Goal: Task Accomplishment & Management: Complete application form

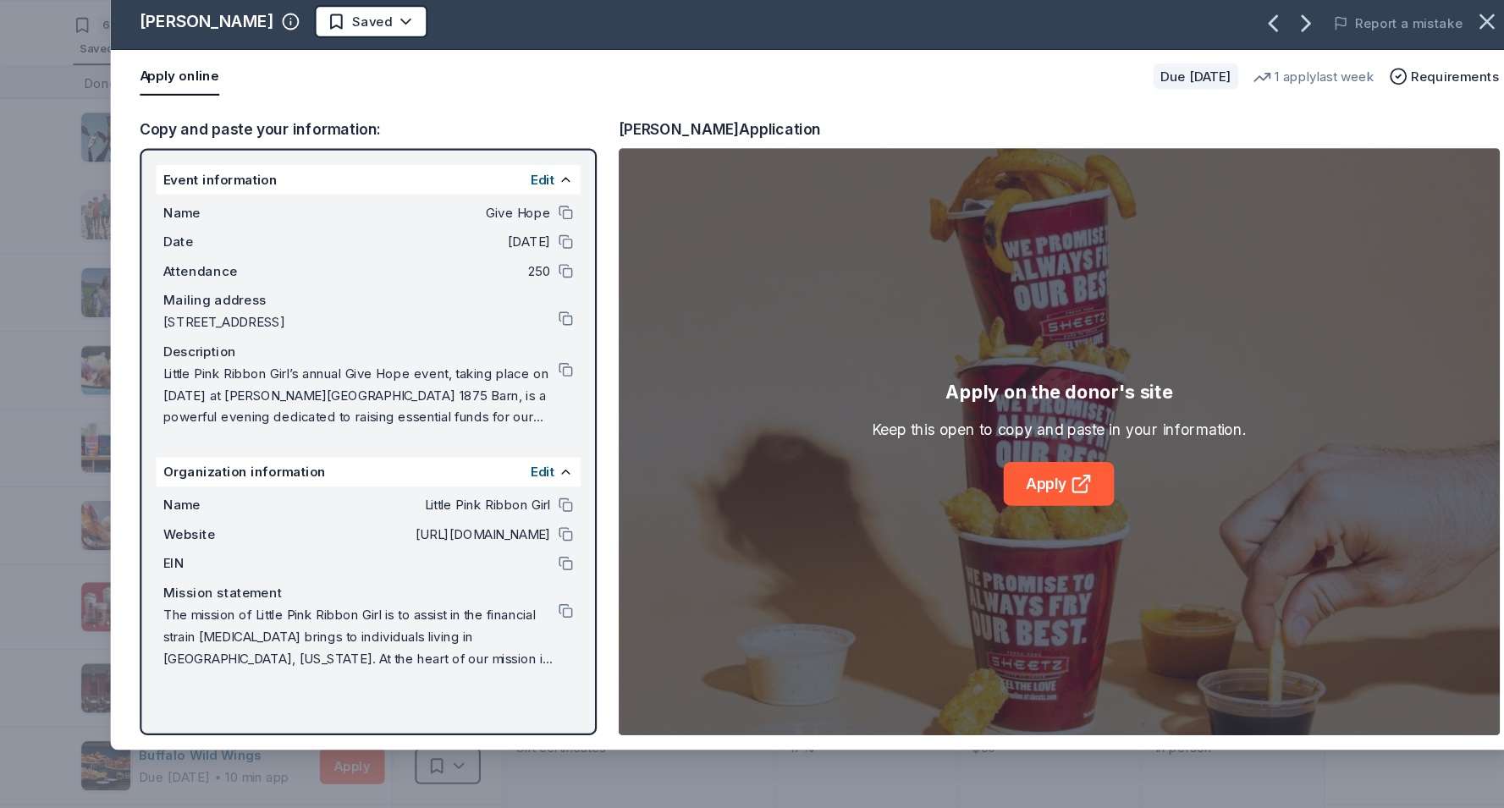
scroll to position [4440, 0]
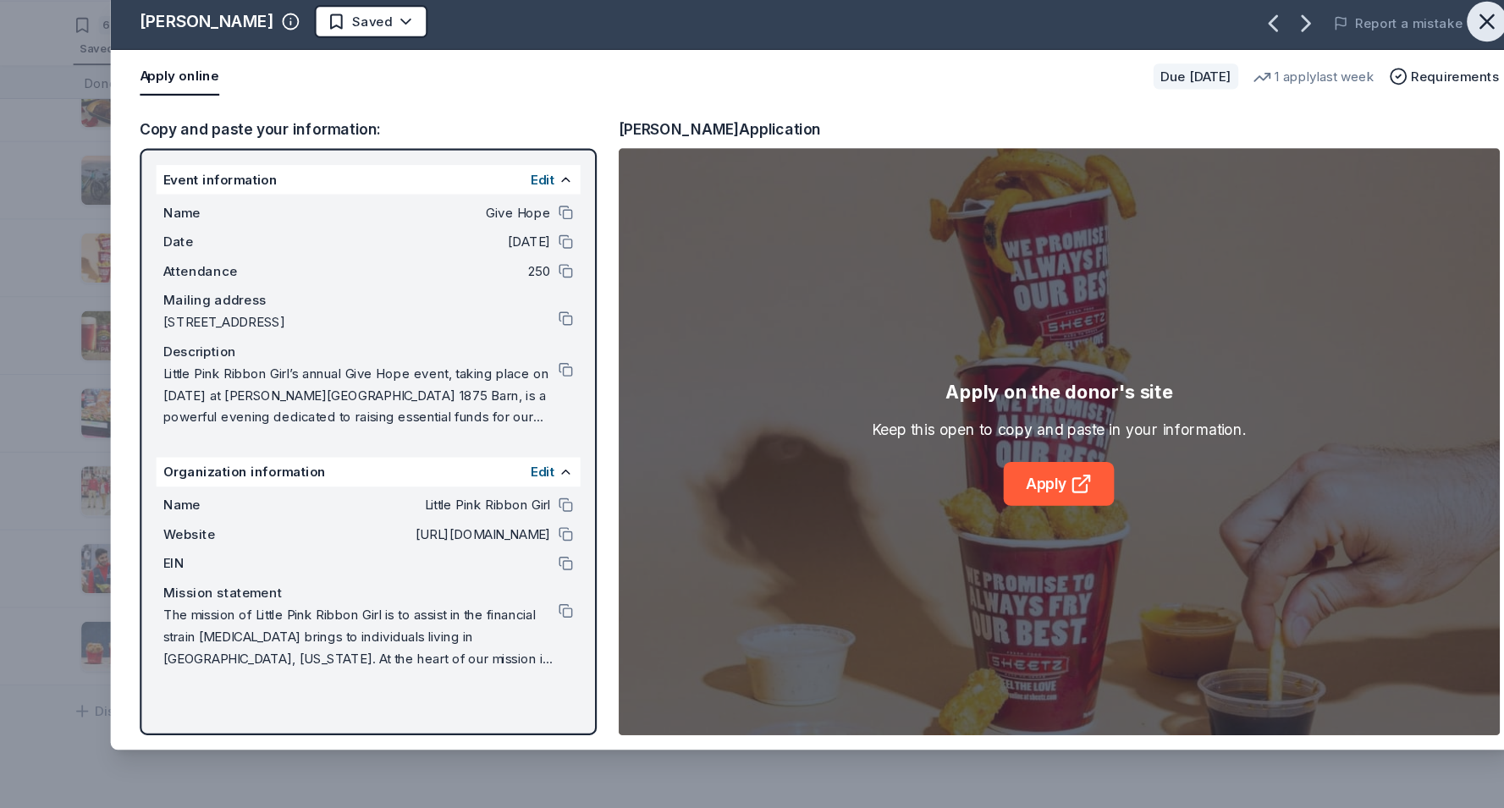
click at [1373, 82] on icon "button" at bounding box center [1377, 80] width 12 height 12
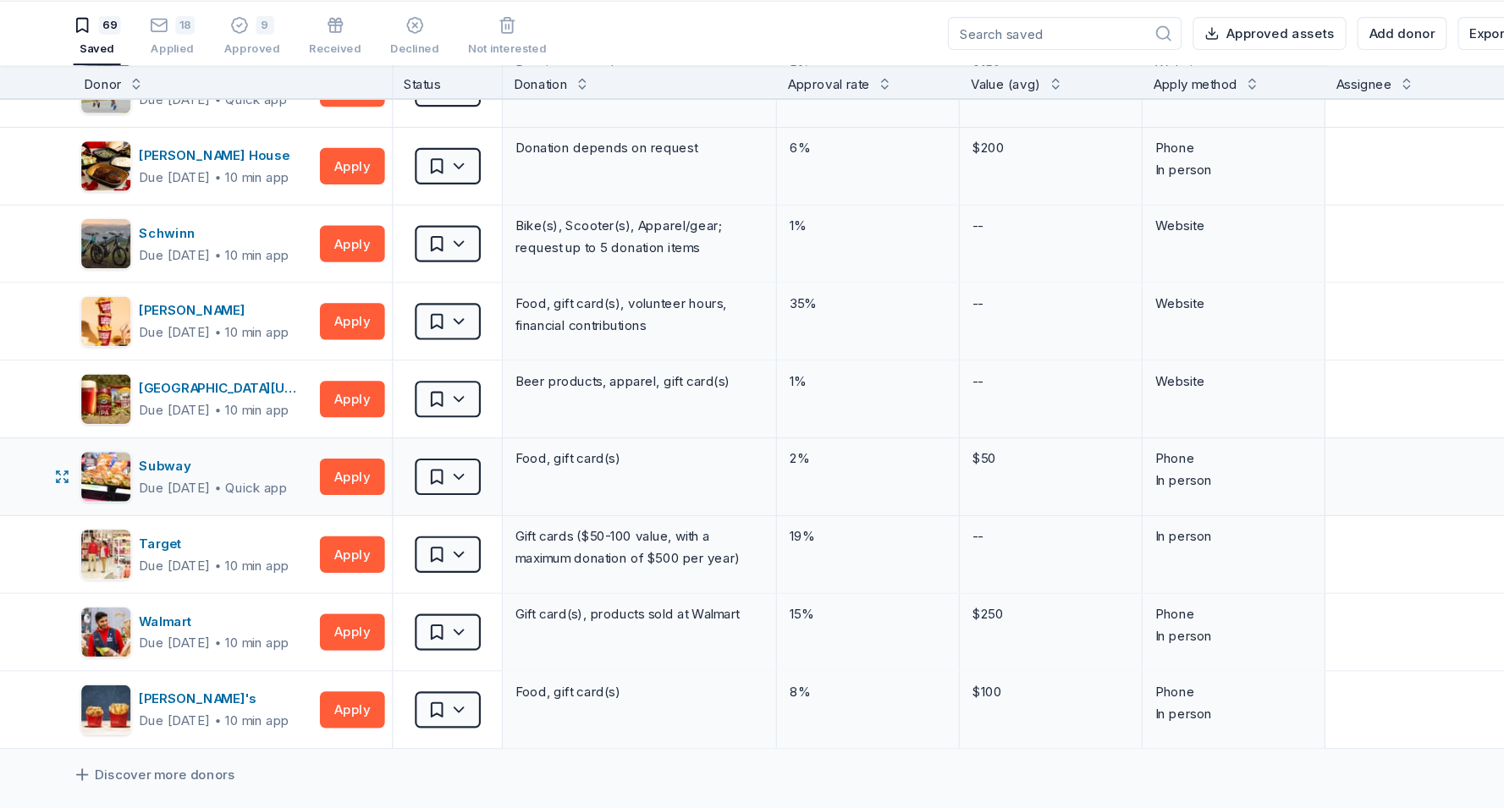
scroll to position [4373, 0]
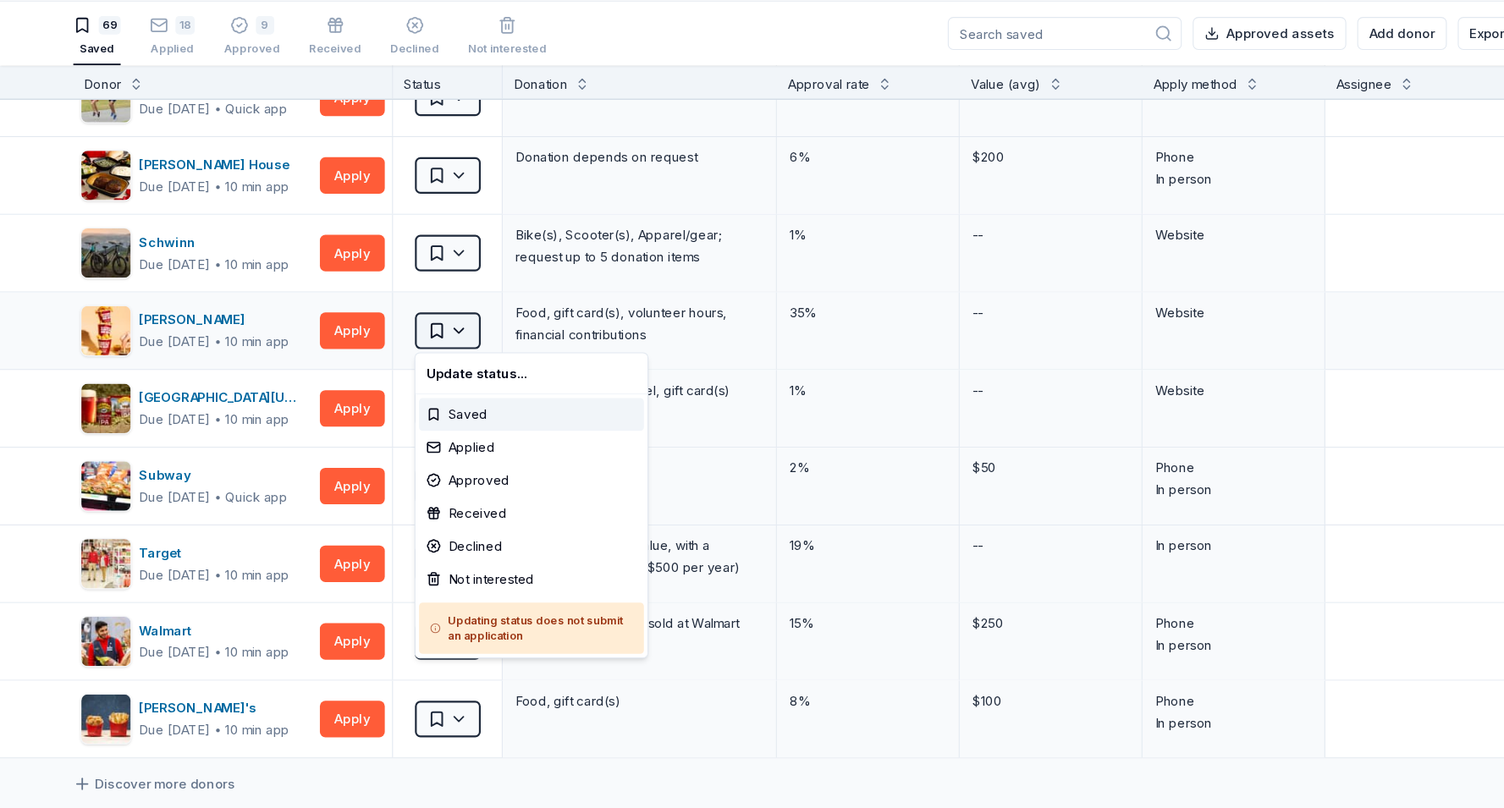
click at [430, 366] on html "Give Hope Track · 96 Discover Earn Rewards 69 Saved 18 Applied 9 Approved Recei…" at bounding box center [752, 404] width 1504 height 808
click at [442, 477] on div "Applied" at bounding box center [492, 474] width 208 height 30
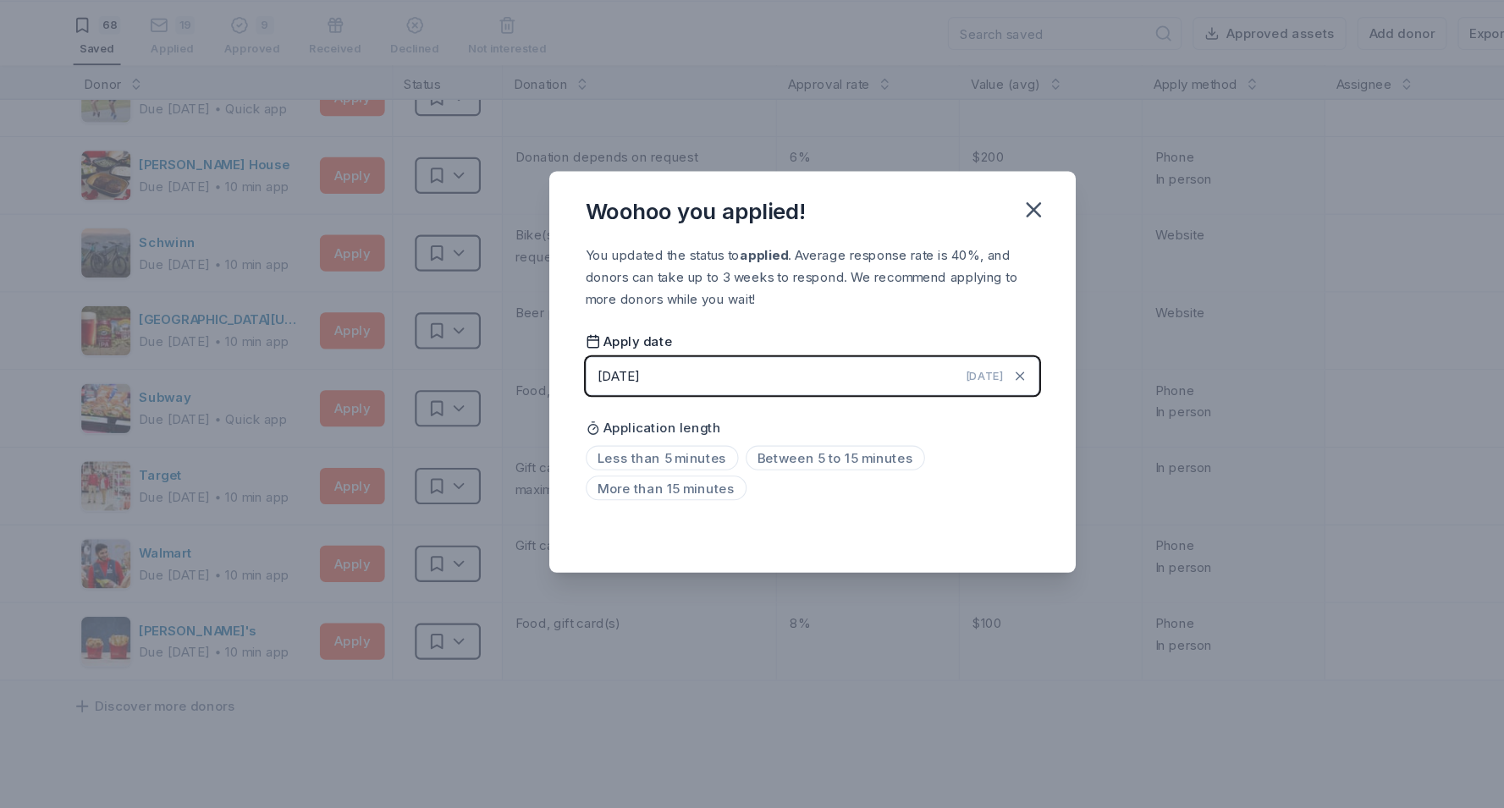
click at [713, 431] on div "Apply date 09/07/2025 Today Application length Less than 5 minutes Between 5 to…" at bounding box center [752, 448] width 420 height 162
click at [761, 395] on button "09/07/2025 Today" at bounding box center [752, 408] width 420 height 36
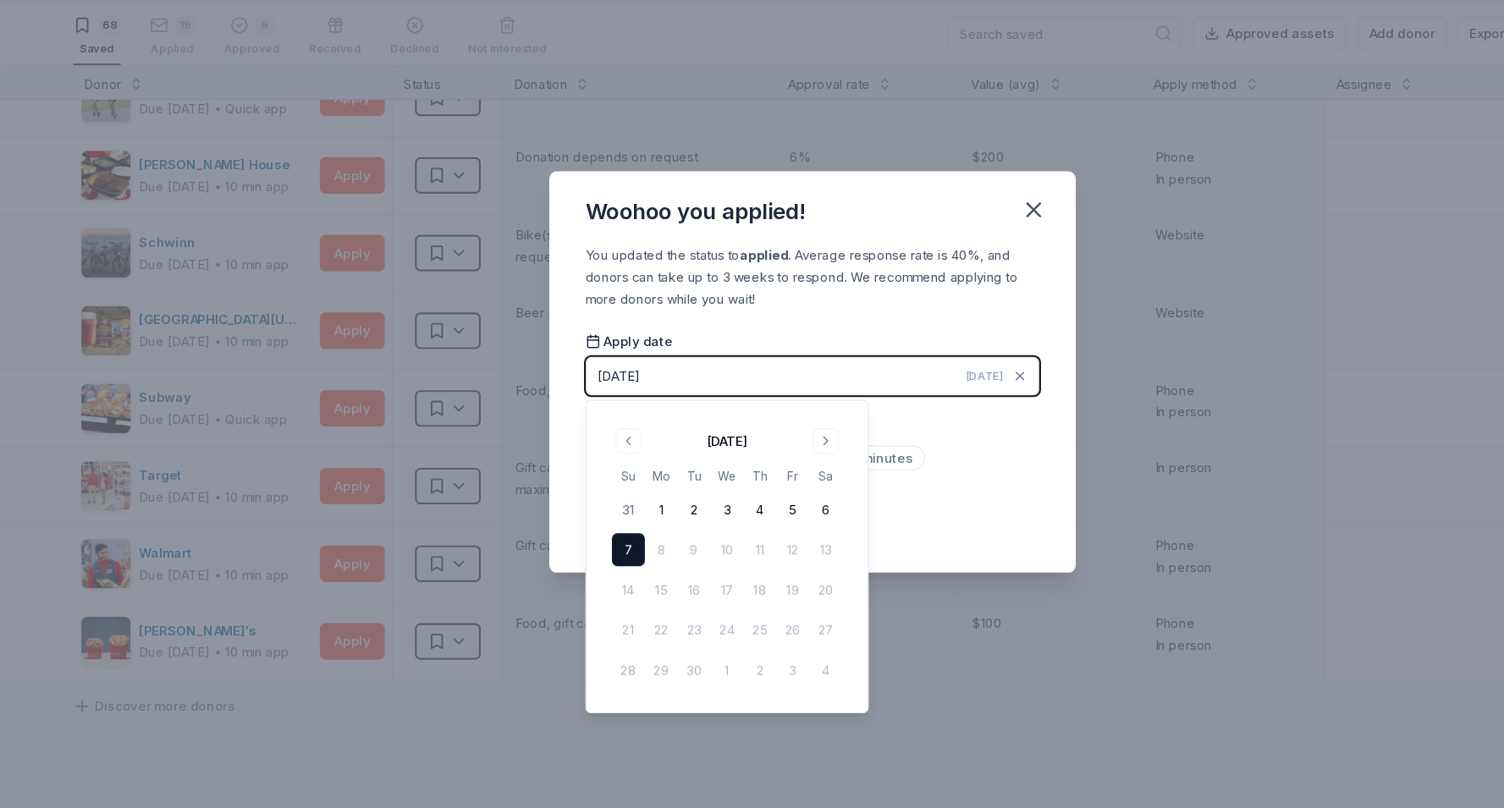
scroll to position [0, 0]
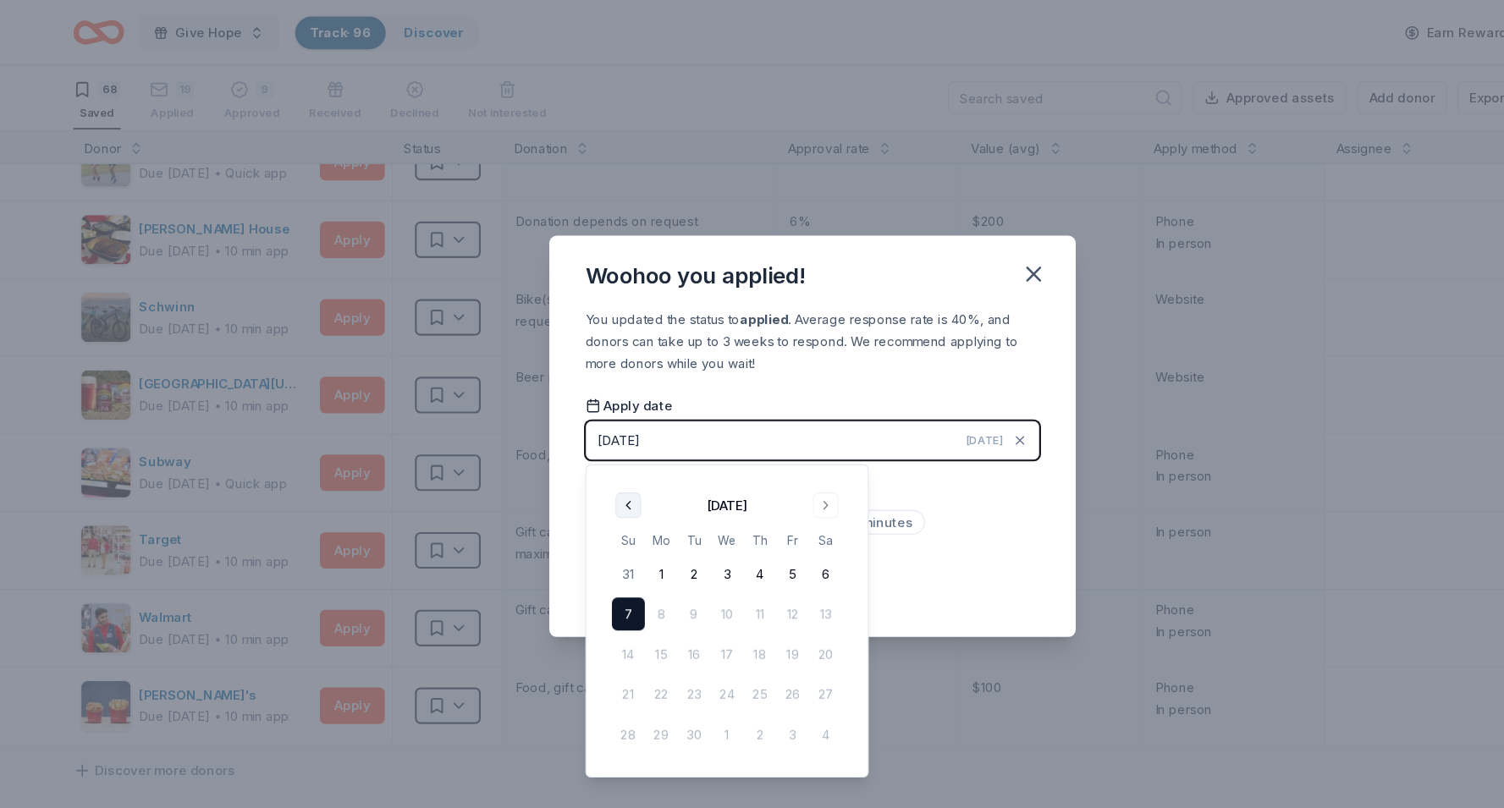
click at [585, 465] on button "Go to previous month" at bounding box center [582, 468] width 24 height 24
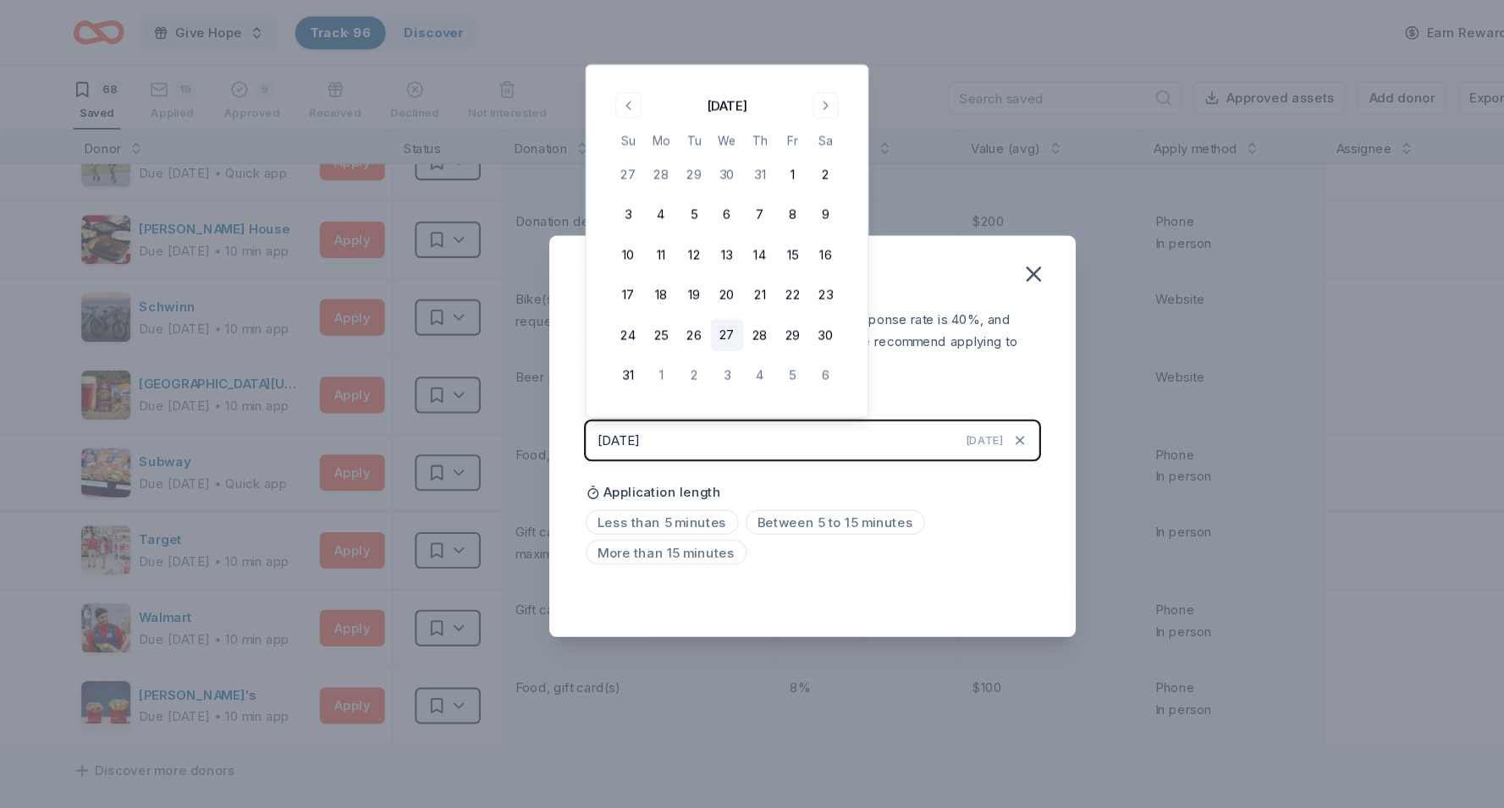
click at [675, 314] on button "27" at bounding box center [673, 310] width 30 height 30
click at [849, 354] on div "You updated the status to applied . Average response rate is 40%, and donors ca…" at bounding box center [752, 438] width 487 height 305
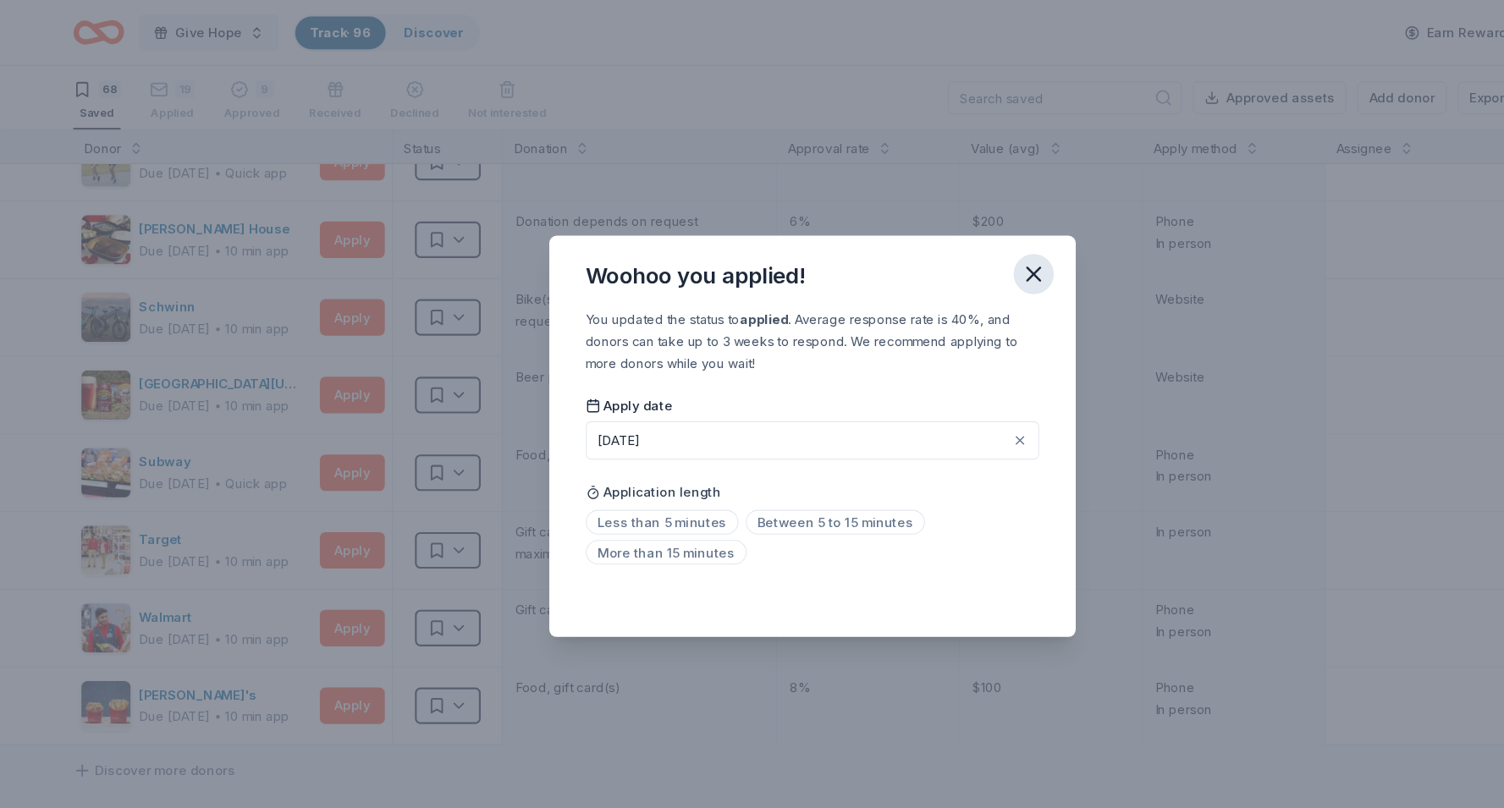
click at [955, 256] on icon "button" at bounding box center [957, 254] width 24 height 24
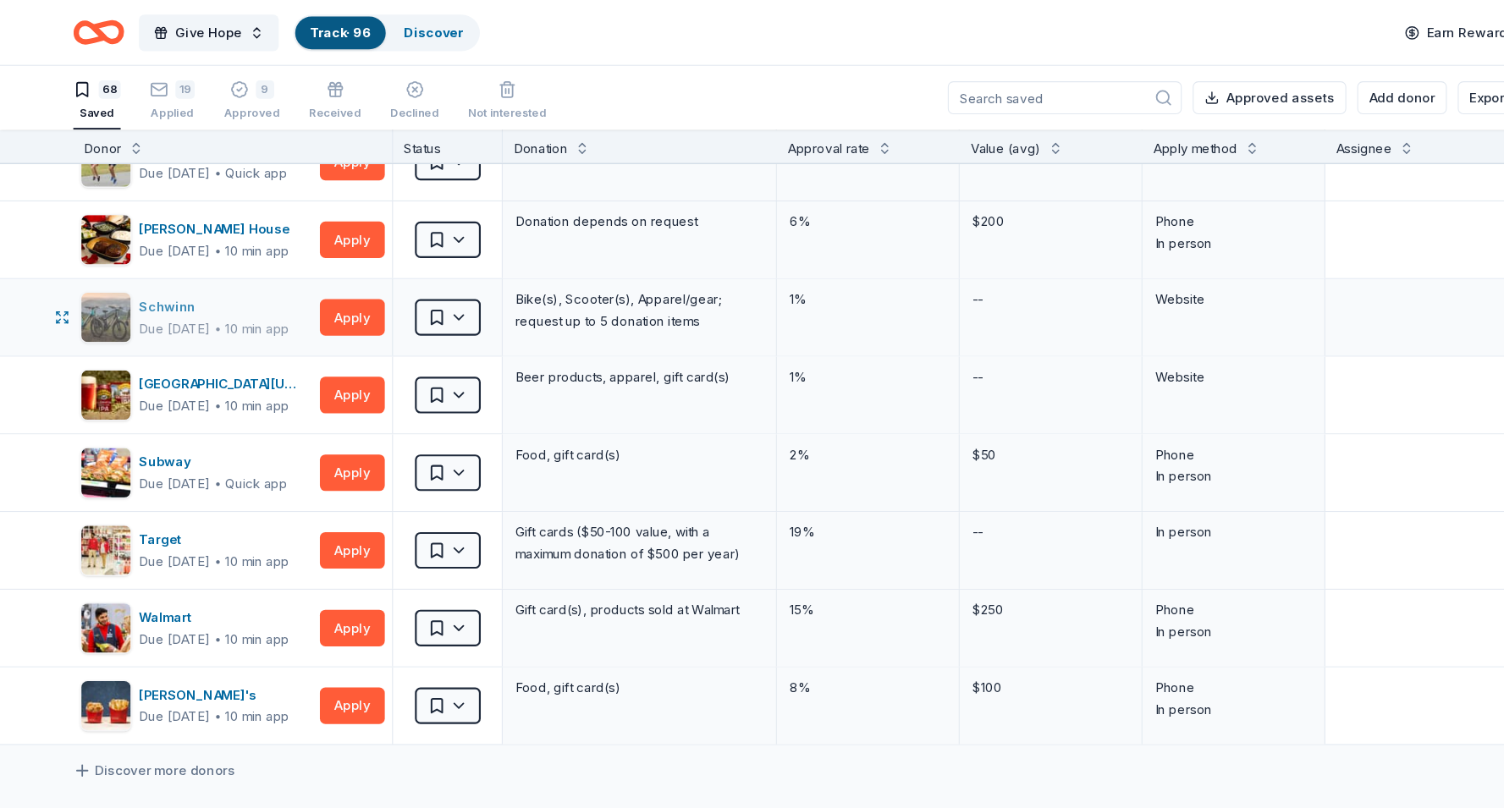
click at [195, 311] on div "Due [DATE]" at bounding box center [162, 304] width 66 height 20
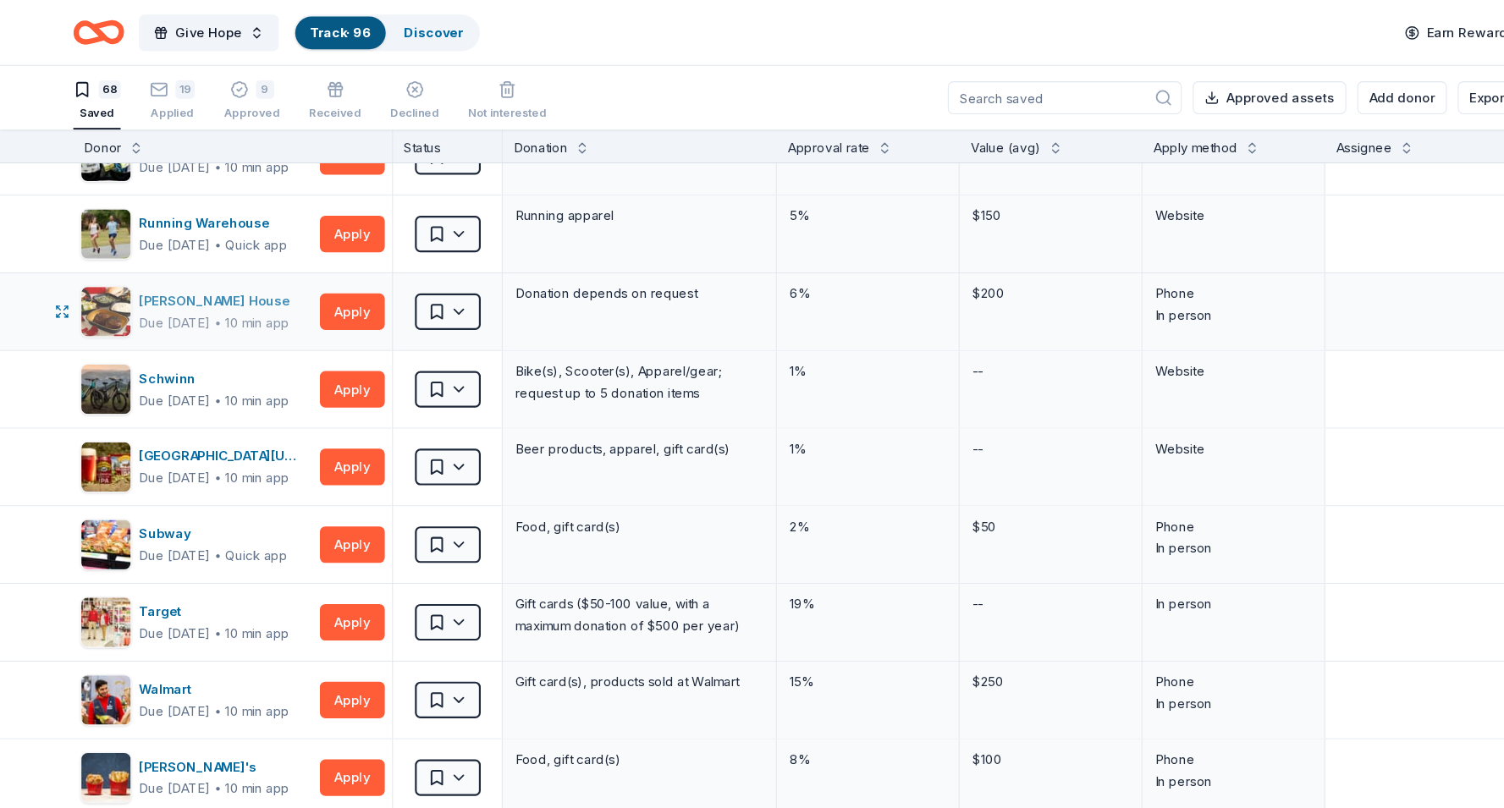
click at [195, 301] on div "Due [DATE]" at bounding box center [162, 299] width 66 height 20
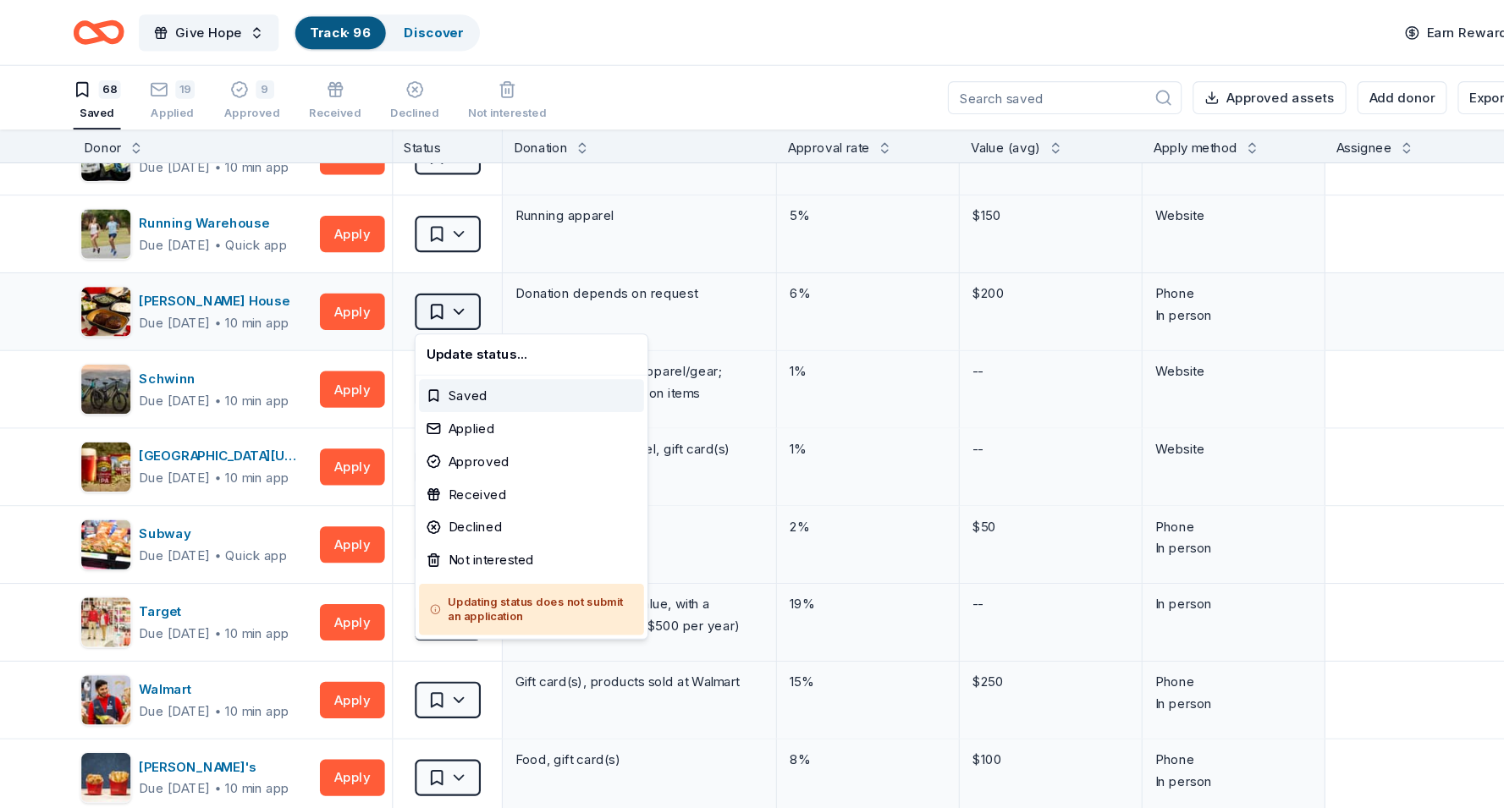
click at [433, 292] on html "Give Hope Track · 96 Discover Earn Rewards 68 Saved 19 Applied 9 Approved Recei…" at bounding box center [752, 404] width 1504 height 808
click at [449, 523] on div "Not interested" at bounding box center [492, 519] width 208 height 30
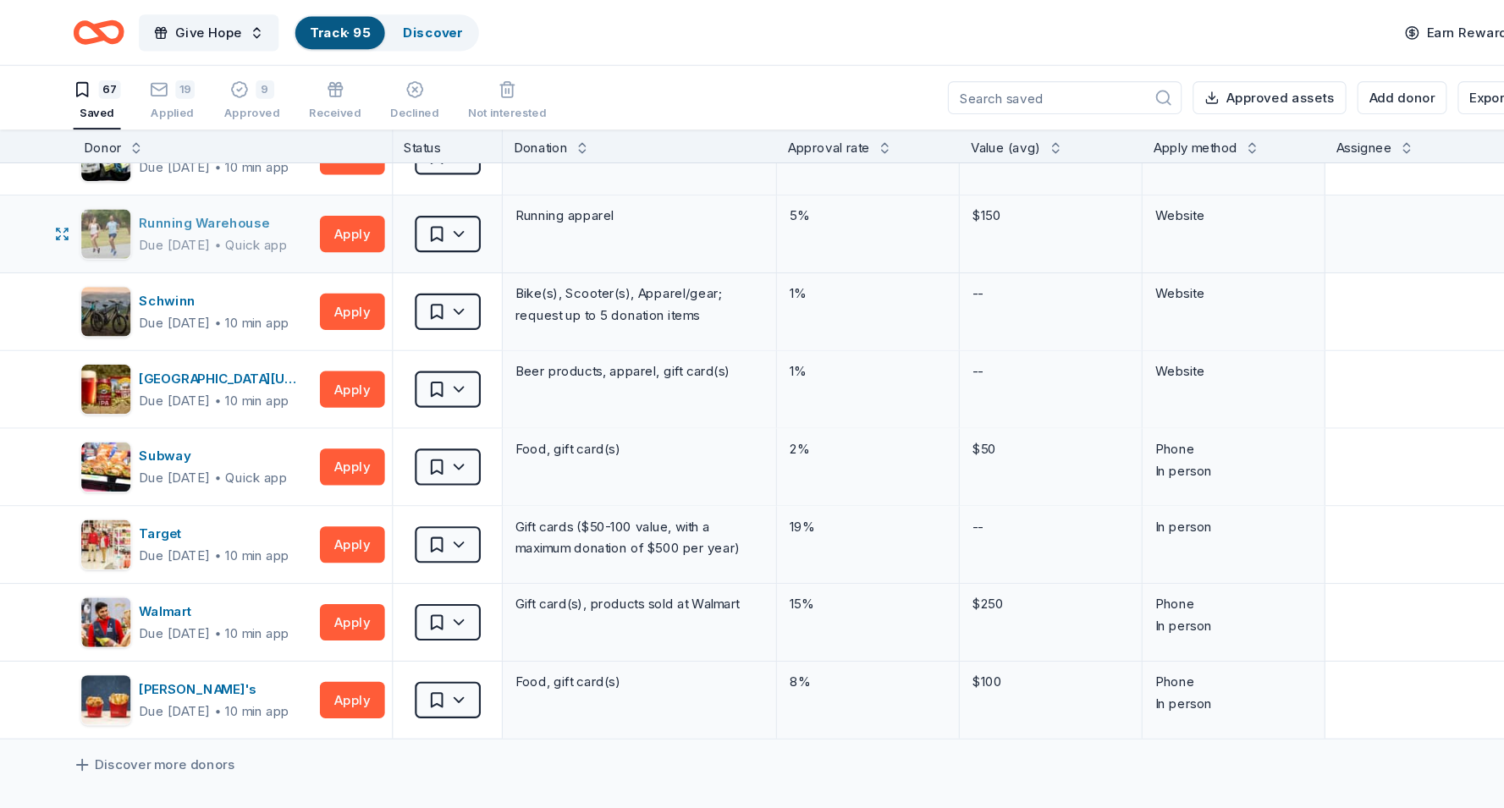
click at [222, 221] on div "Due in 32 days ∙ Quick app" at bounding box center [198, 227] width 138 height 20
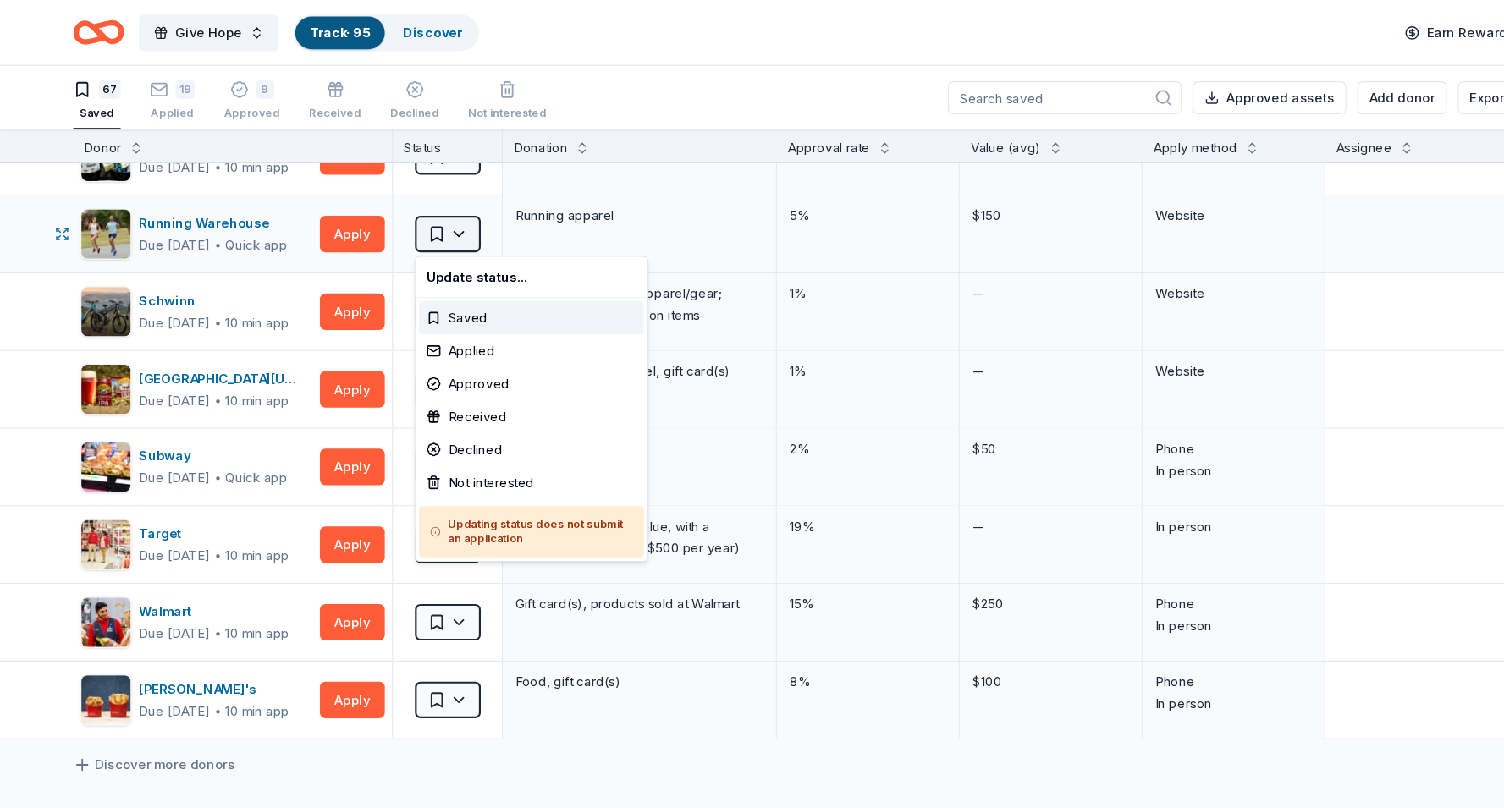
click at [429, 232] on body "Give Hope Track · 95 Discover Earn Rewards 67 Saved 19 Applied 9 Approved Recei…" at bounding box center [752, 404] width 1504 height 808
click at [430, 444] on div "Not interested" at bounding box center [492, 447] width 208 height 30
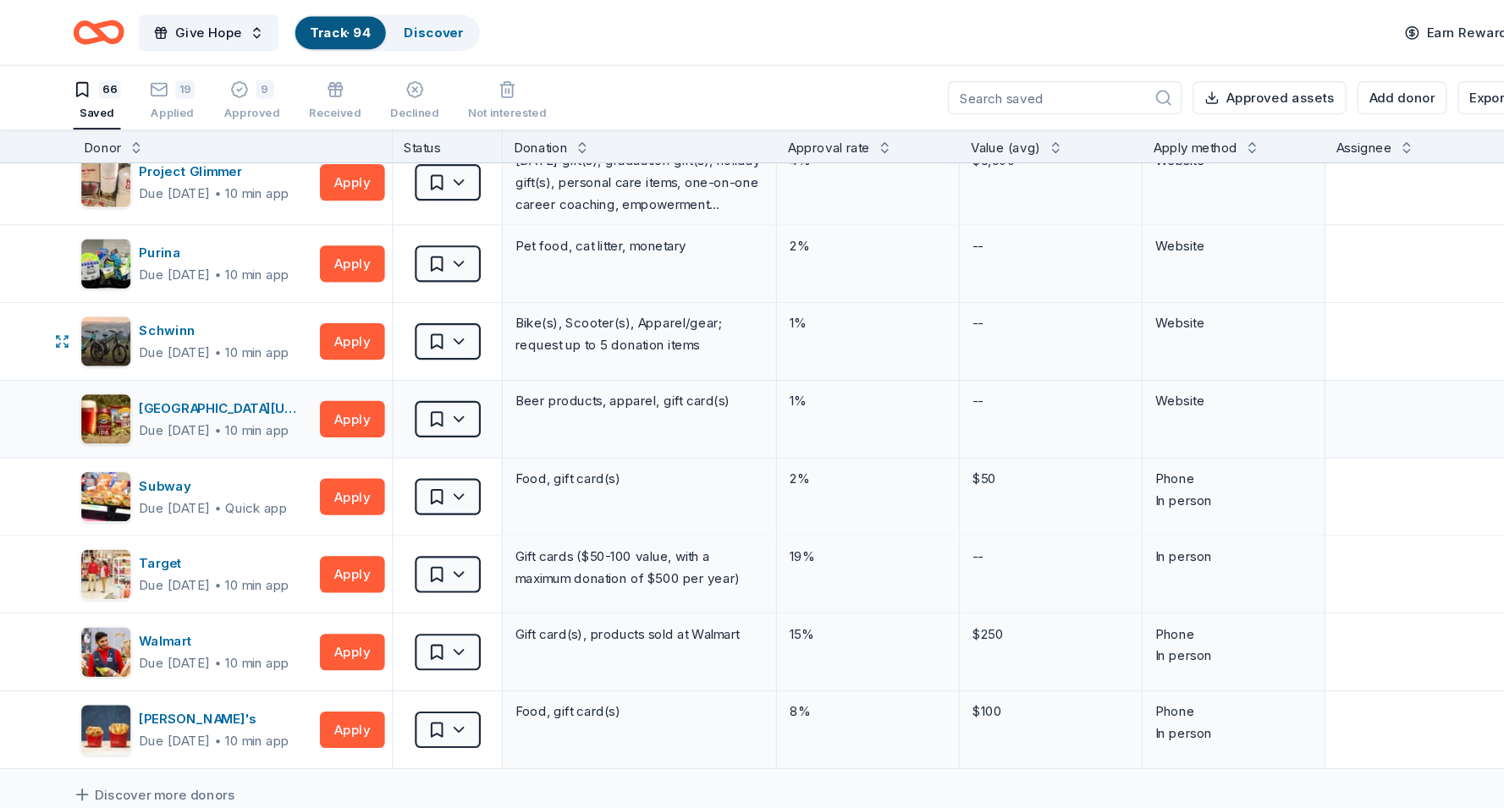
scroll to position [4206, 0]
click at [225, 257] on div "10 min app" at bounding box center [238, 255] width 59 height 17
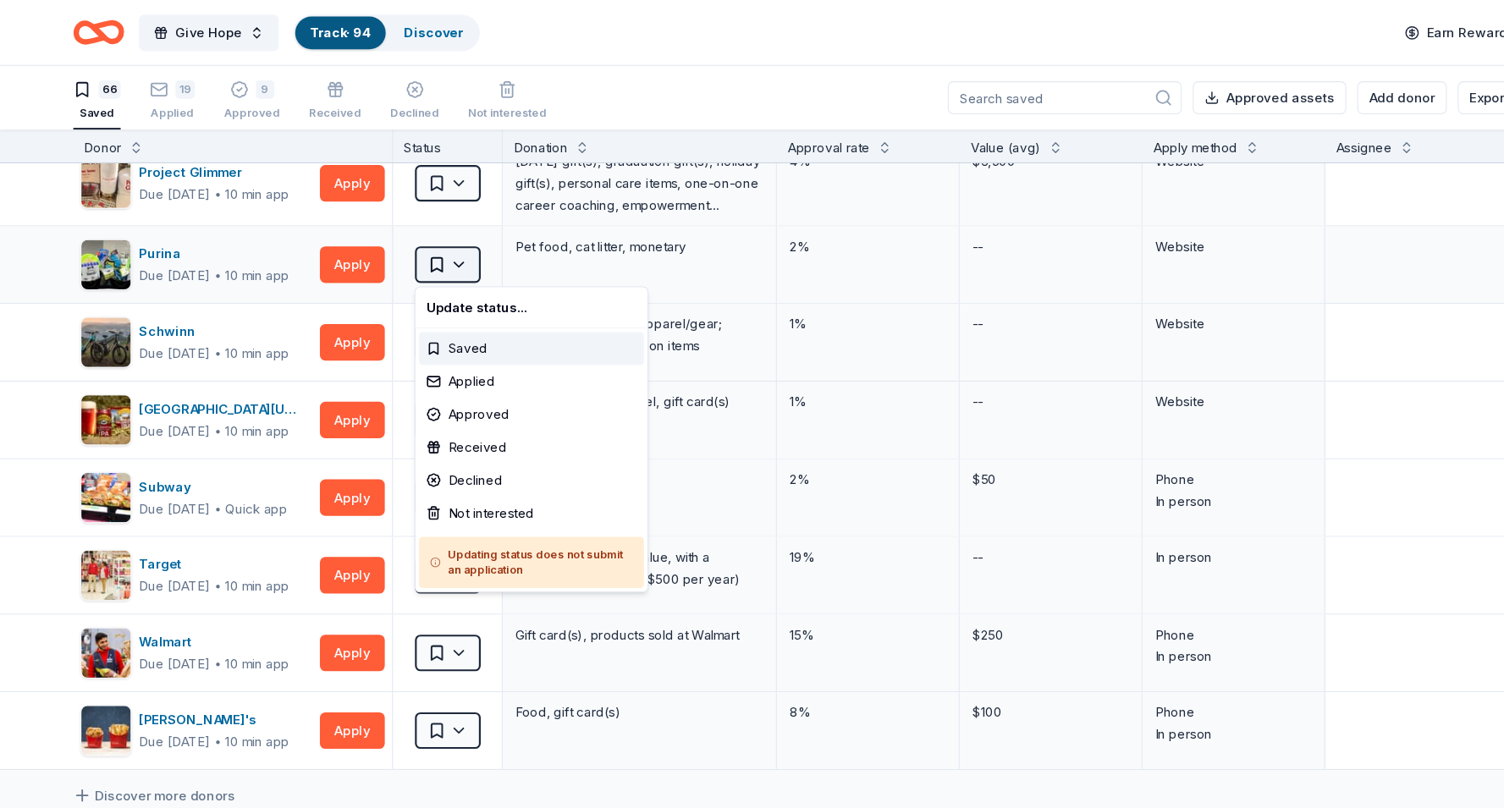
click at [435, 247] on html "Give Hope Track · 94 Discover Earn Rewards 66 Saved 19 Applied 9 Approved Recei…" at bounding box center [752, 404] width 1504 height 808
click at [448, 477] on div "Not interested" at bounding box center [492, 475] width 208 height 30
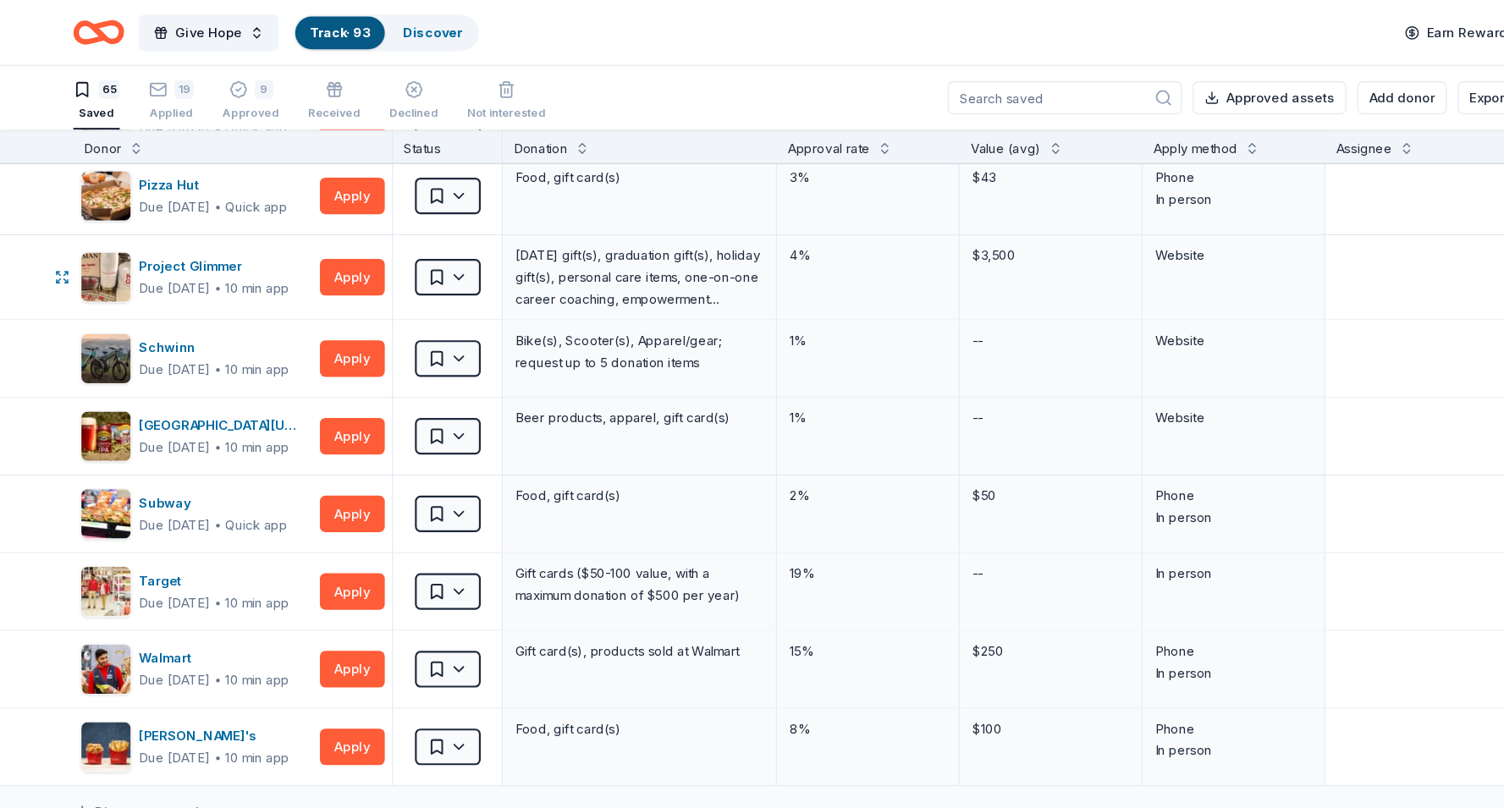
scroll to position [4113, 0]
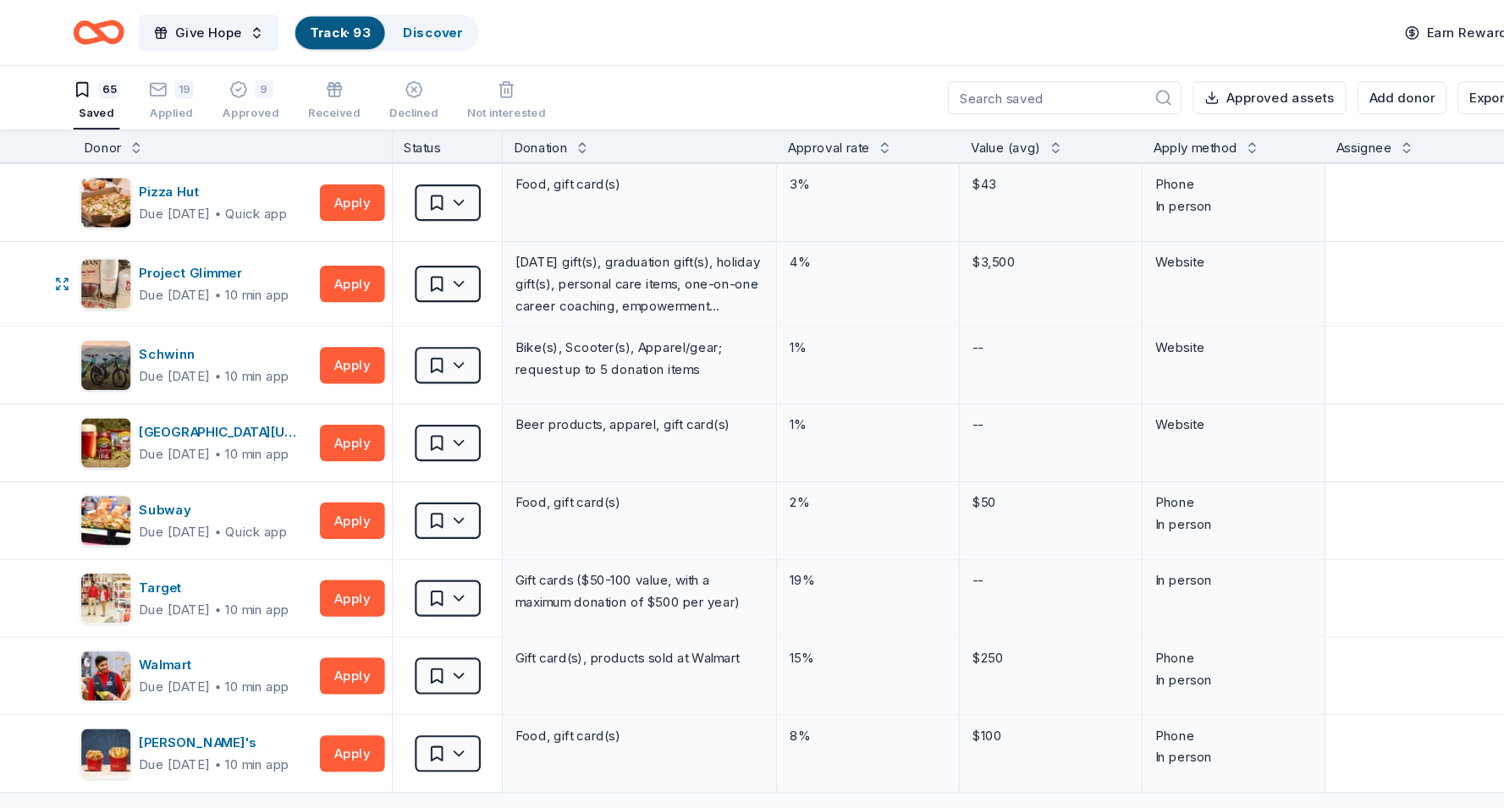
click at [244, 269] on div "10 min app" at bounding box center [238, 273] width 59 height 17
click at [420, 263] on html "Give Hope Track · 93 Discover Earn Rewards 65 Saved 19 Applied 9 Approved Recei…" at bounding box center [752, 404] width 1504 height 808
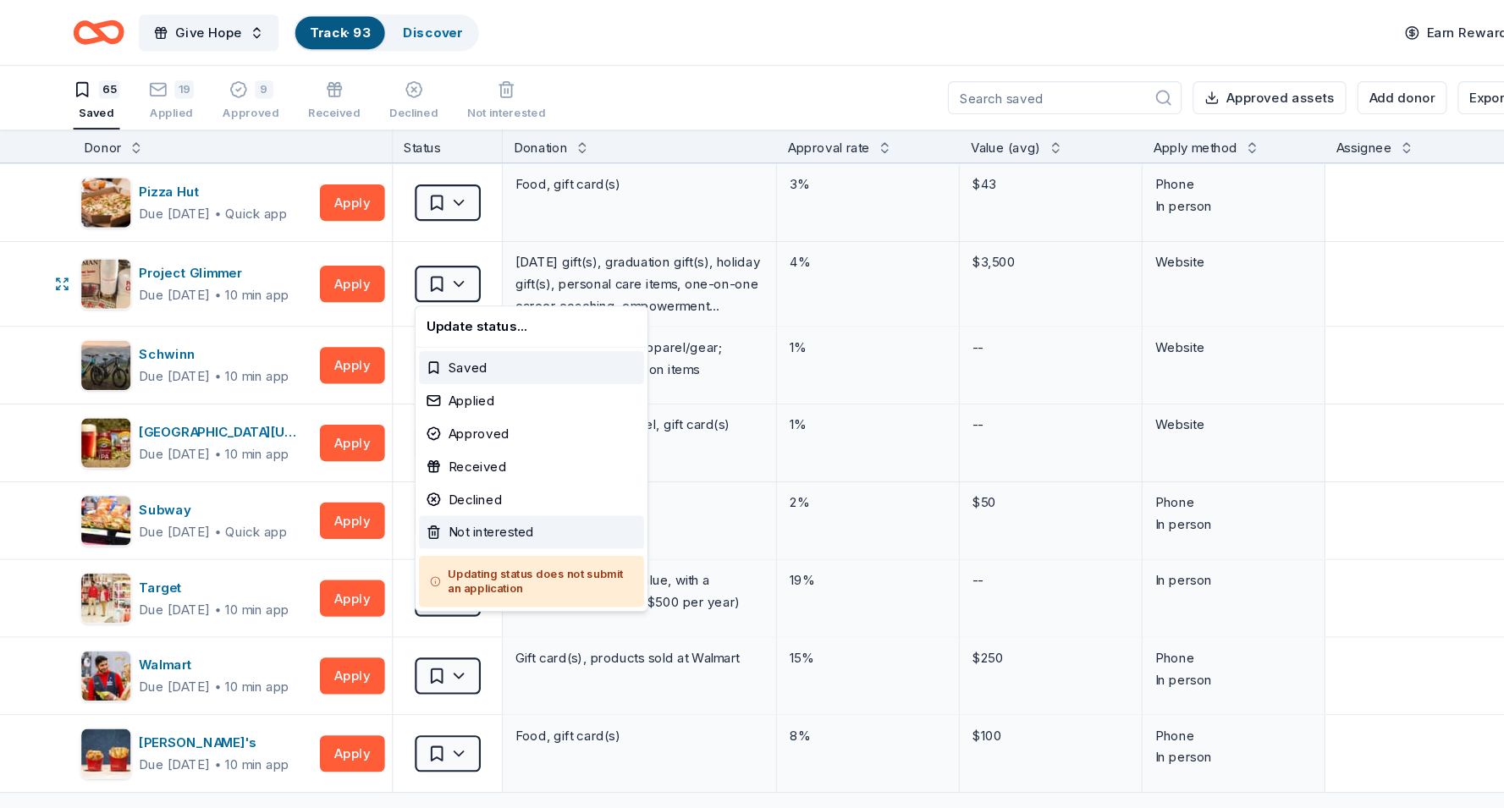
click at [418, 499] on div "Not interested" at bounding box center [492, 493] width 208 height 30
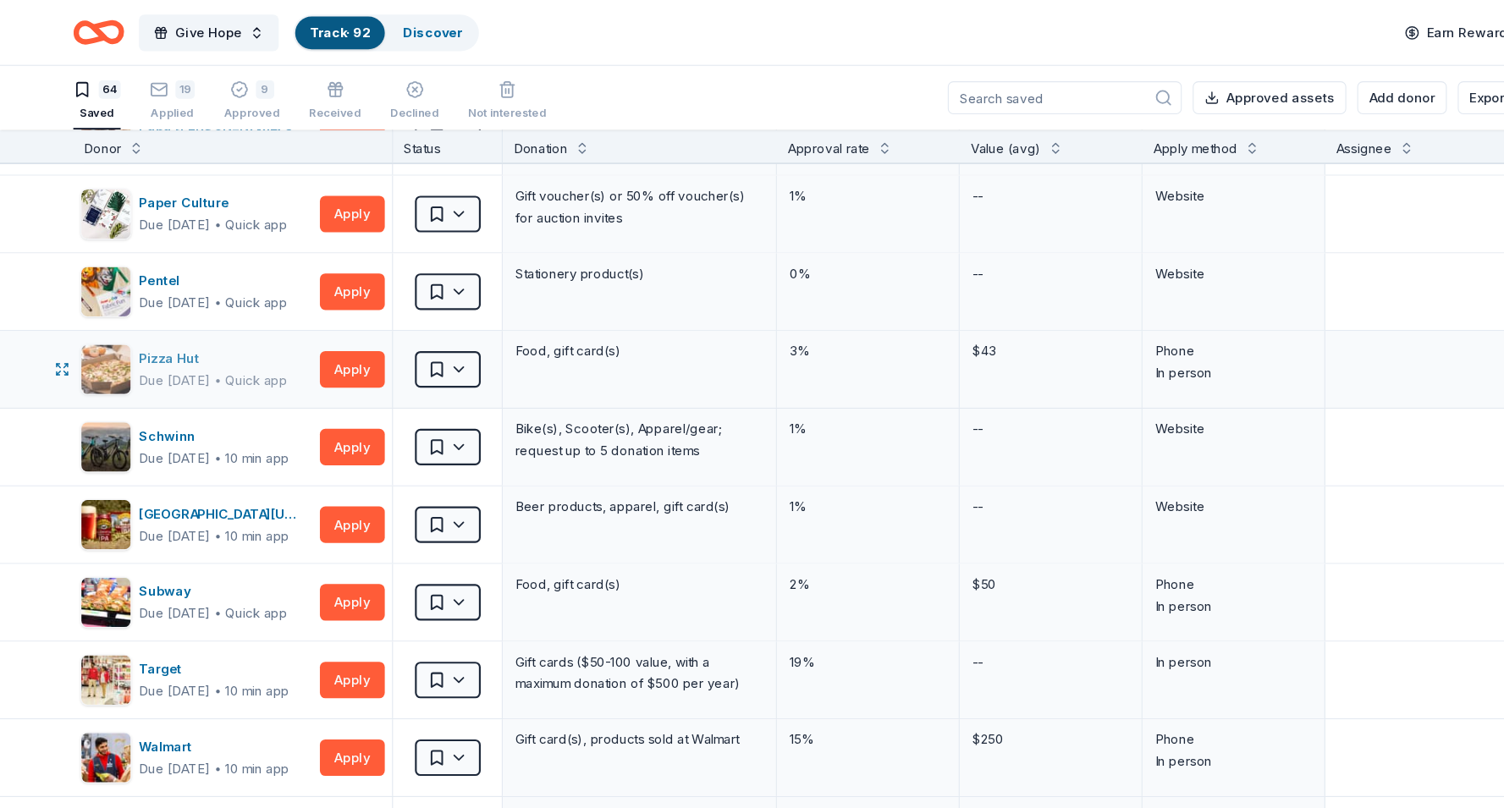
scroll to position [3957, 0]
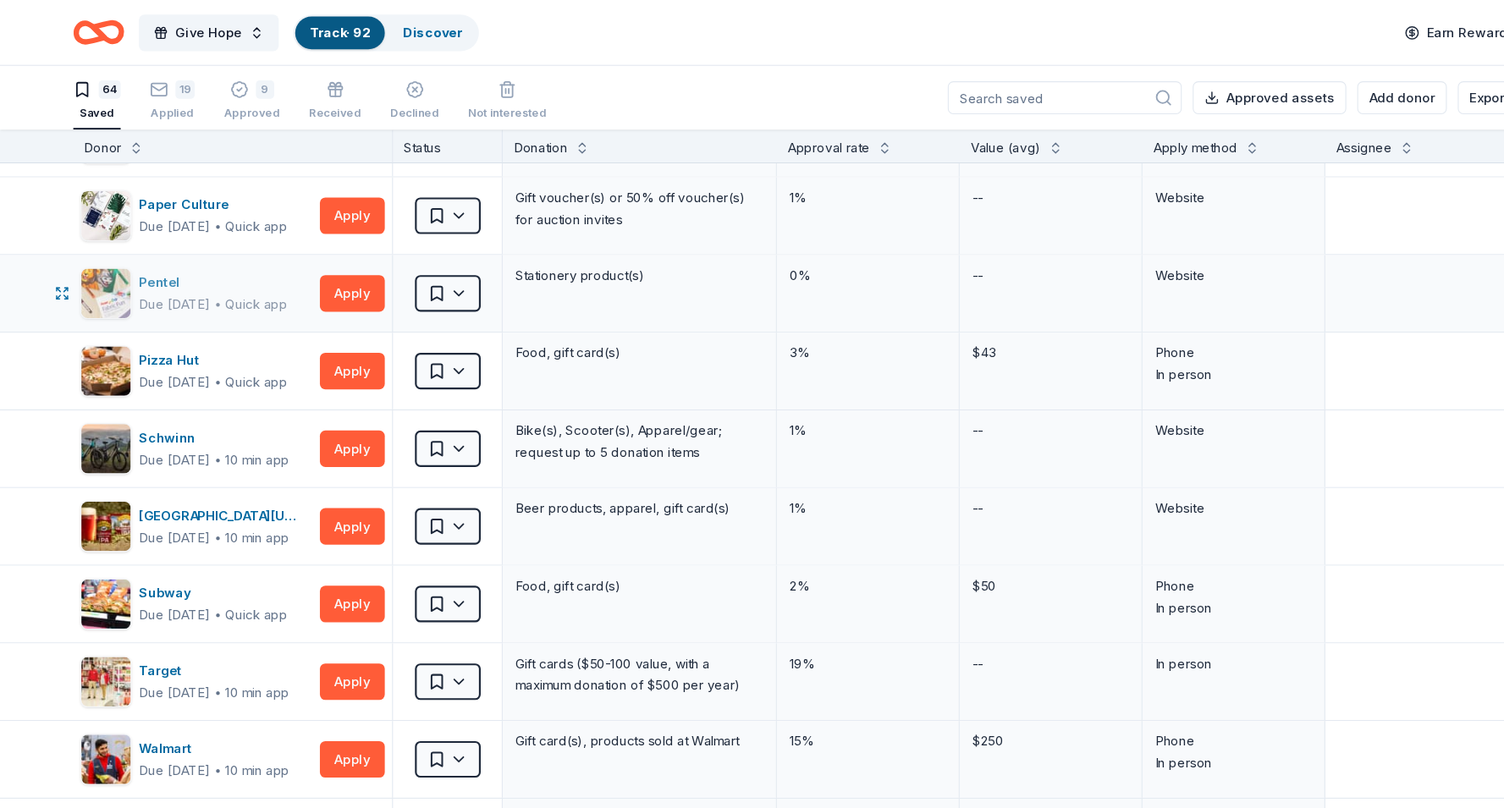
click at [221, 282] on div "Due in 32 days ∙ Quick app" at bounding box center [198, 282] width 138 height 20
click at [430, 278] on html "Give Hope Track · 92 Discover Earn Rewards 64 Saved 19 Applied 9 Approved Recei…" at bounding box center [752, 404] width 1504 height 808
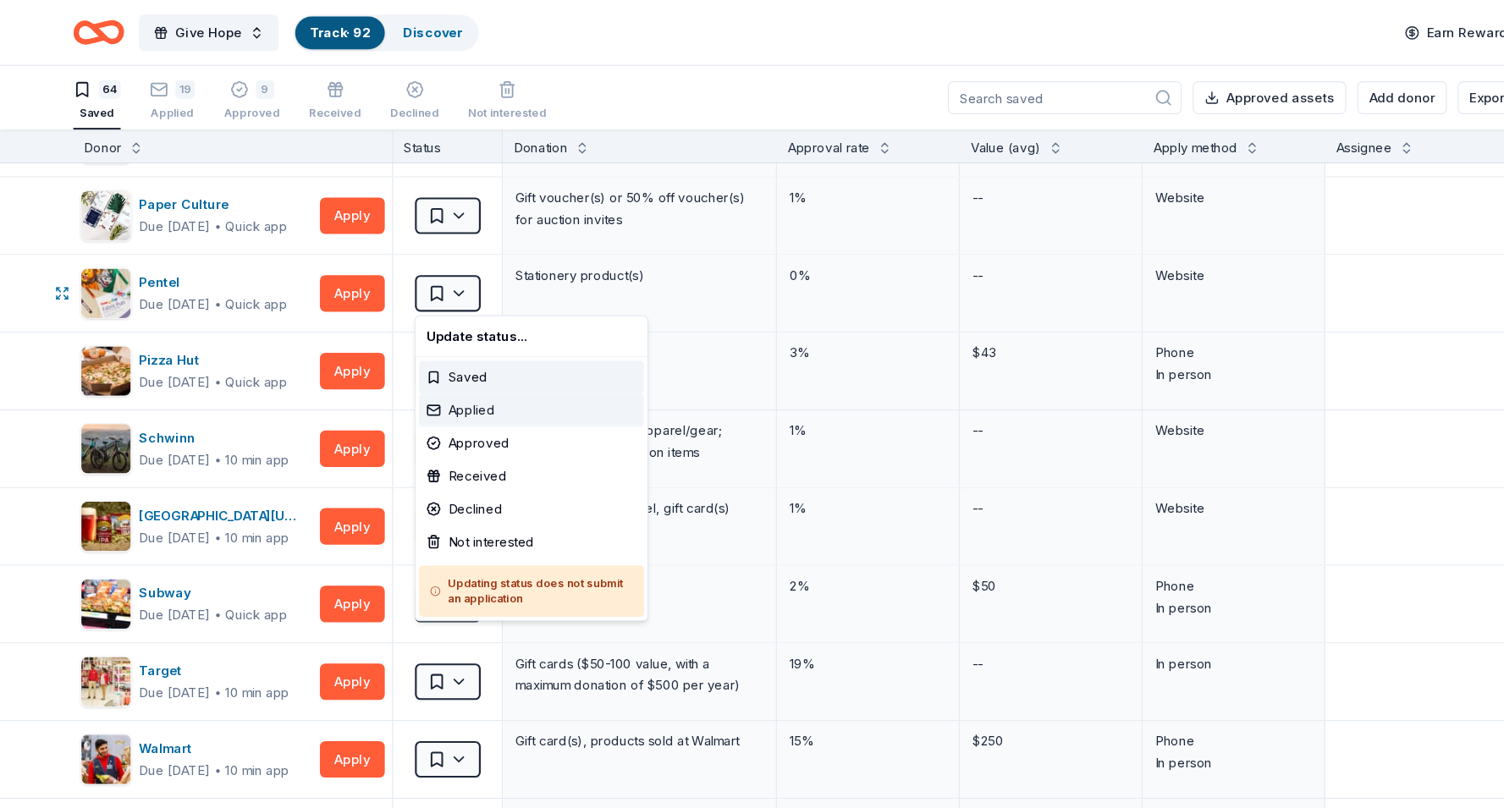
click at [439, 388] on div "Applied" at bounding box center [492, 380] width 208 height 30
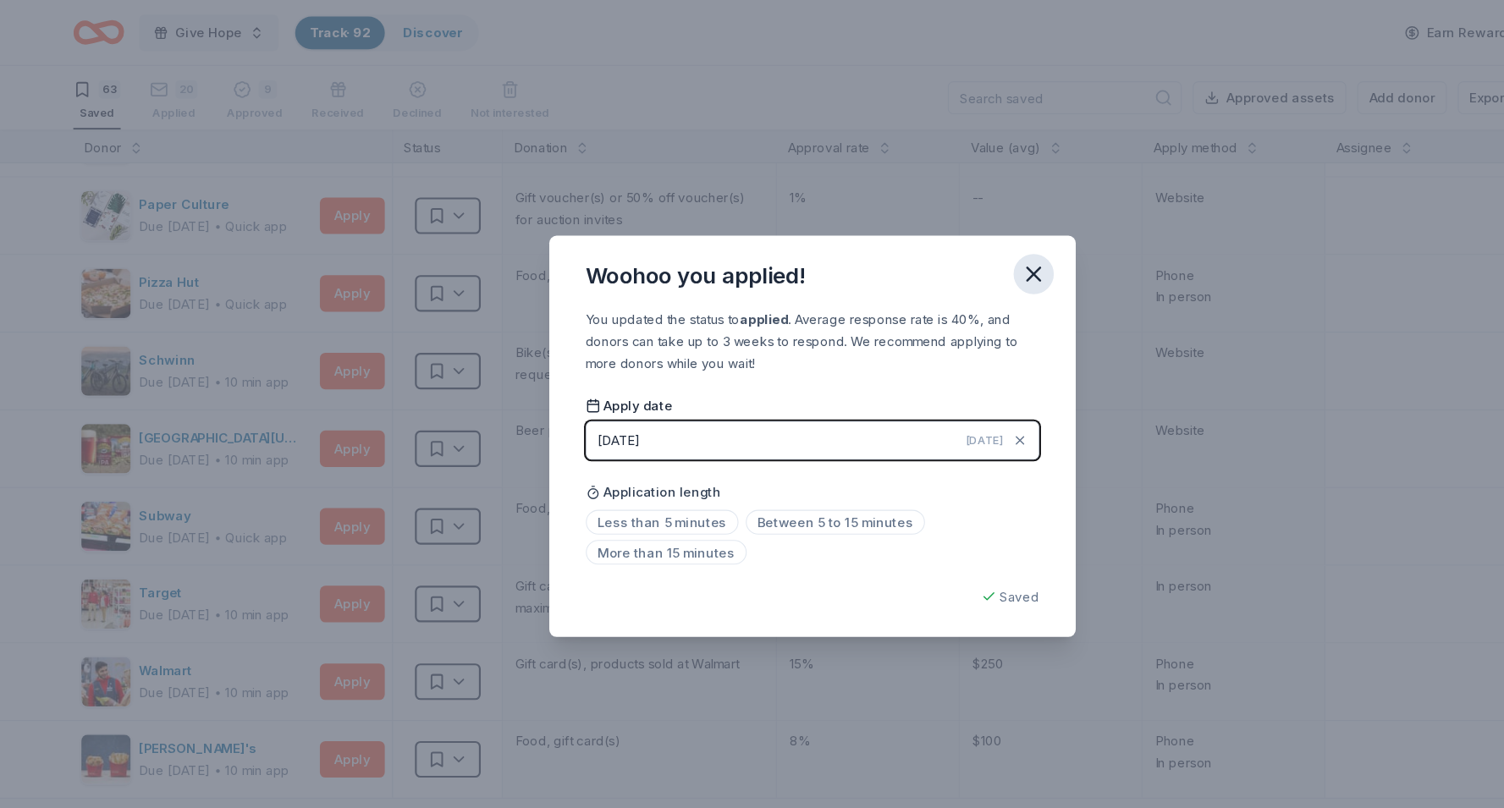
click at [959, 254] on icon "button" at bounding box center [957, 254] width 24 height 24
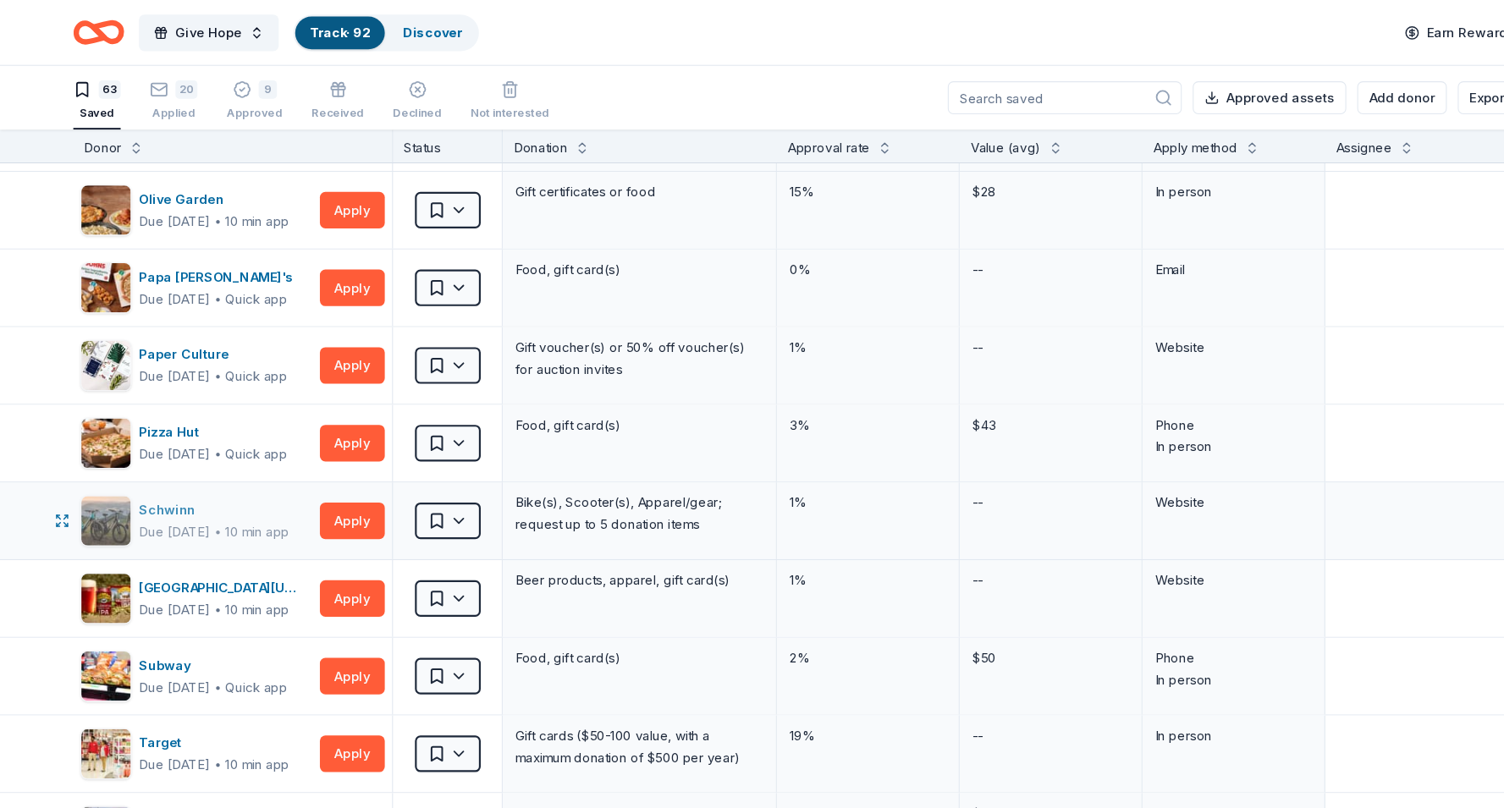
scroll to position [3817, 0]
click at [233, 339] on div "Due in 32 days ∙ Quick app" at bounding box center [198, 349] width 138 height 20
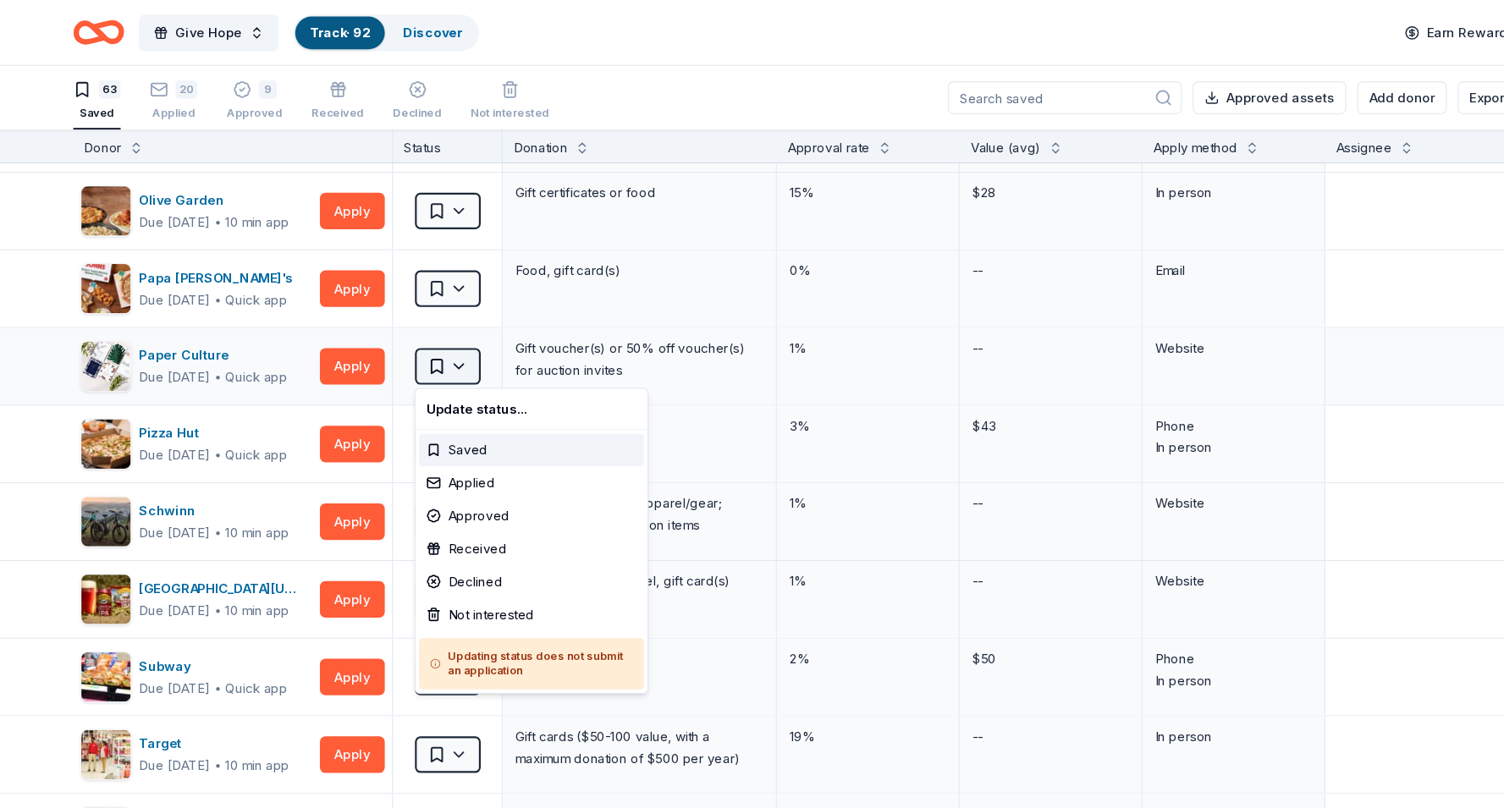
click at [435, 343] on html "Give Hope Track · 92 Discover Earn Rewards 63 Saved 20 Applied 9 Approved Recei…" at bounding box center [752, 404] width 1504 height 808
click at [438, 560] on div "Not interested" at bounding box center [492, 569] width 208 height 30
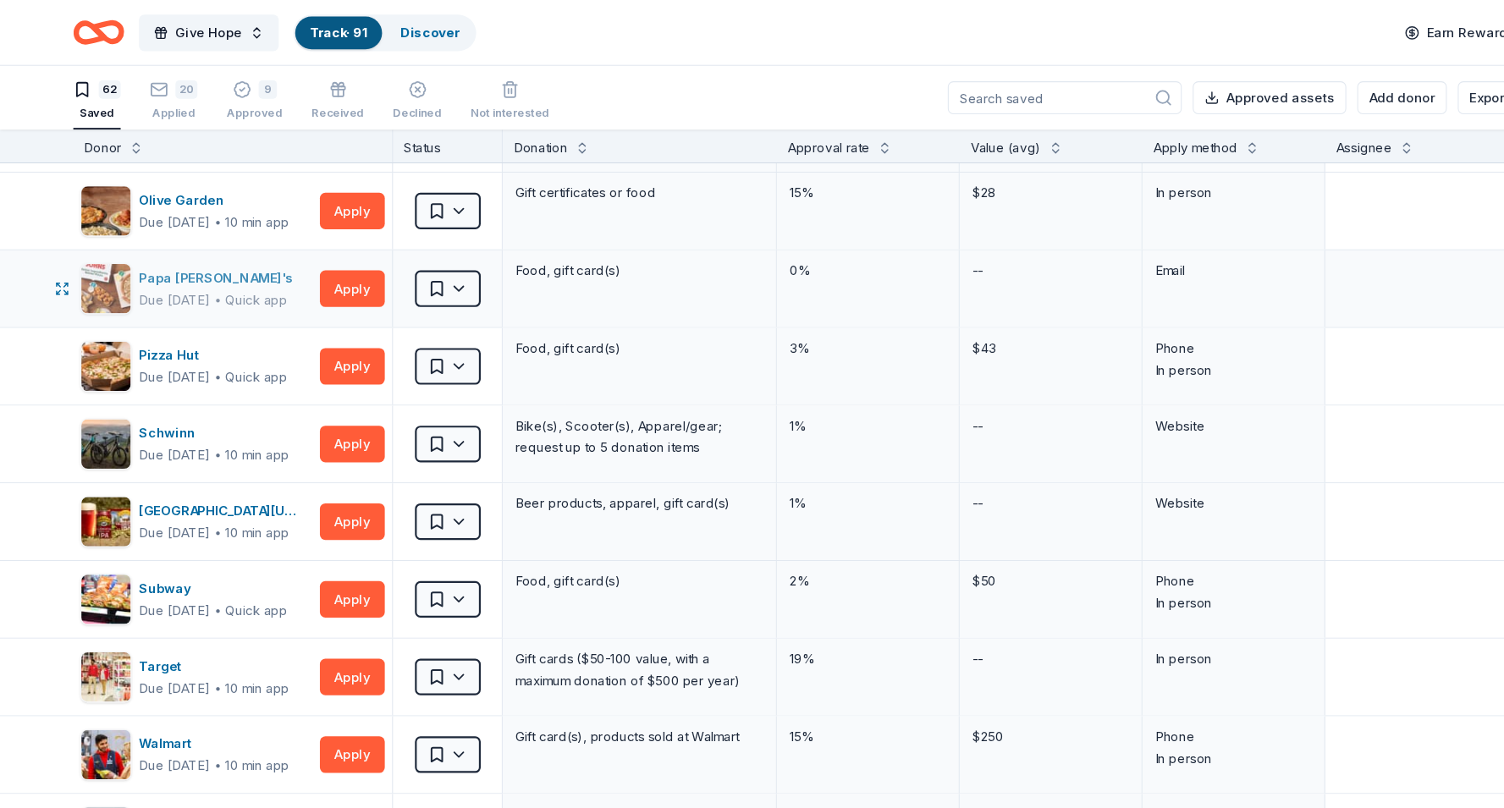
click at [239, 276] on div "Quick app" at bounding box center [238, 277] width 58 height 17
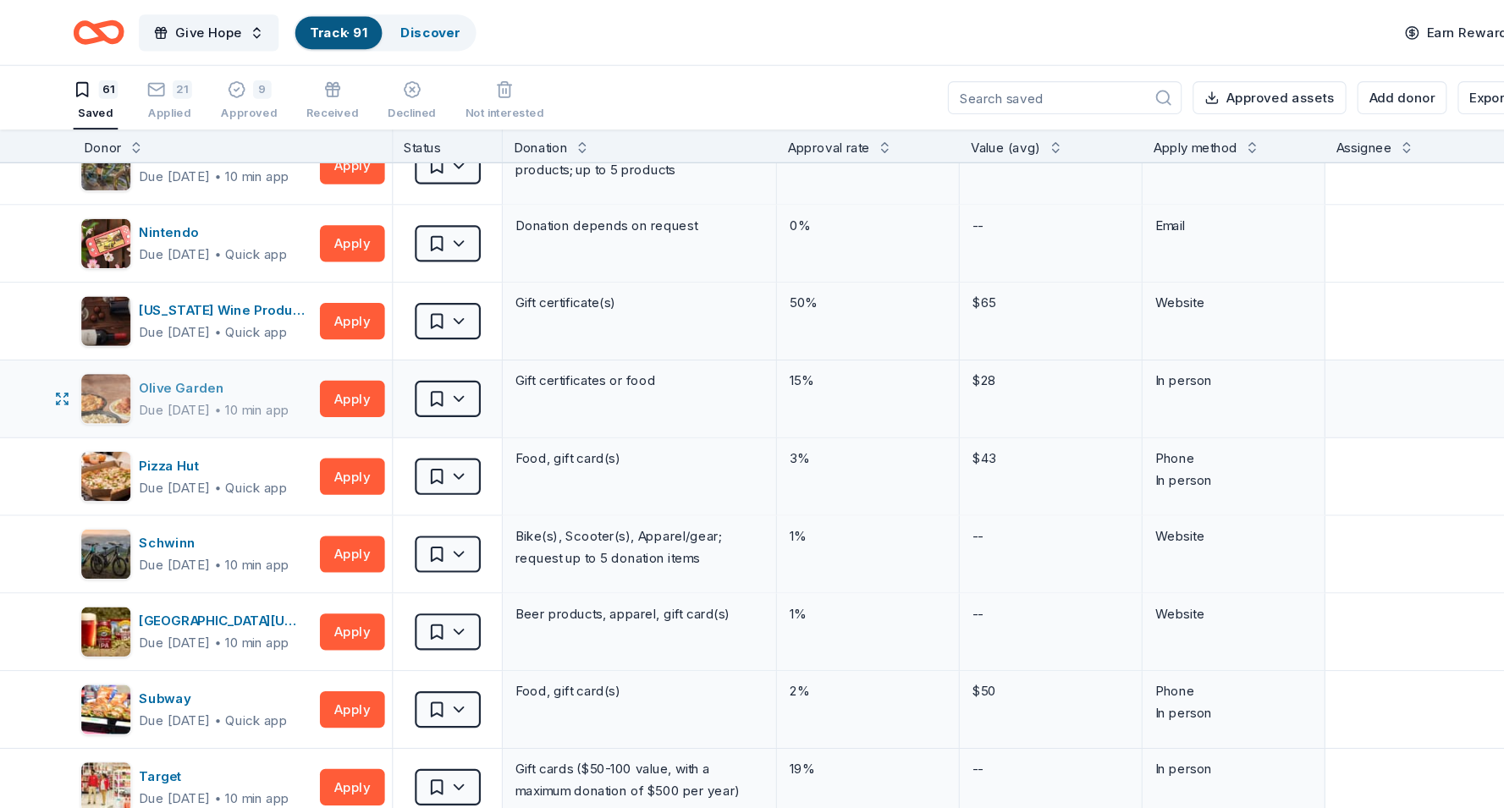
scroll to position [3631, 0]
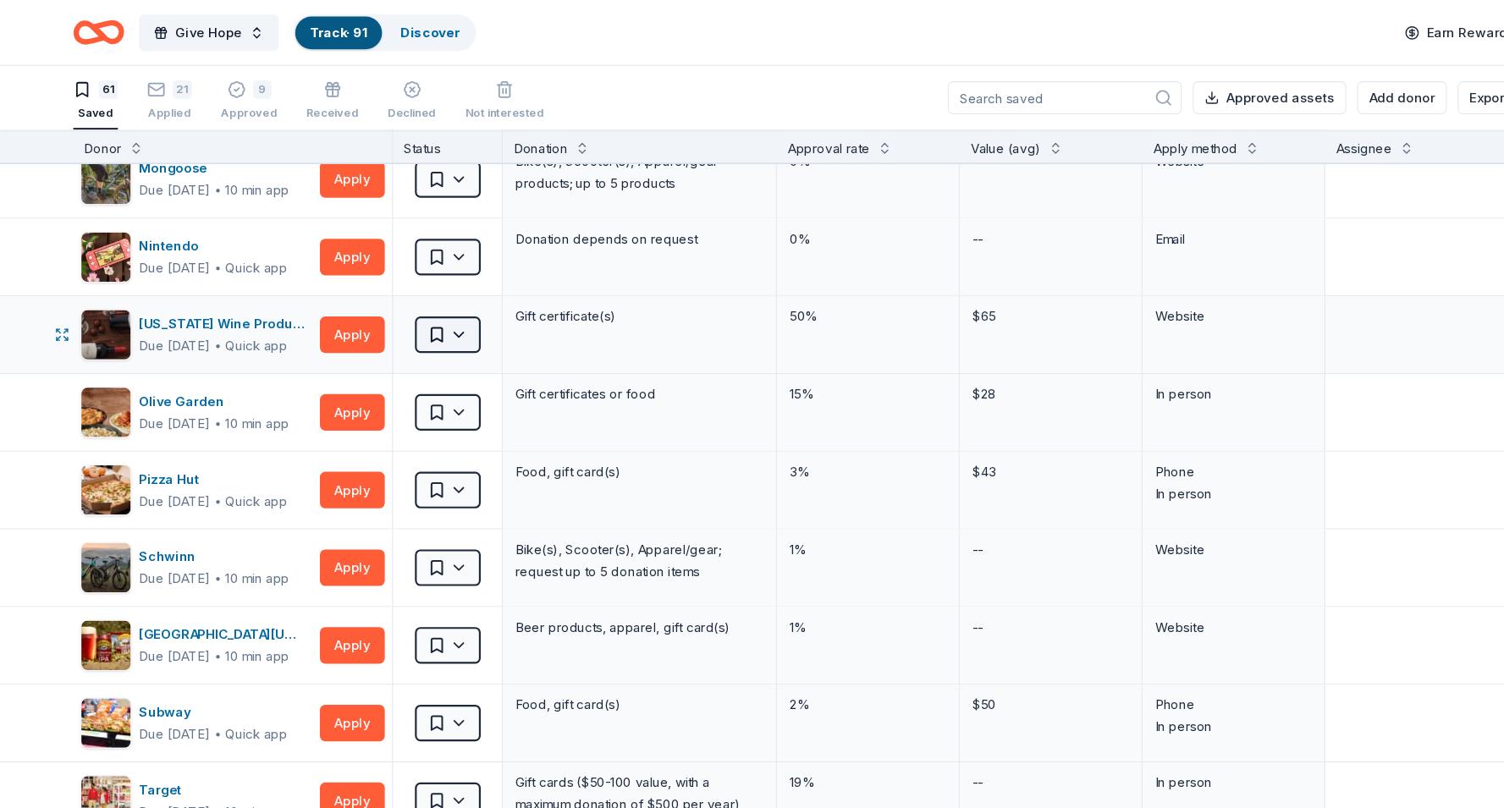
click at [436, 316] on html "Give Hope Track · 91 Discover Earn Rewards 61 Saved 21 Applied 9 Approved Recei…" at bounding box center [752, 404] width 1504 height 808
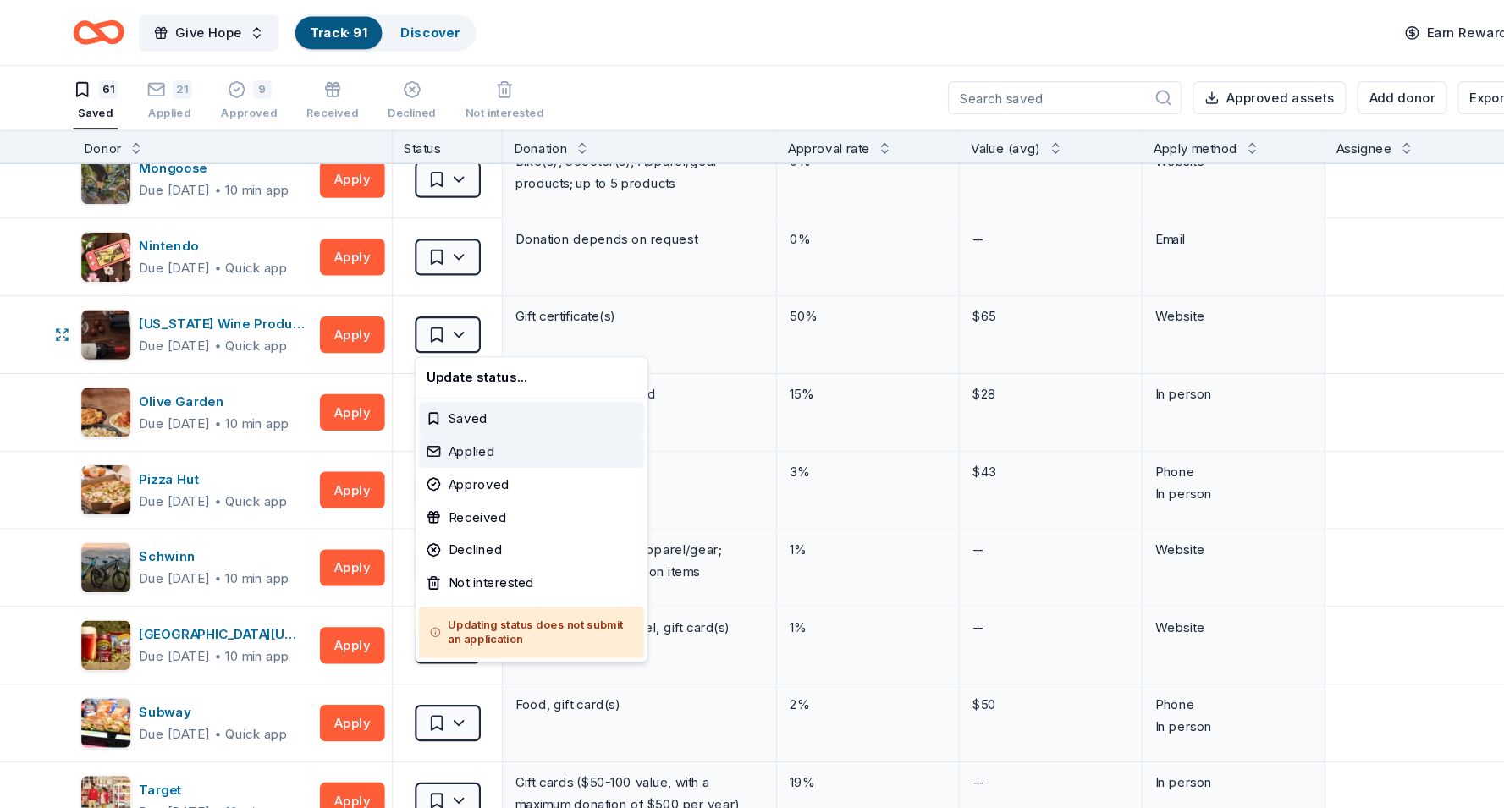
click at [437, 416] on div "Applied" at bounding box center [492, 418] width 208 height 30
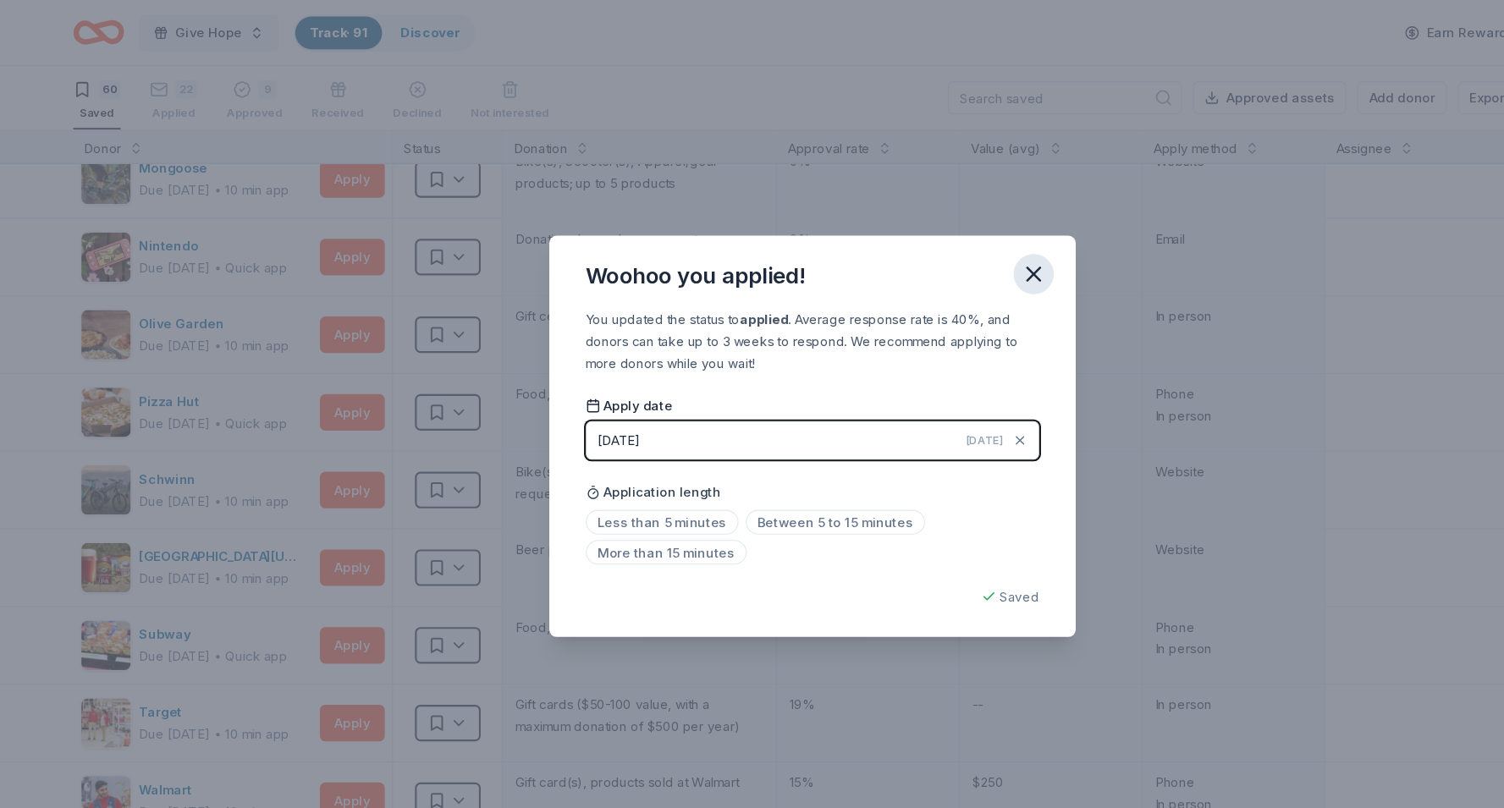
click at [969, 250] on button "button" at bounding box center [957, 253] width 37 height 37
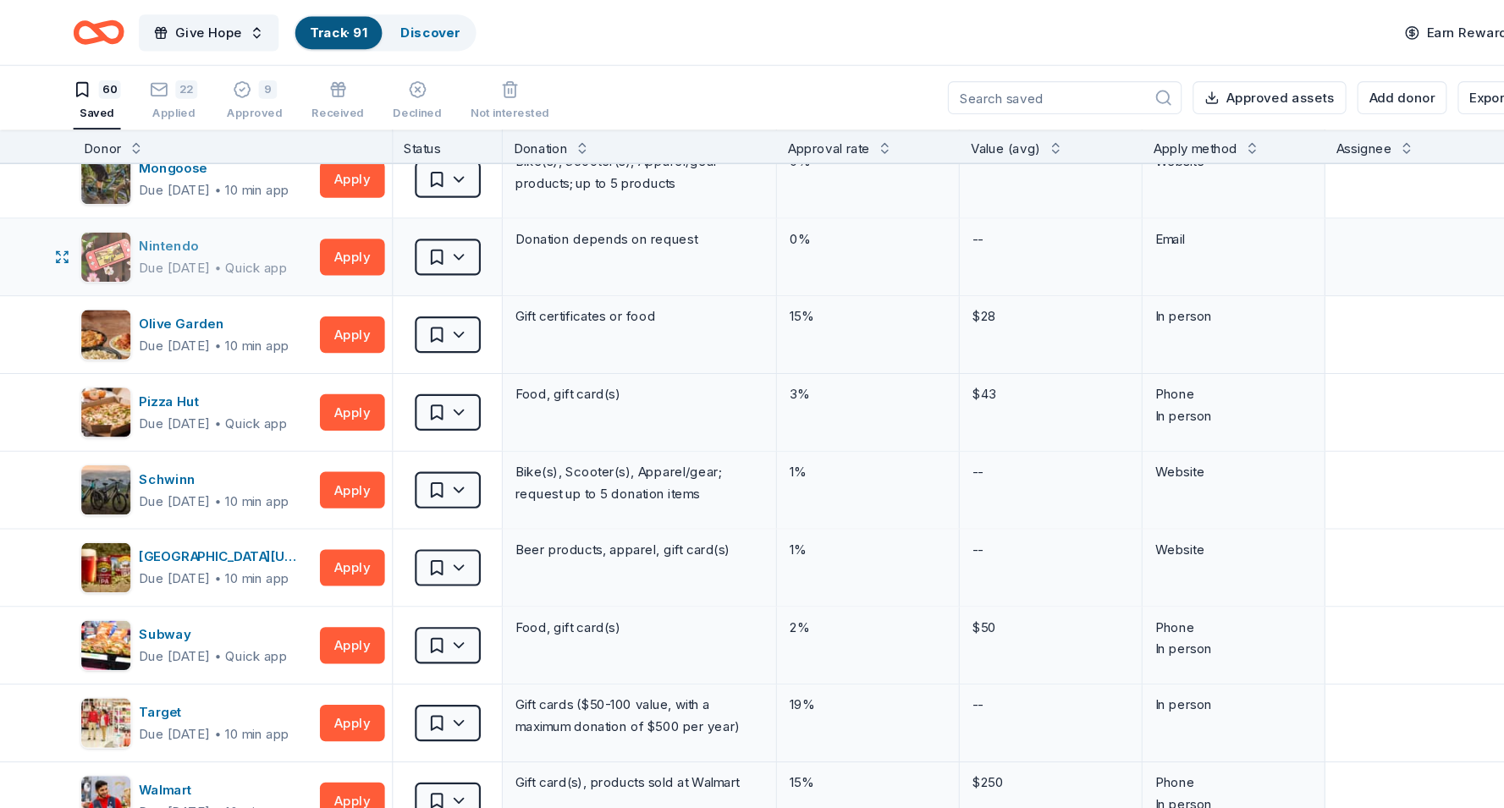
click at [206, 241] on span "∙" at bounding box center [202, 247] width 8 height 14
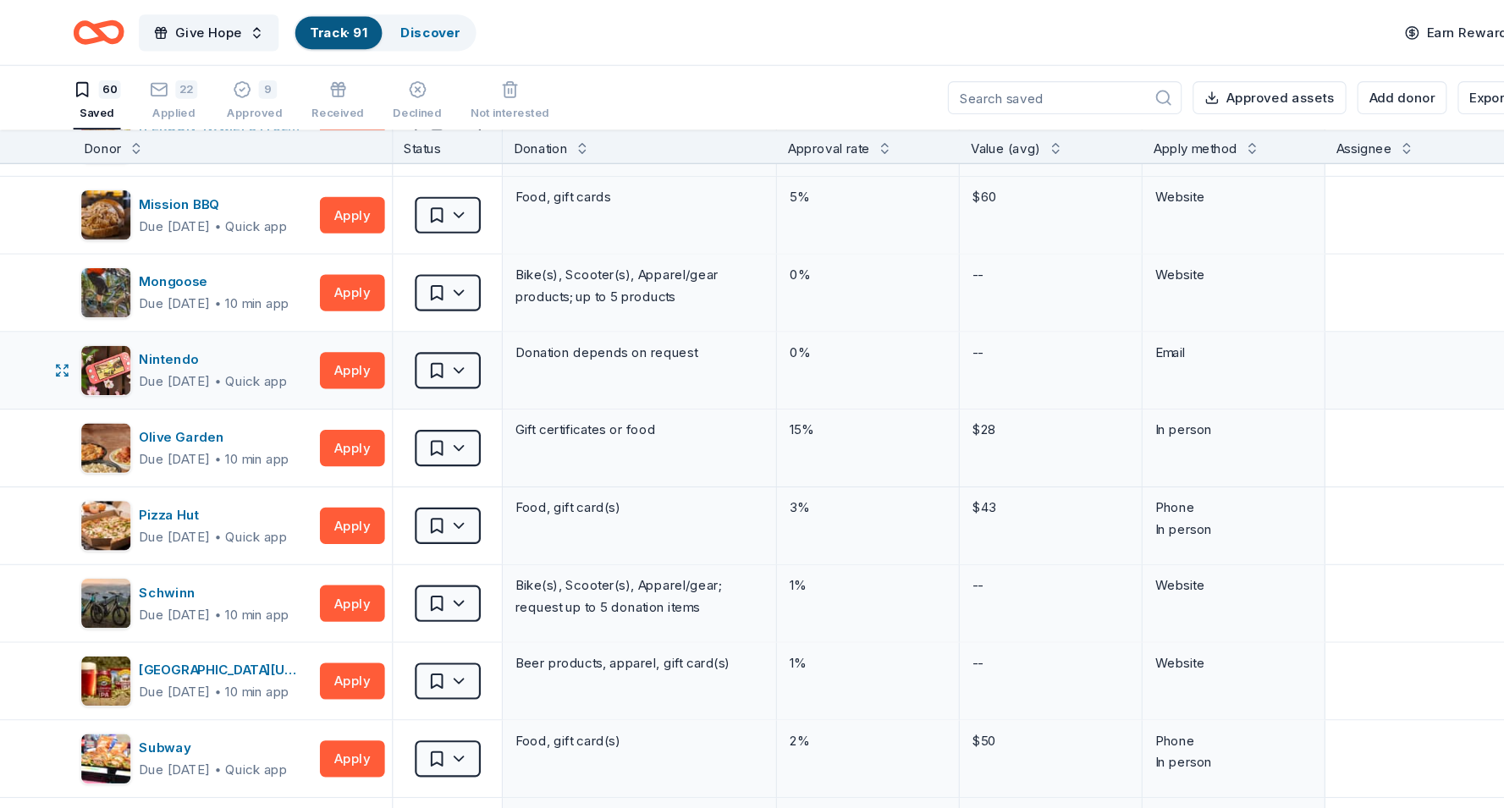
scroll to position [3524, 0]
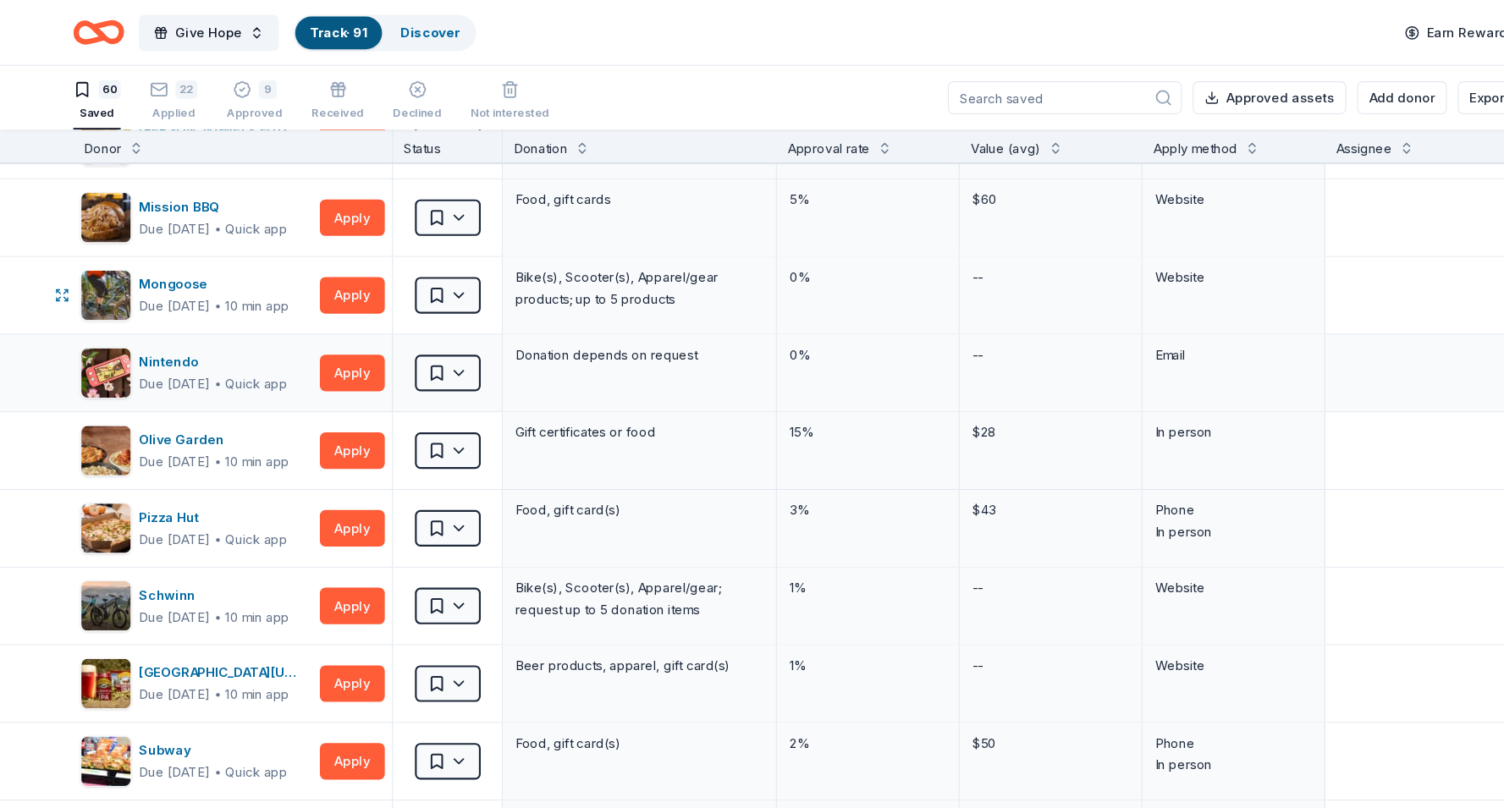
click at [224, 267] on div "Mongoose" at bounding box center [199, 263] width 140 height 20
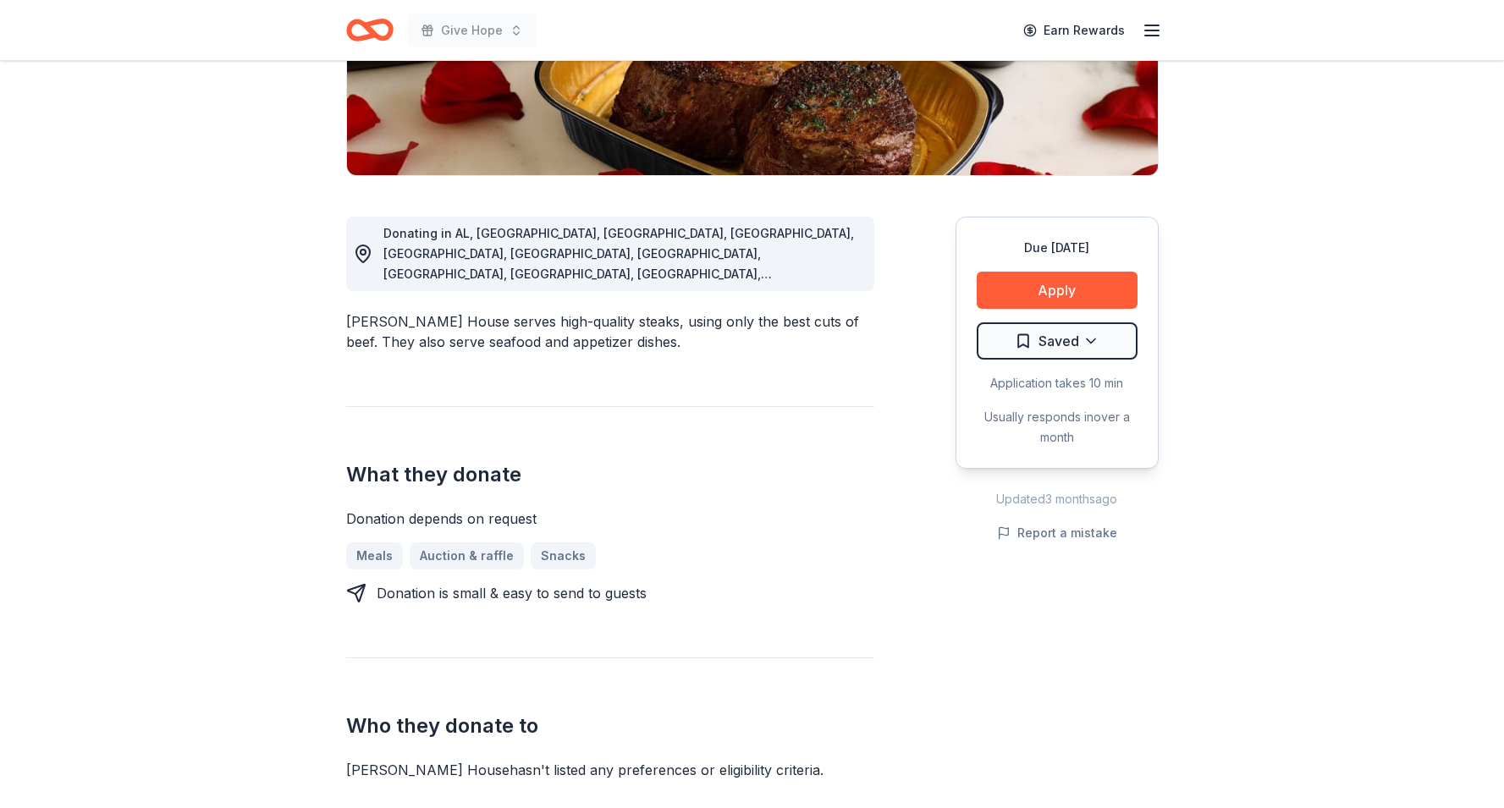
scroll to position [251, 0]
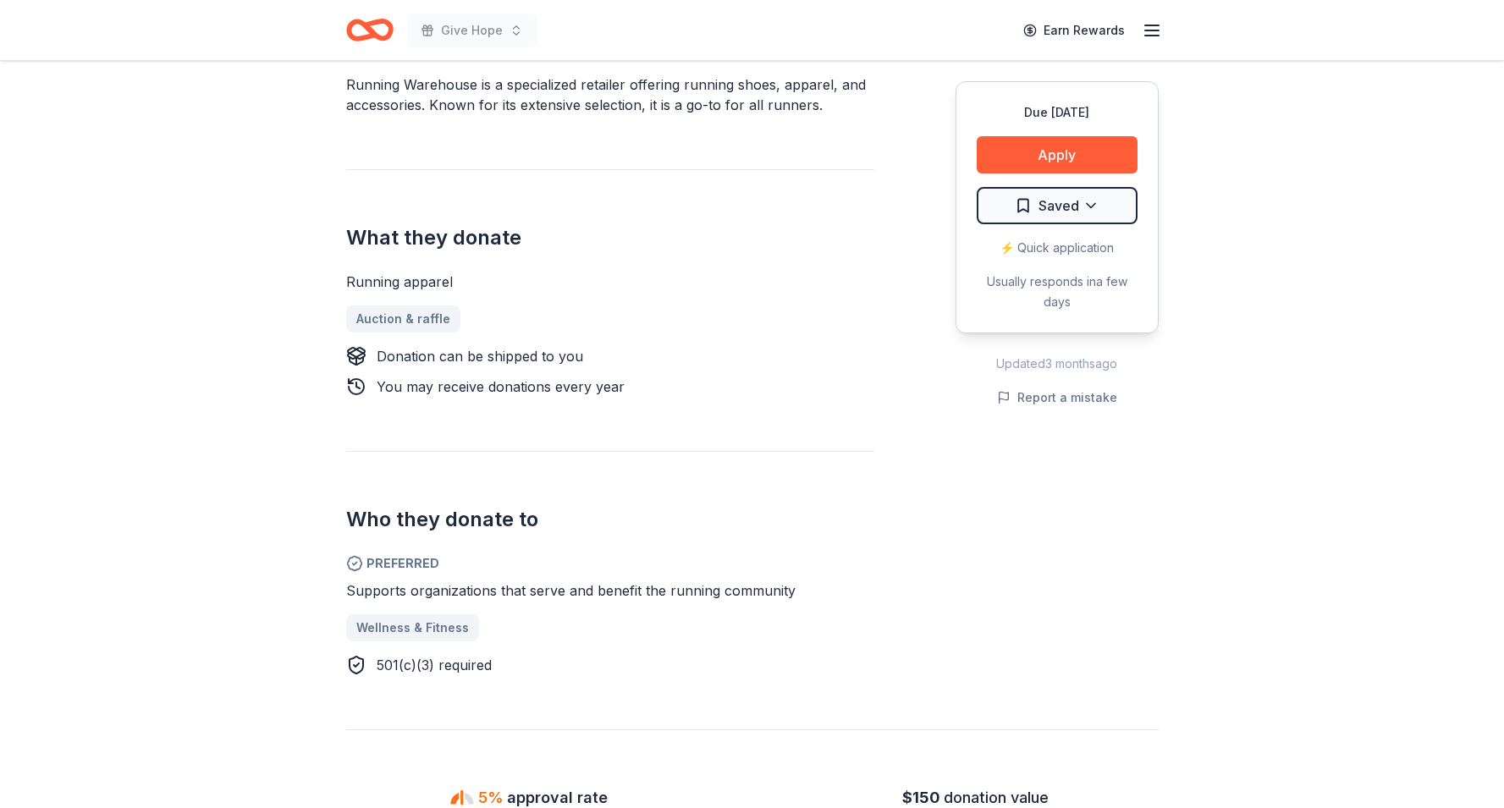
scroll to position [539, 0]
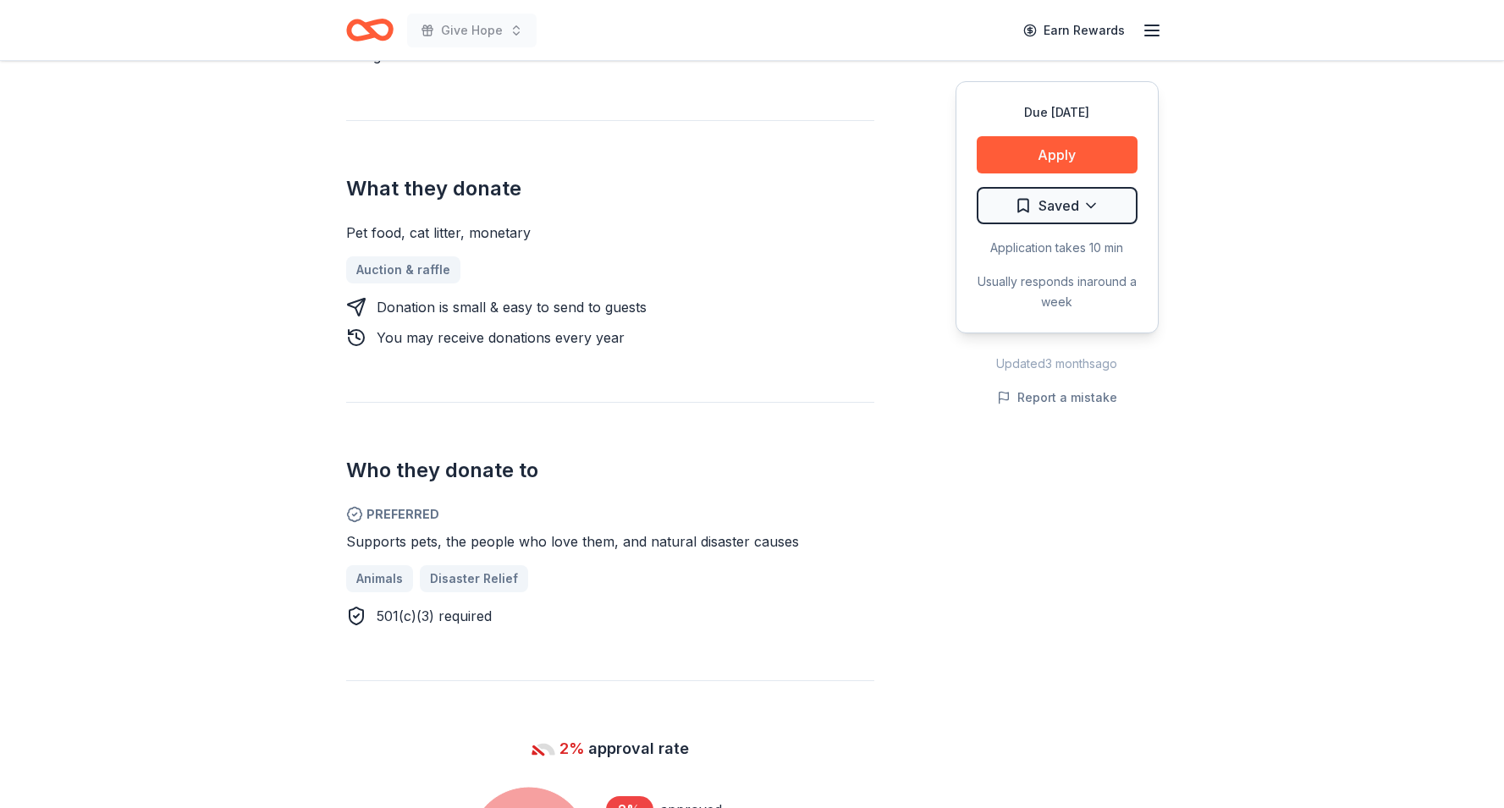
scroll to position [519, 0]
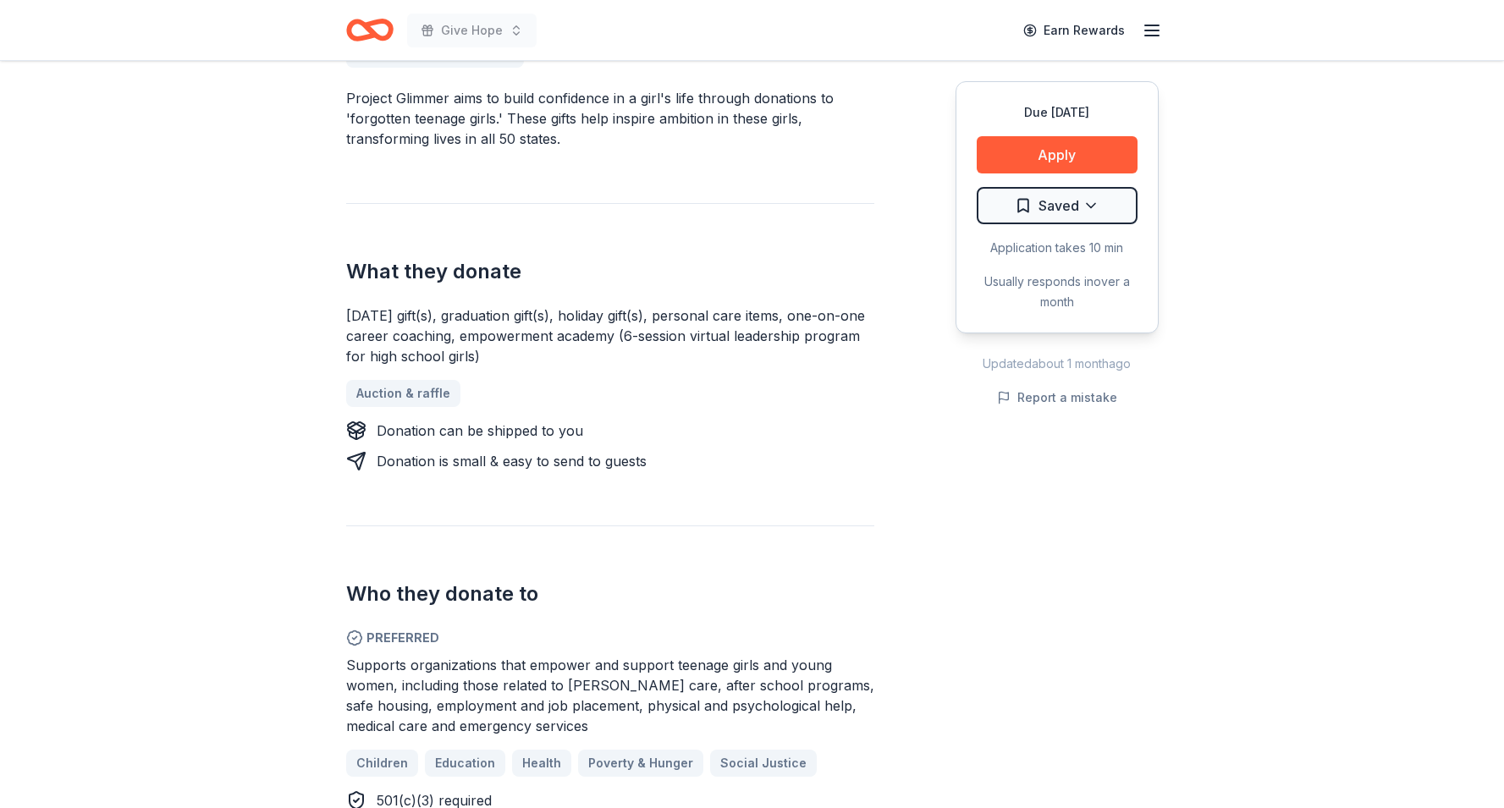
scroll to position [525, 0]
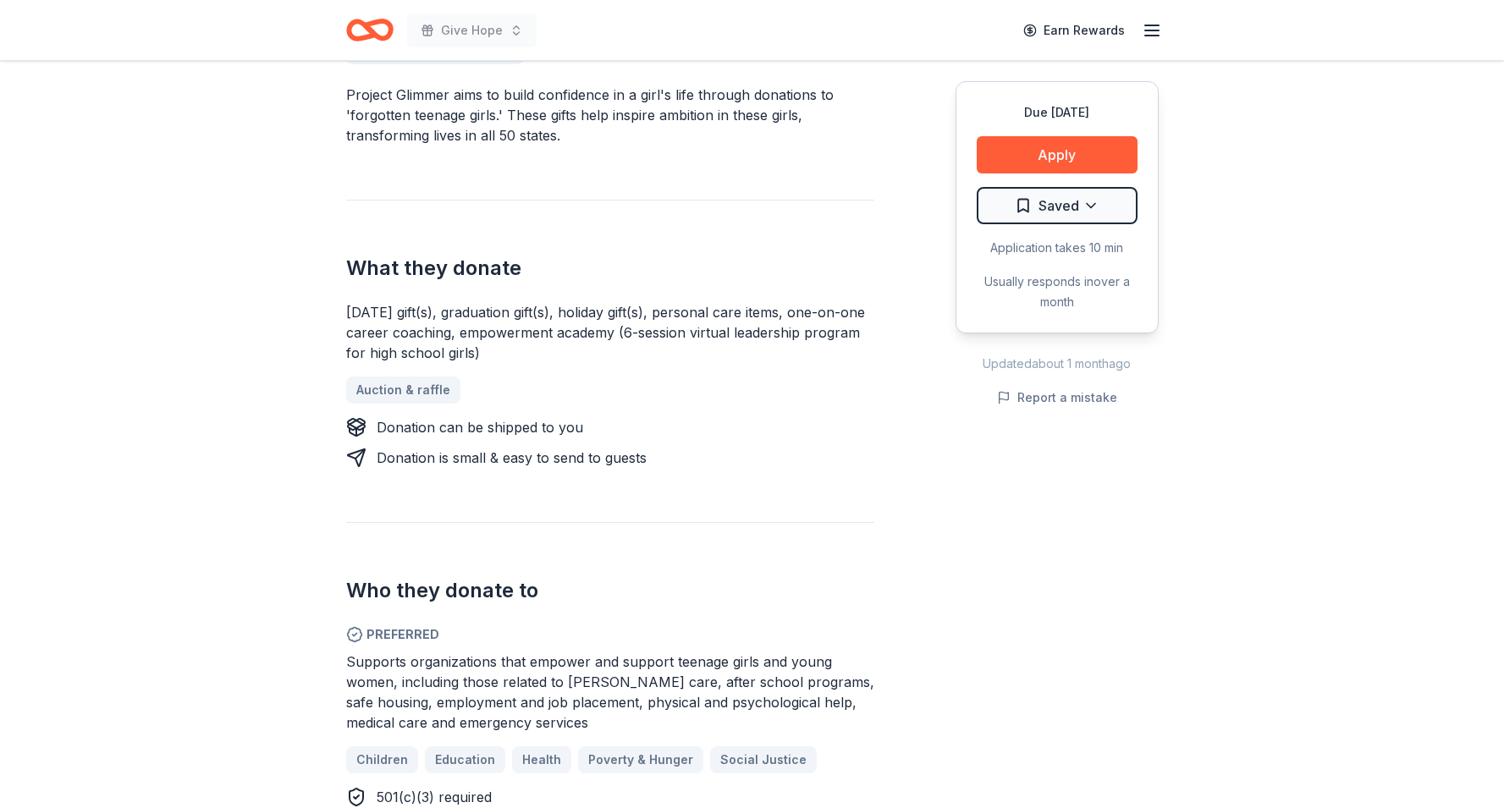
drag, startPoint x: 448, startPoint y: 680, endPoint x: 542, endPoint y: 702, distance: 96.3
click at [542, 702] on span "Supports organizations that empower and support teenage girls and young women, …" at bounding box center [610, 692] width 528 height 78
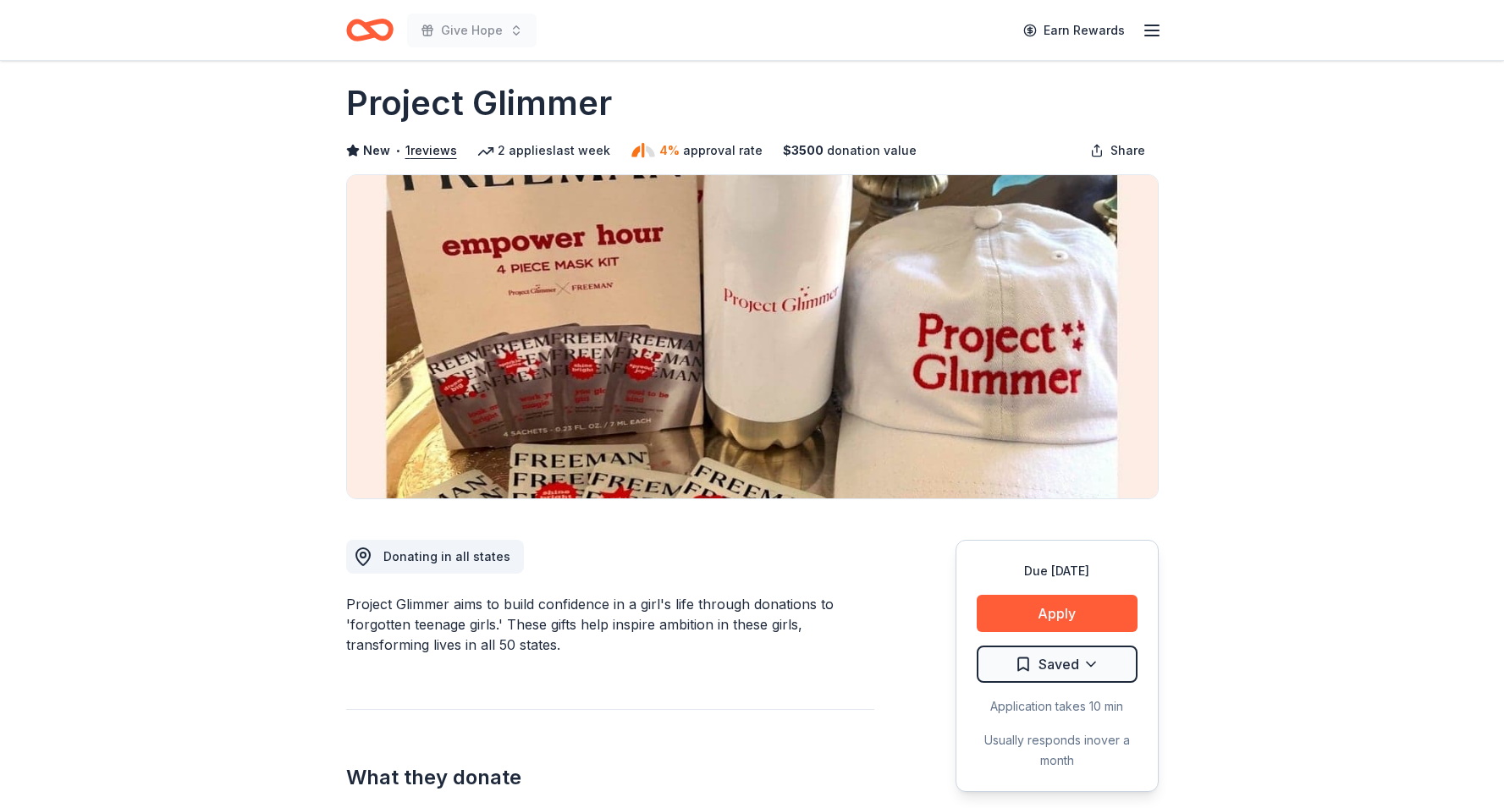
scroll to position [11, 0]
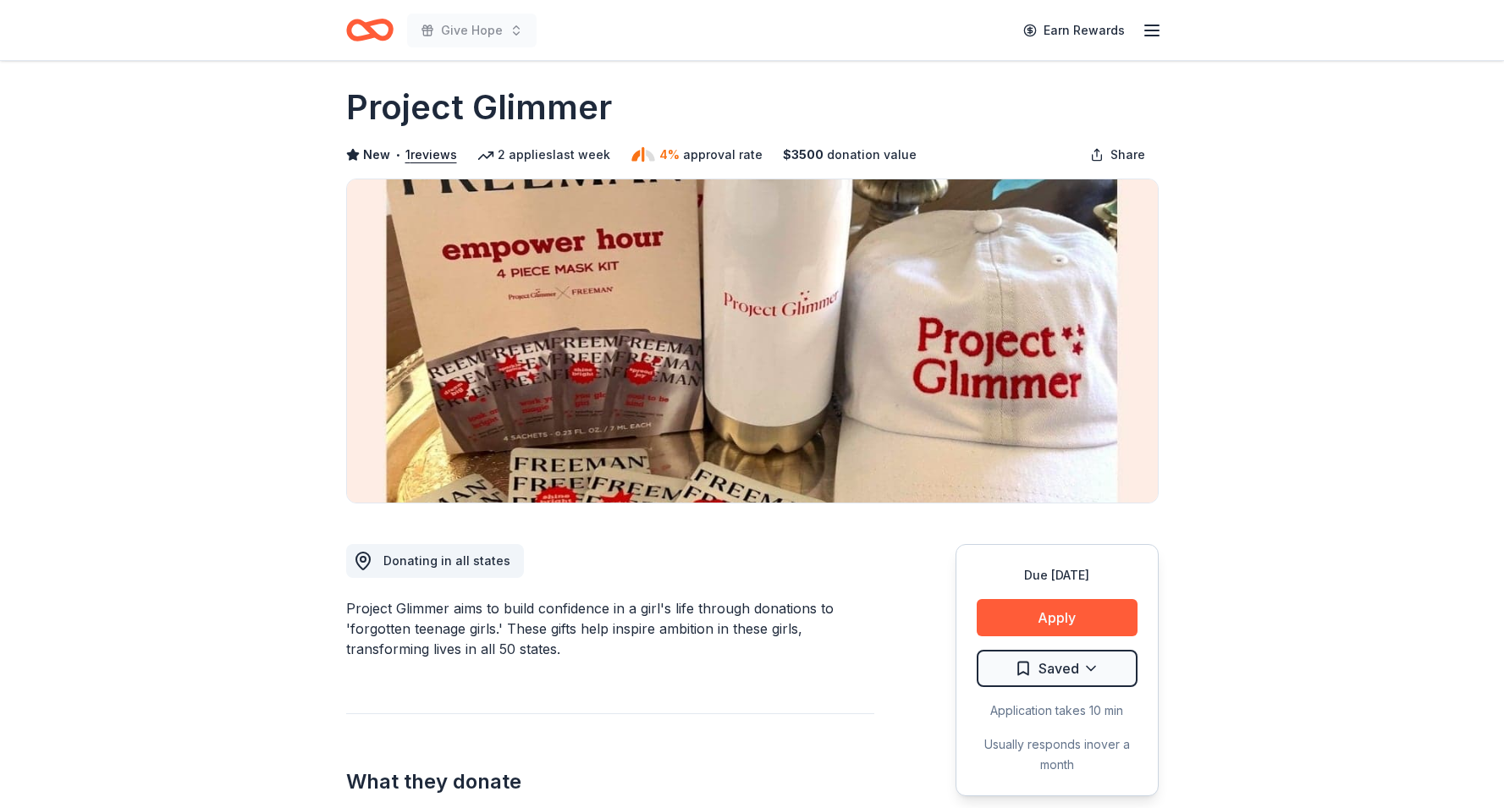
click at [544, 373] on img at bounding box center [752, 340] width 811 height 323
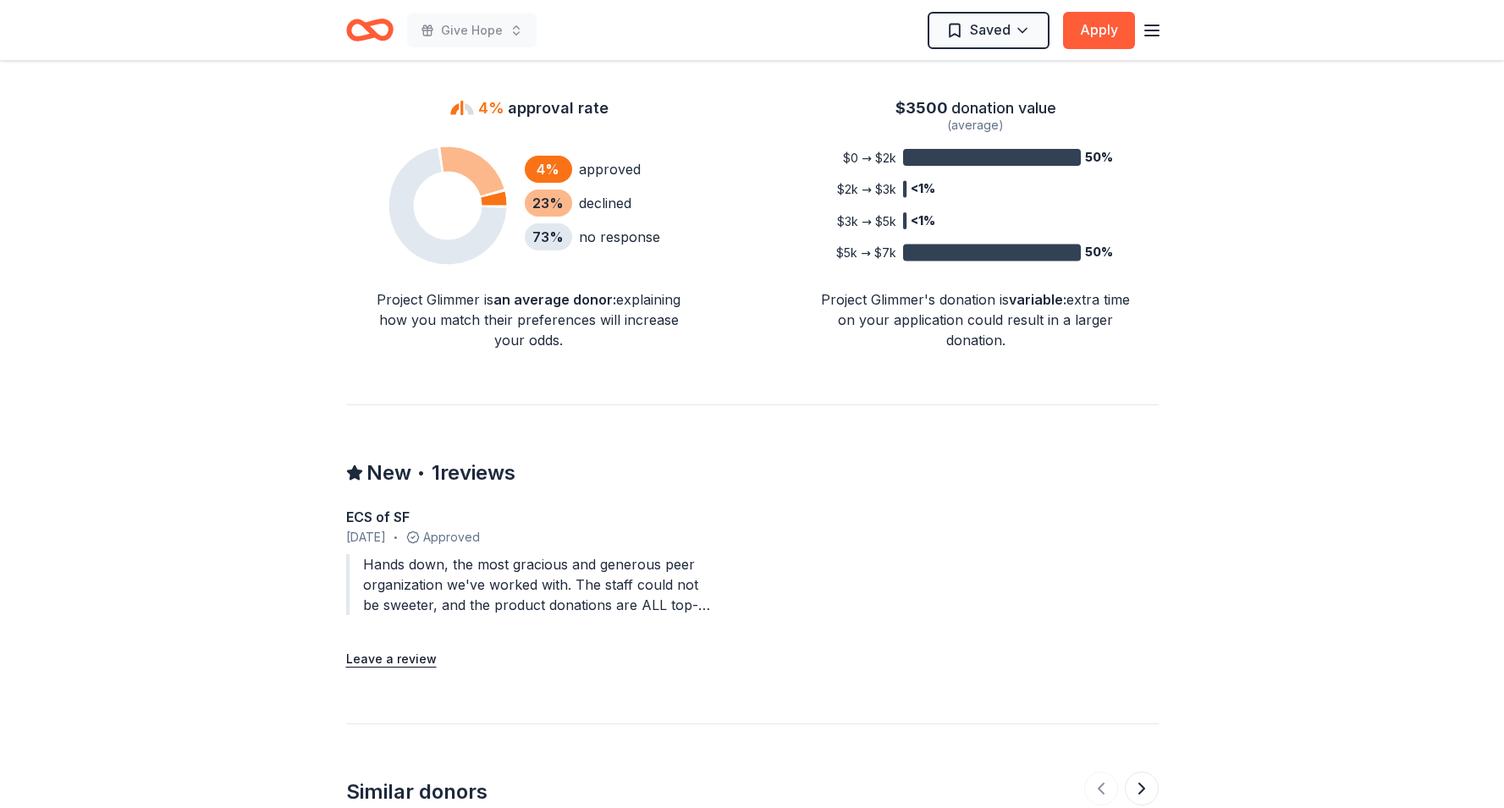
scroll to position [1352, 0]
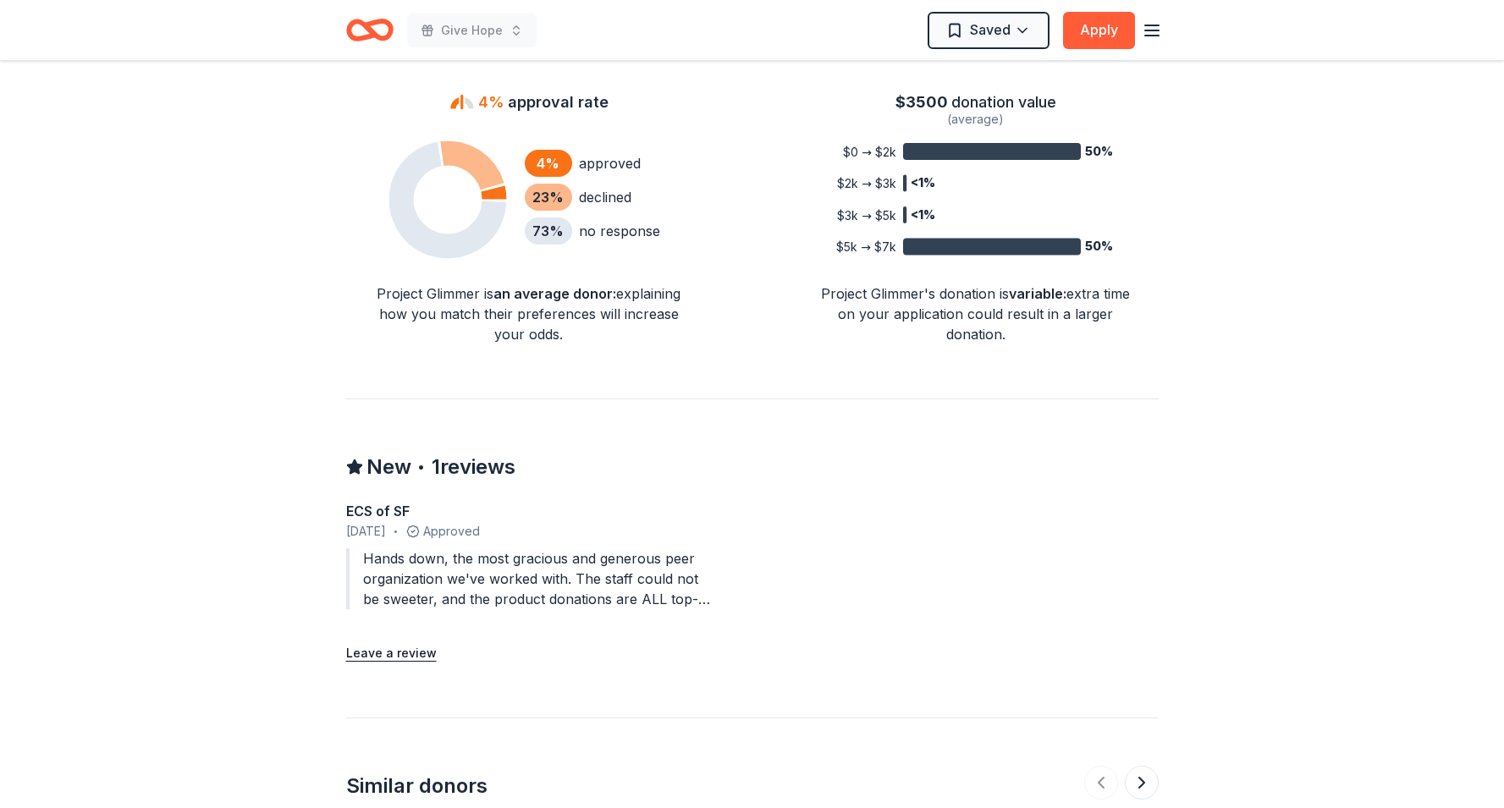
click at [538, 602] on div "Hands down, the most gracious and generous peer organization we've worked with.…" at bounding box center [529, 578] width 366 height 61
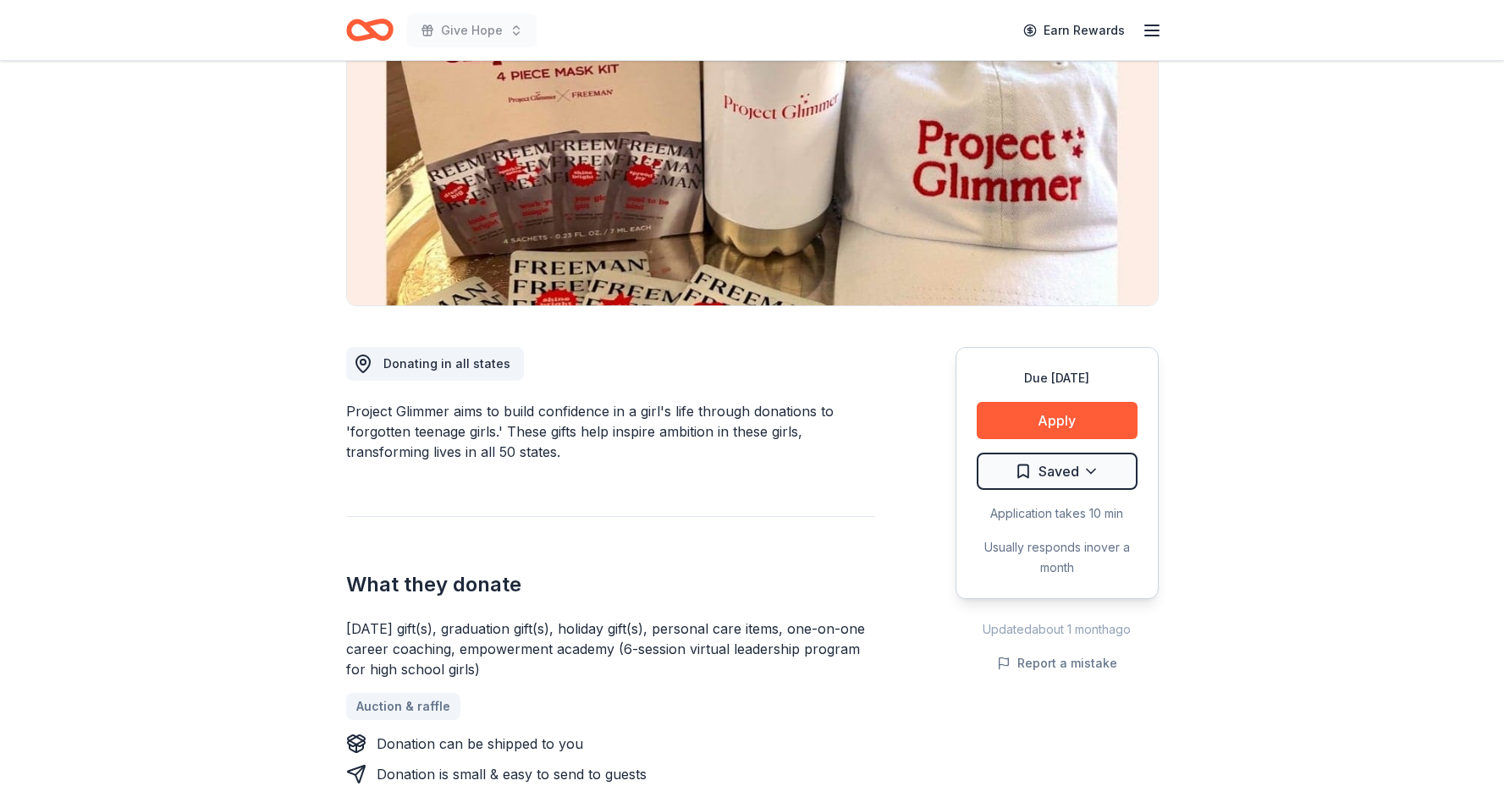
scroll to position [239, 0]
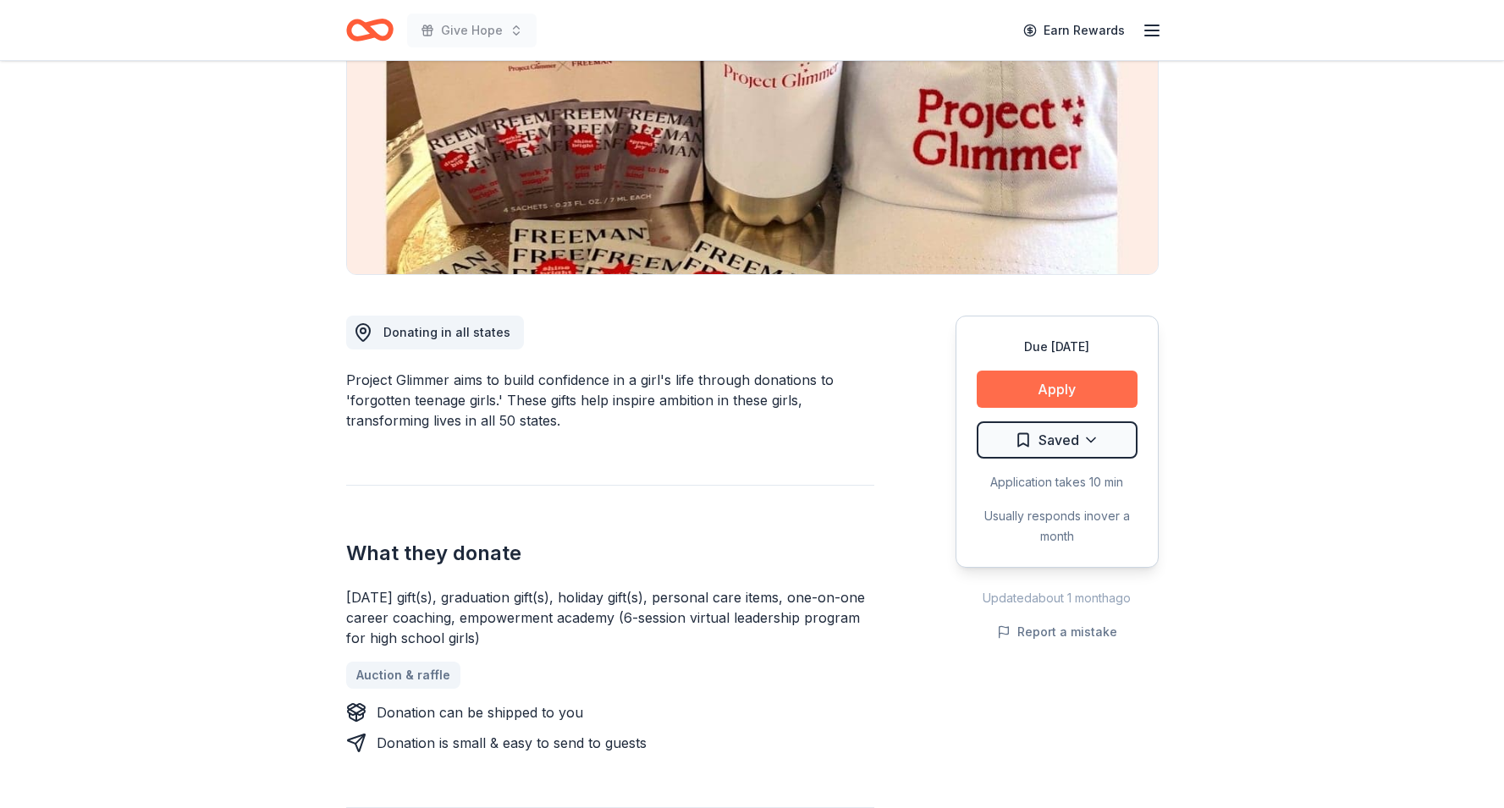
click at [1023, 391] on button "Apply" at bounding box center [1057, 389] width 161 height 37
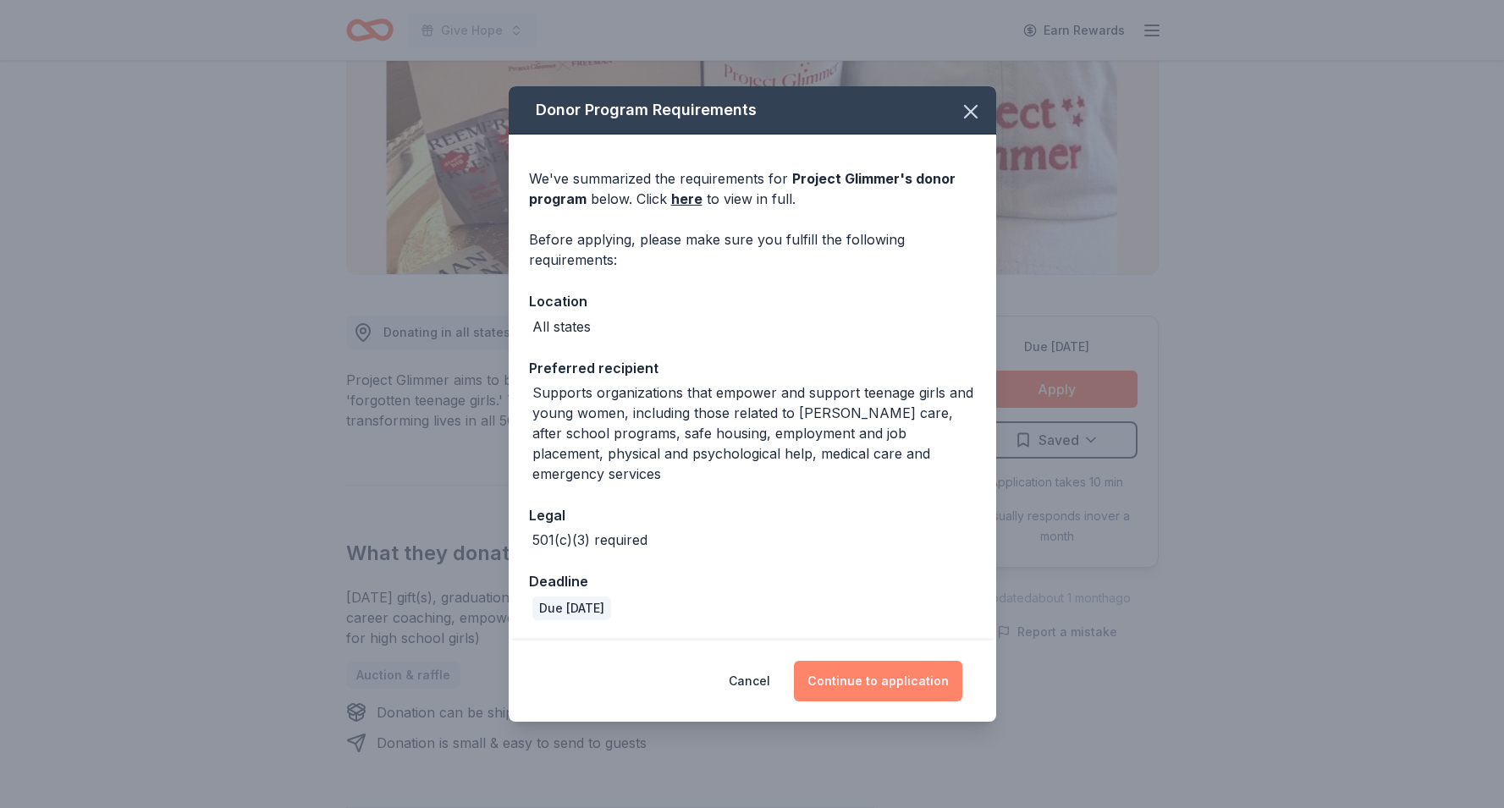
click at [852, 691] on button "Continue to application" at bounding box center [878, 681] width 168 height 41
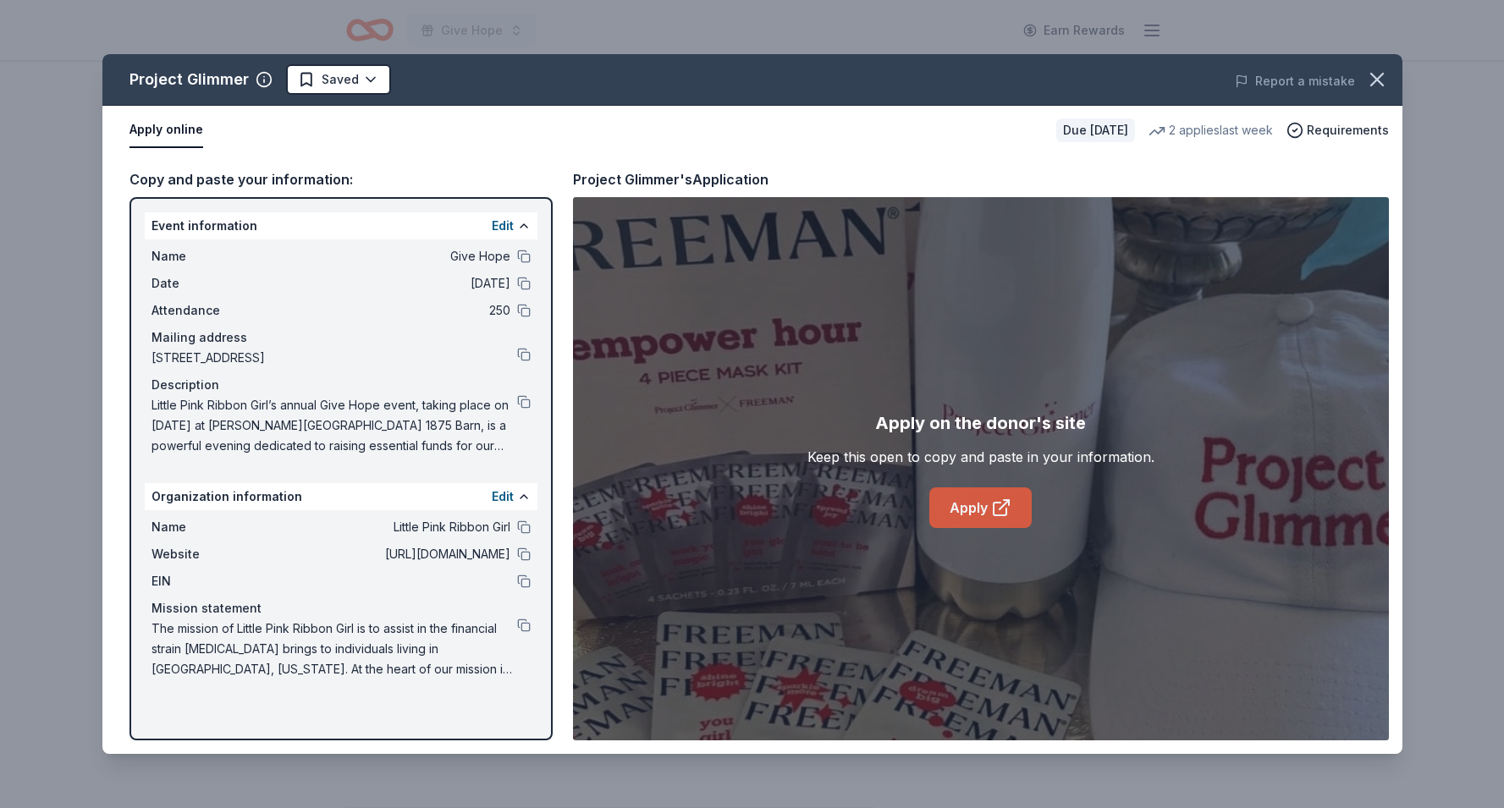
click at [995, 509] on icon at bounding box center [1001, 508] width 20 height 20
click at [521, 554] on button at bounding box center [524, 555] width 14 height 14
click at [520, 586] on button at bounding box center [524, 582] width 14 height 14
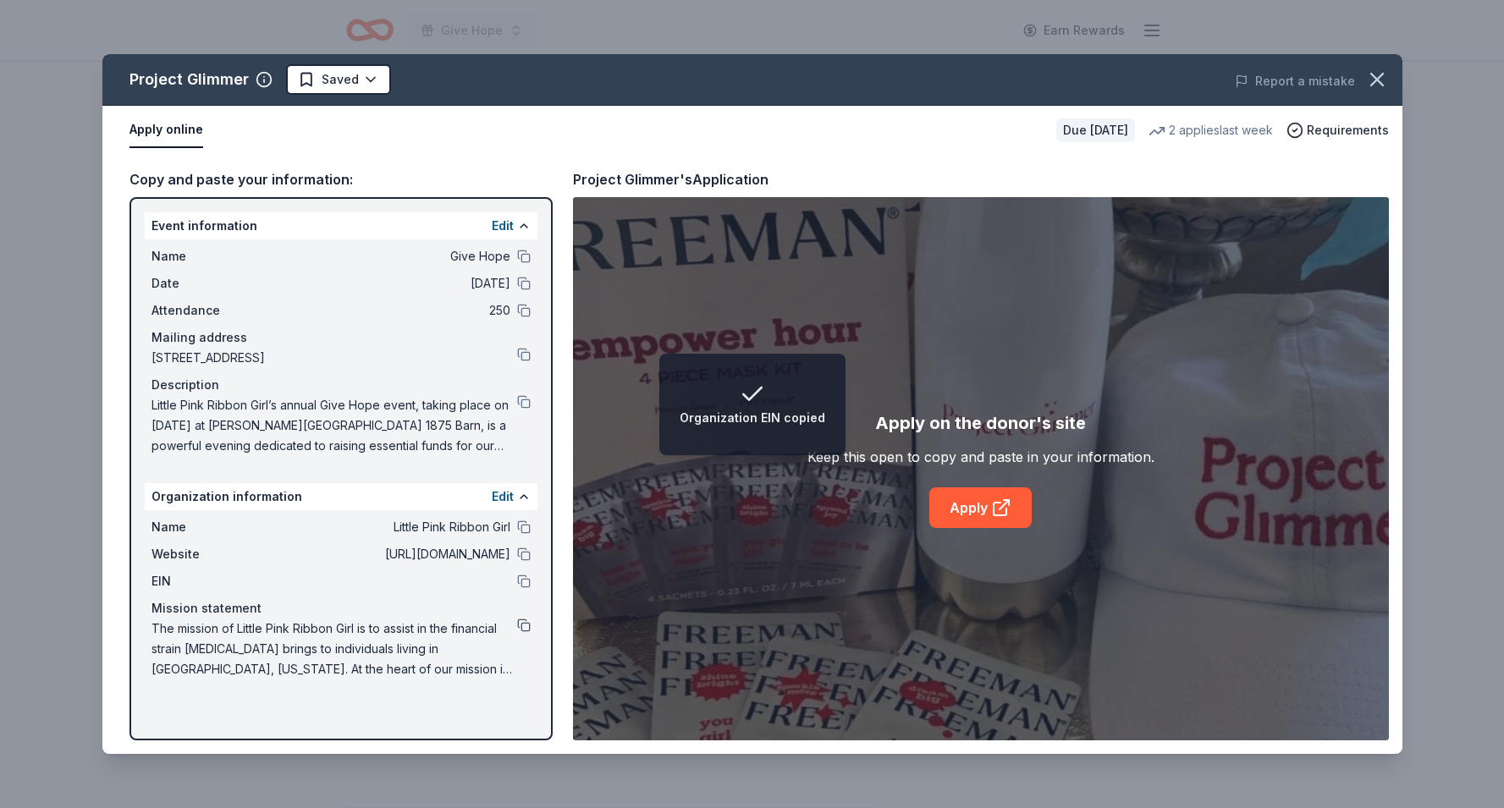
click at [523, 623] on button at bounding box center [524, 626] width 14 height 14
click at [1382, 79] on icon "button" at bounding box center [1377, 80] width 24 height 24
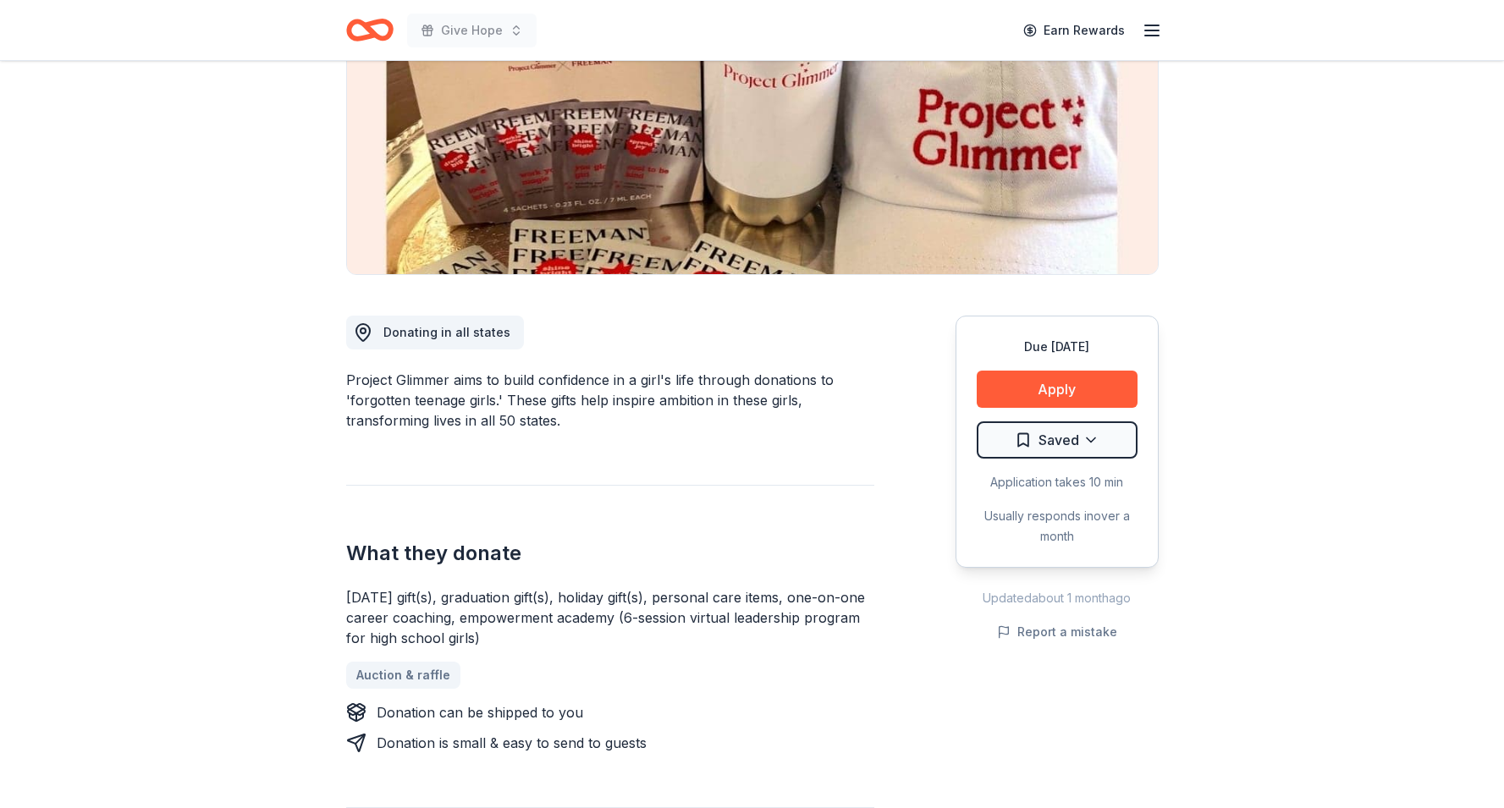
scroll to position [0, 0]
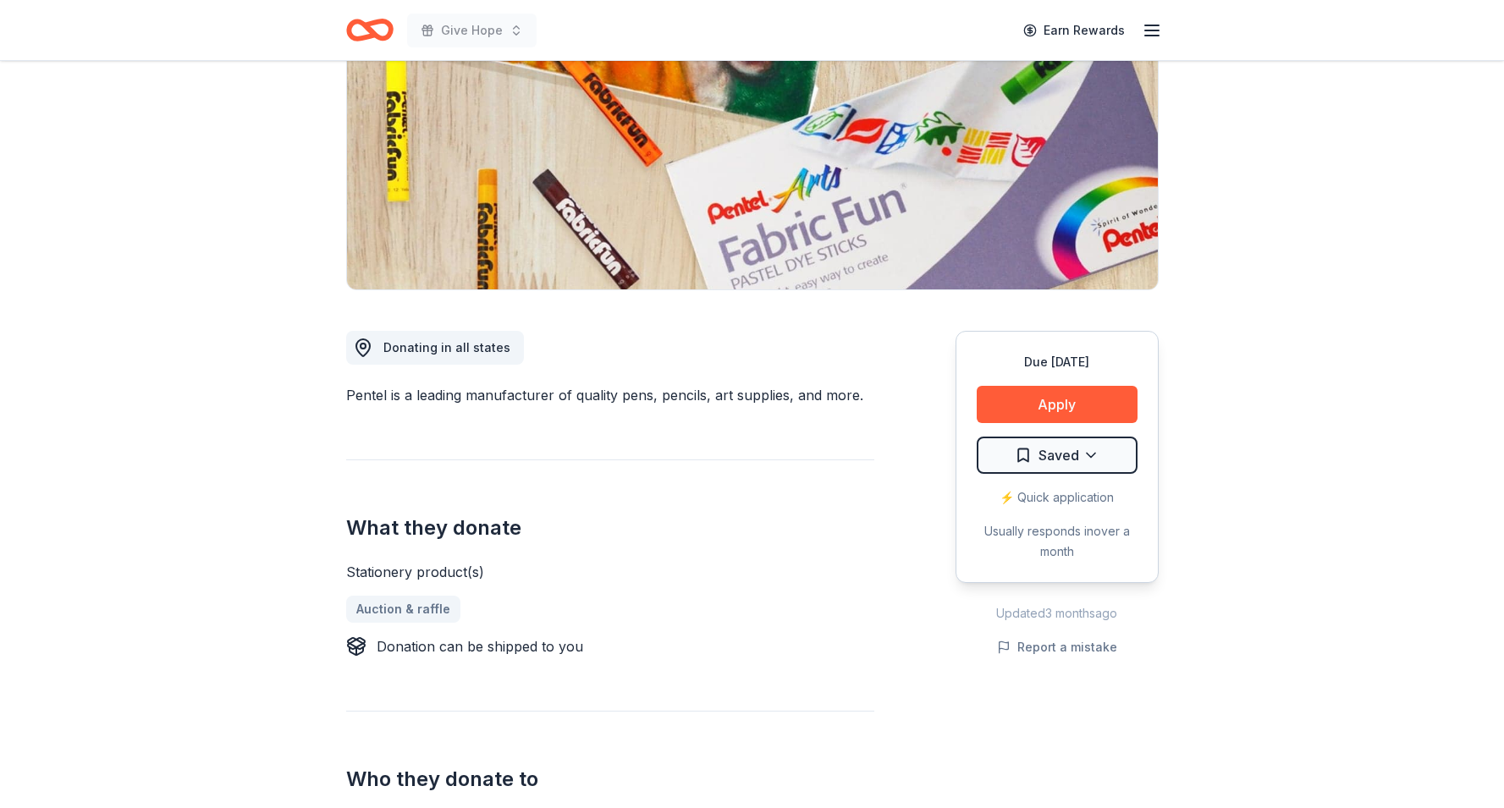
scroll to position [217, 0]
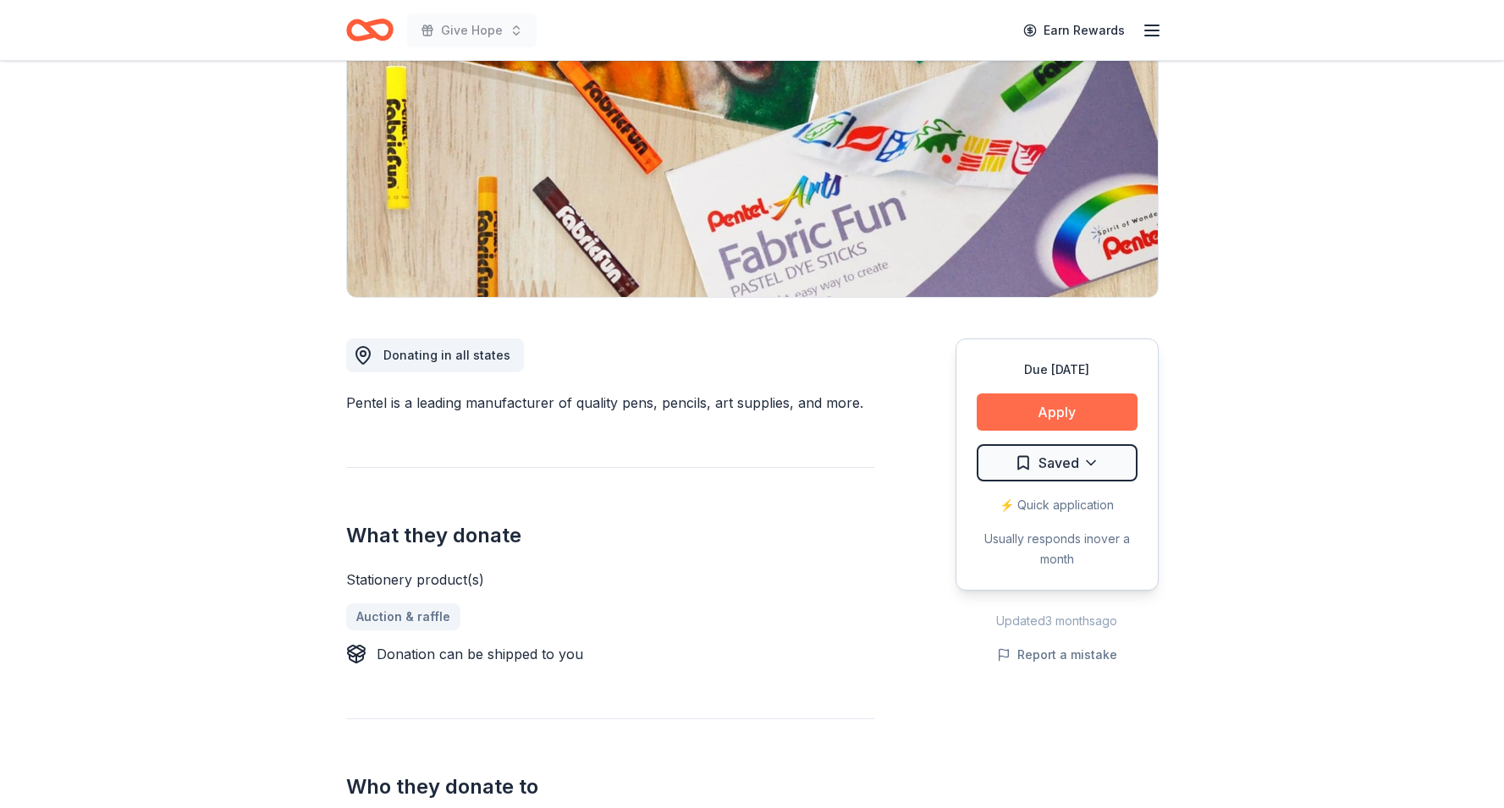
click at [1074, 420] on button "Apply" at bounding box center [1057, 412] width 161 height 37
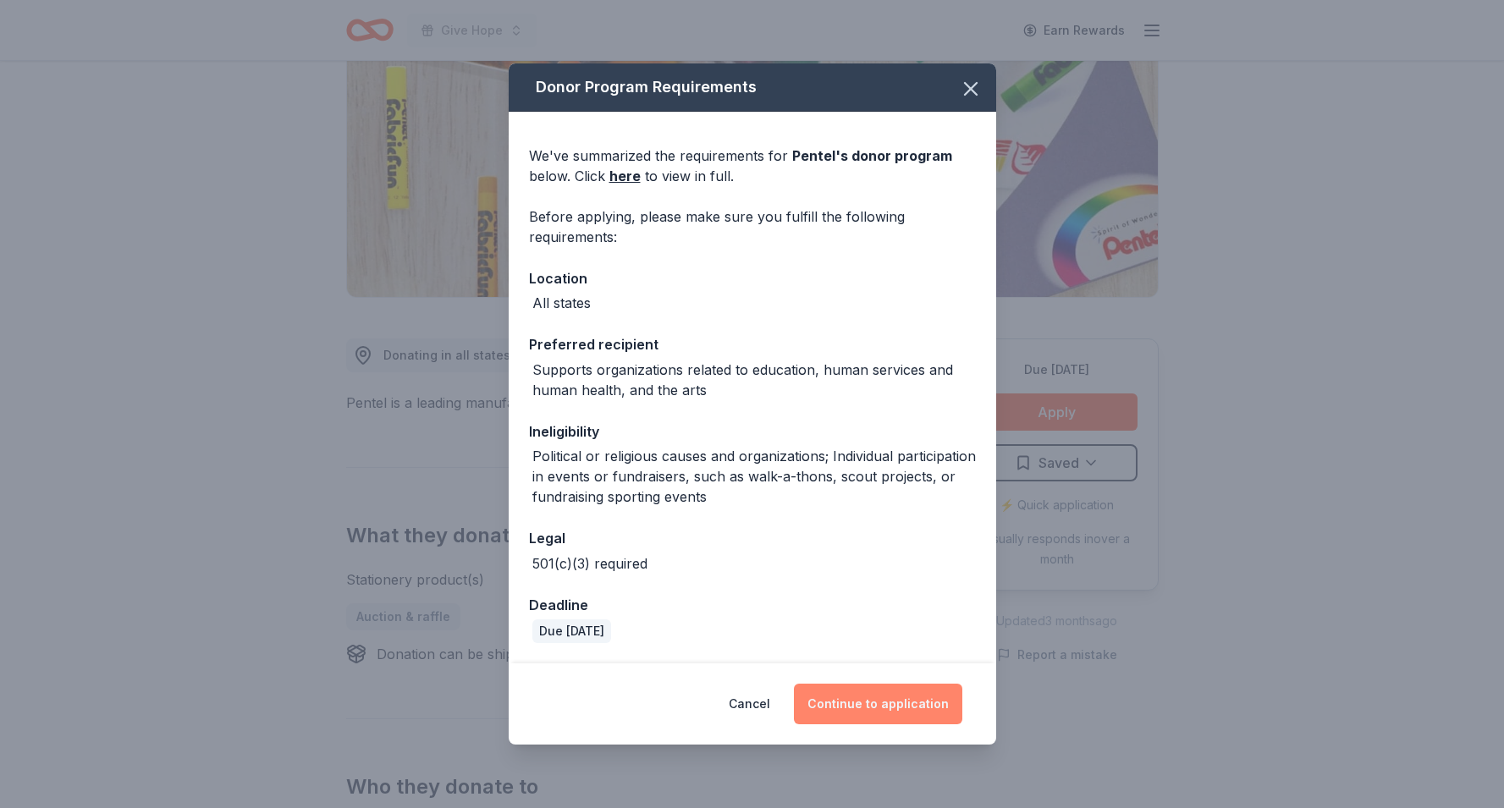
click at [917, 704] on button "Continue to application" at bounding box center [878, 704] width 168 height 41
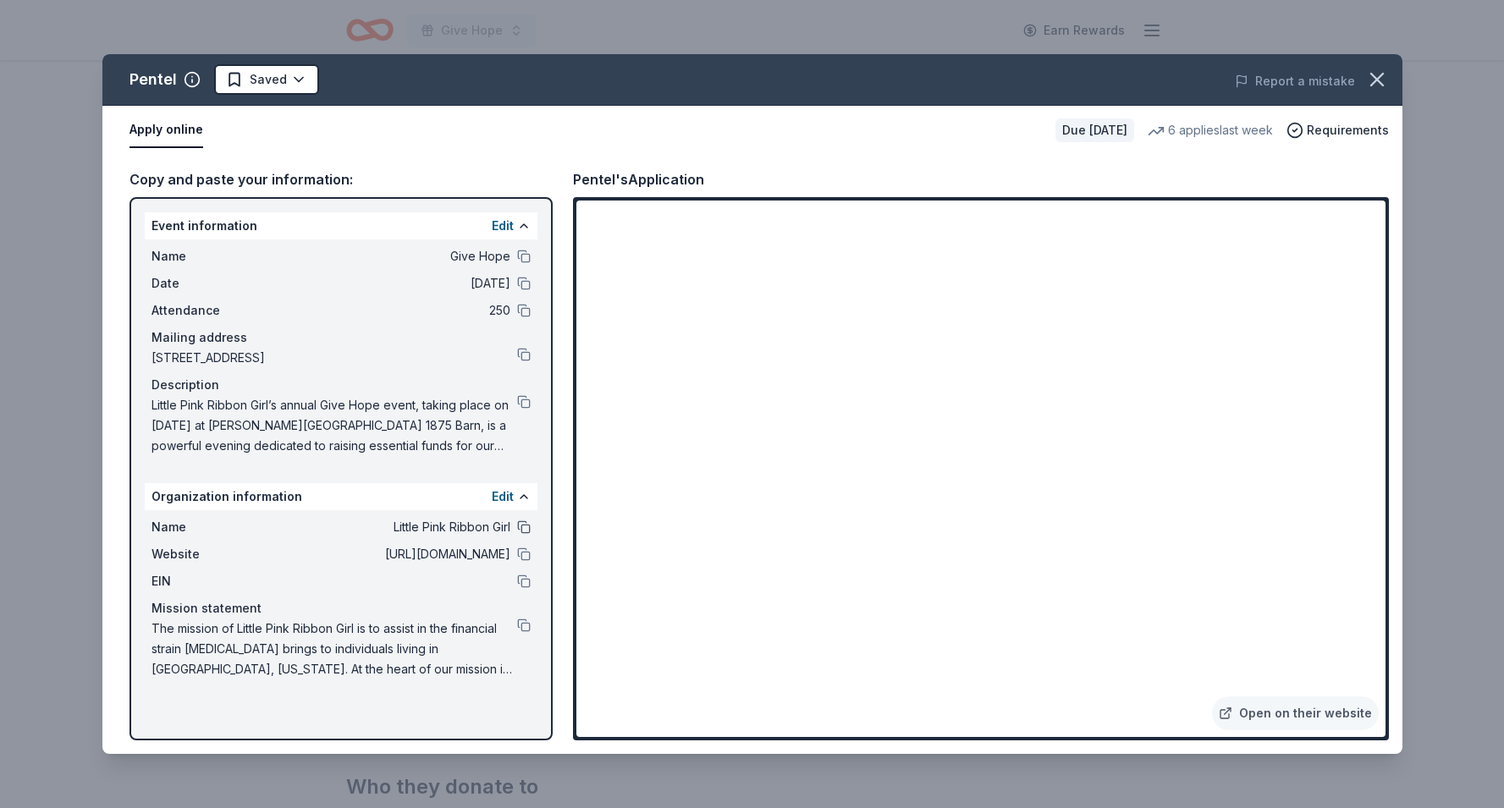
click at [527, 526] on button at bounding box center [524, 527] width 14 height 14
click at [525, 554] on button at bounding box center [524, 555] width 14 height 14
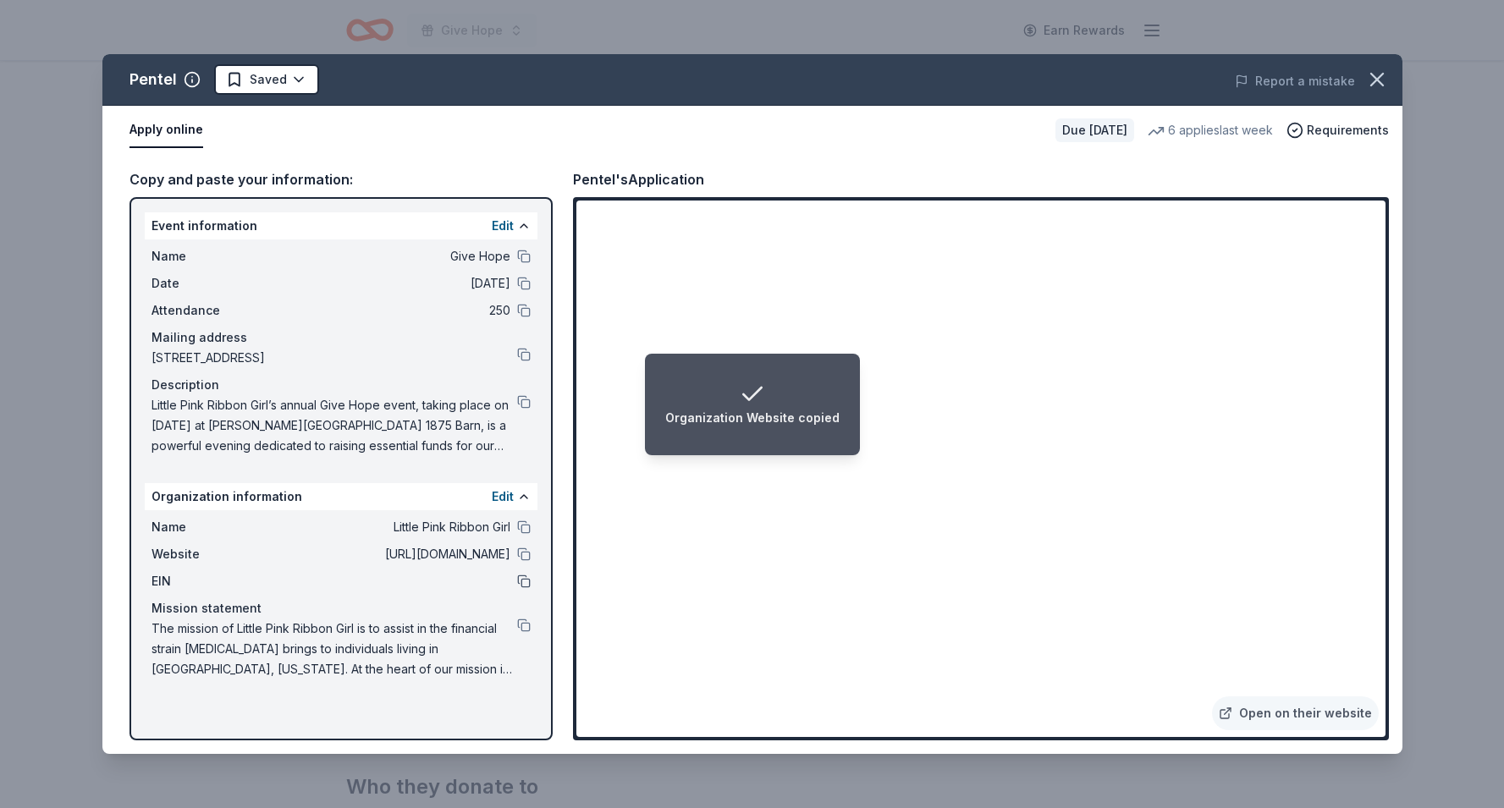
click at [523, 582] on button at bounding box center [524, 582] width 14 height 14
click at [526, 628] on button at bounding box center [524, 626] width 14 height 14
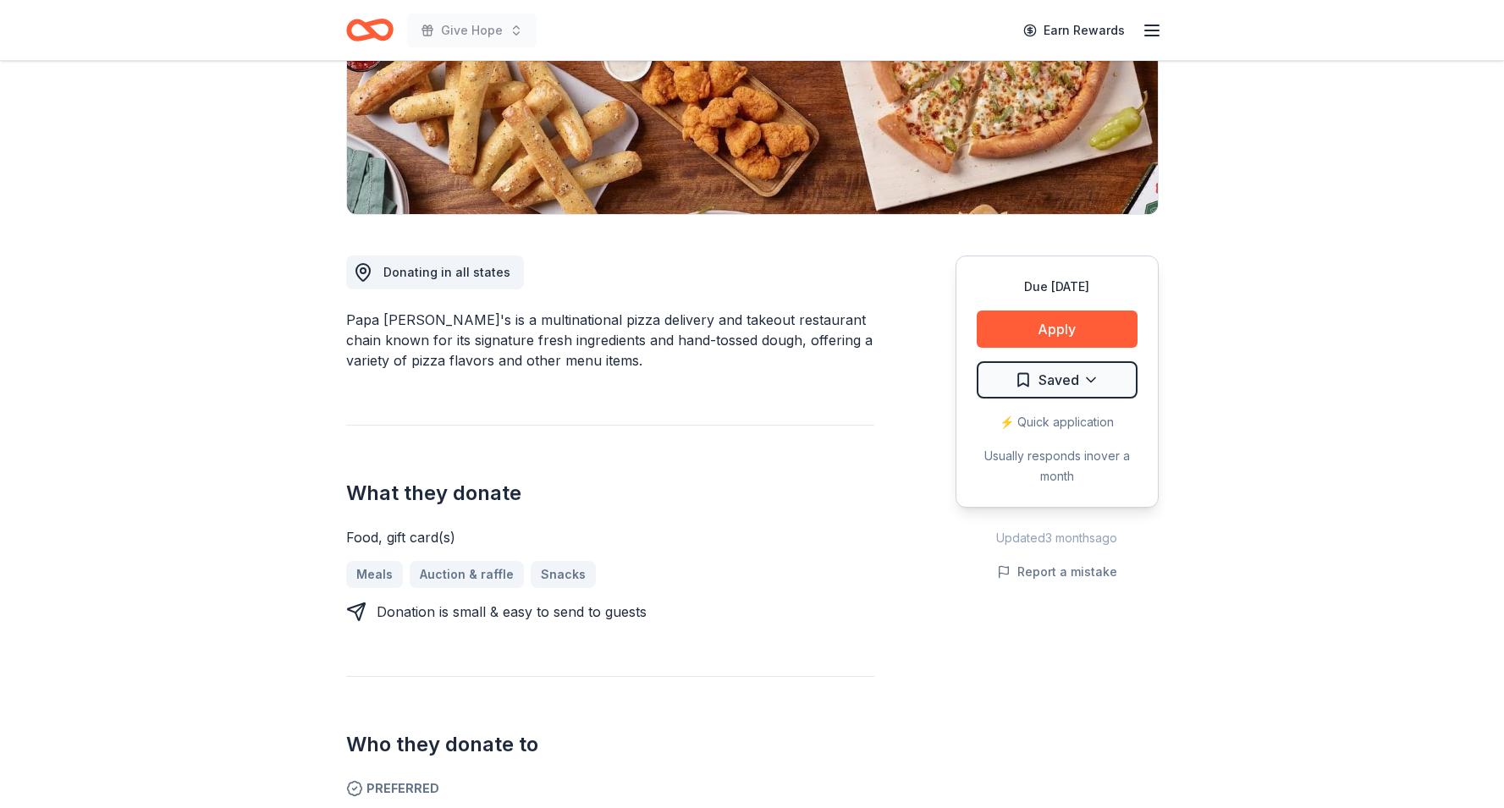
scroll to position [322, 0]
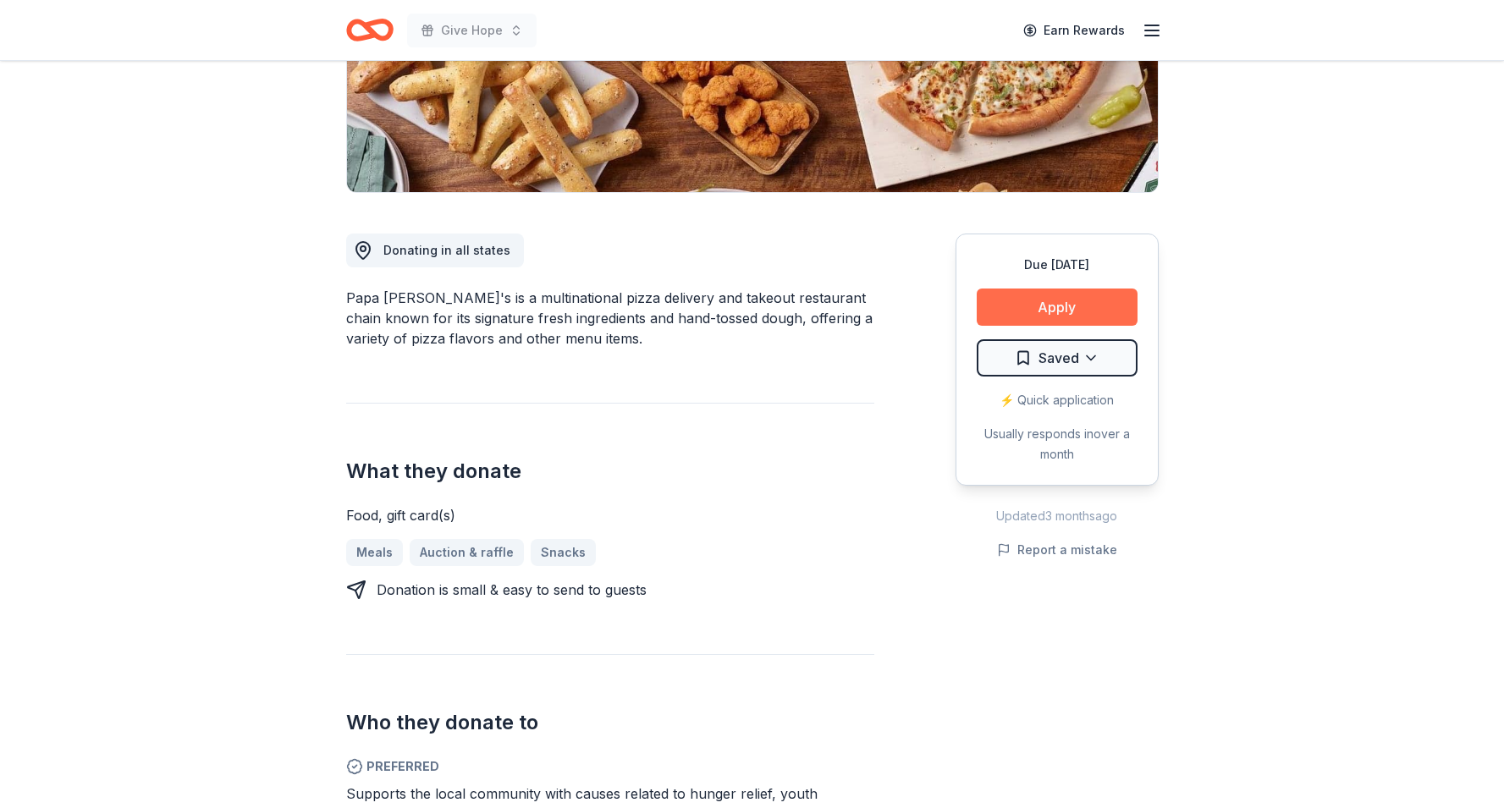
click at [1034, 320] on button "Apply" at bounding box center [1057, 307] width 161 height 37
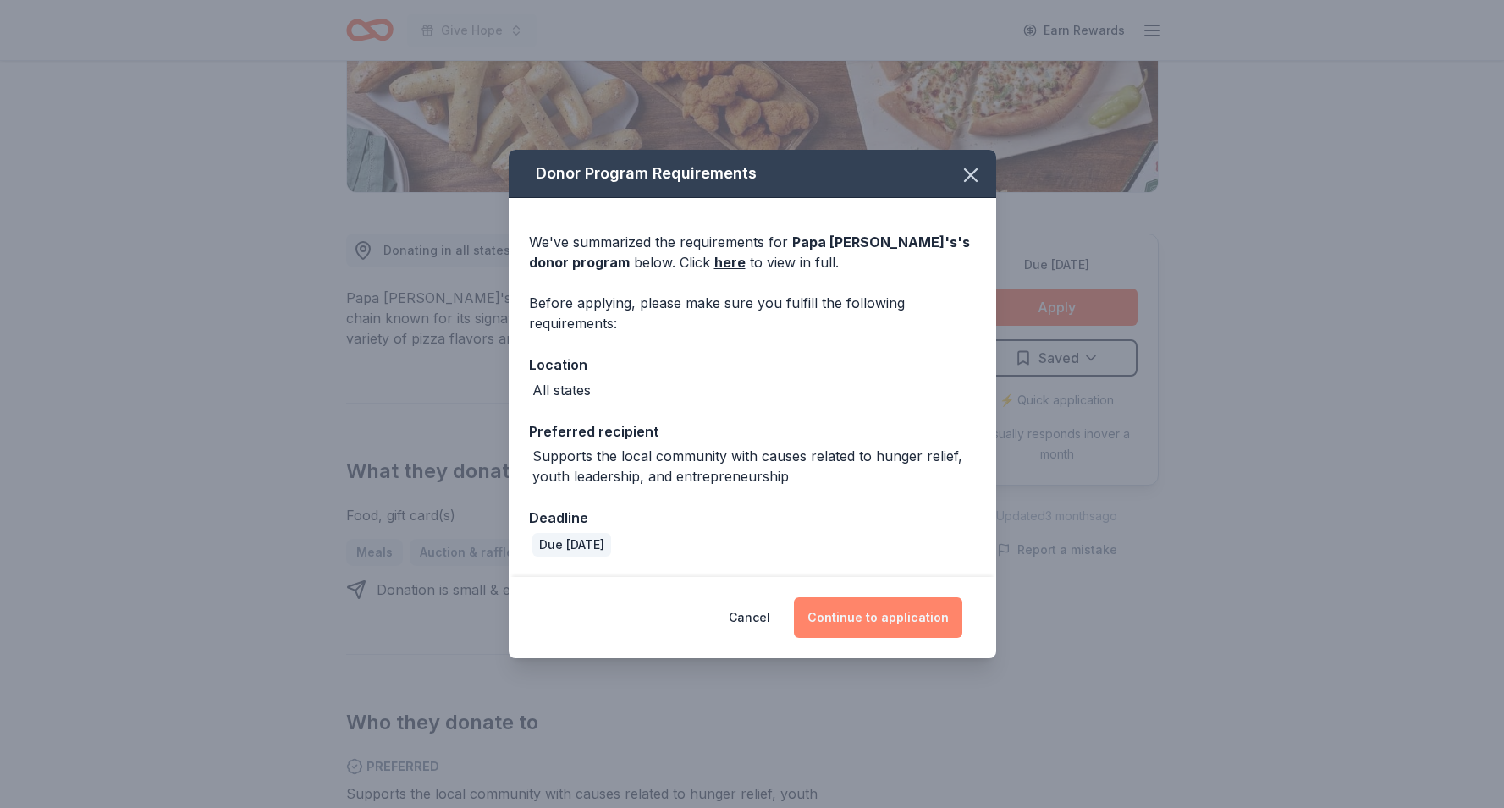
click at [841, 629] on button "Continue to application" at bounding box center [878, 617] width 168 height 41
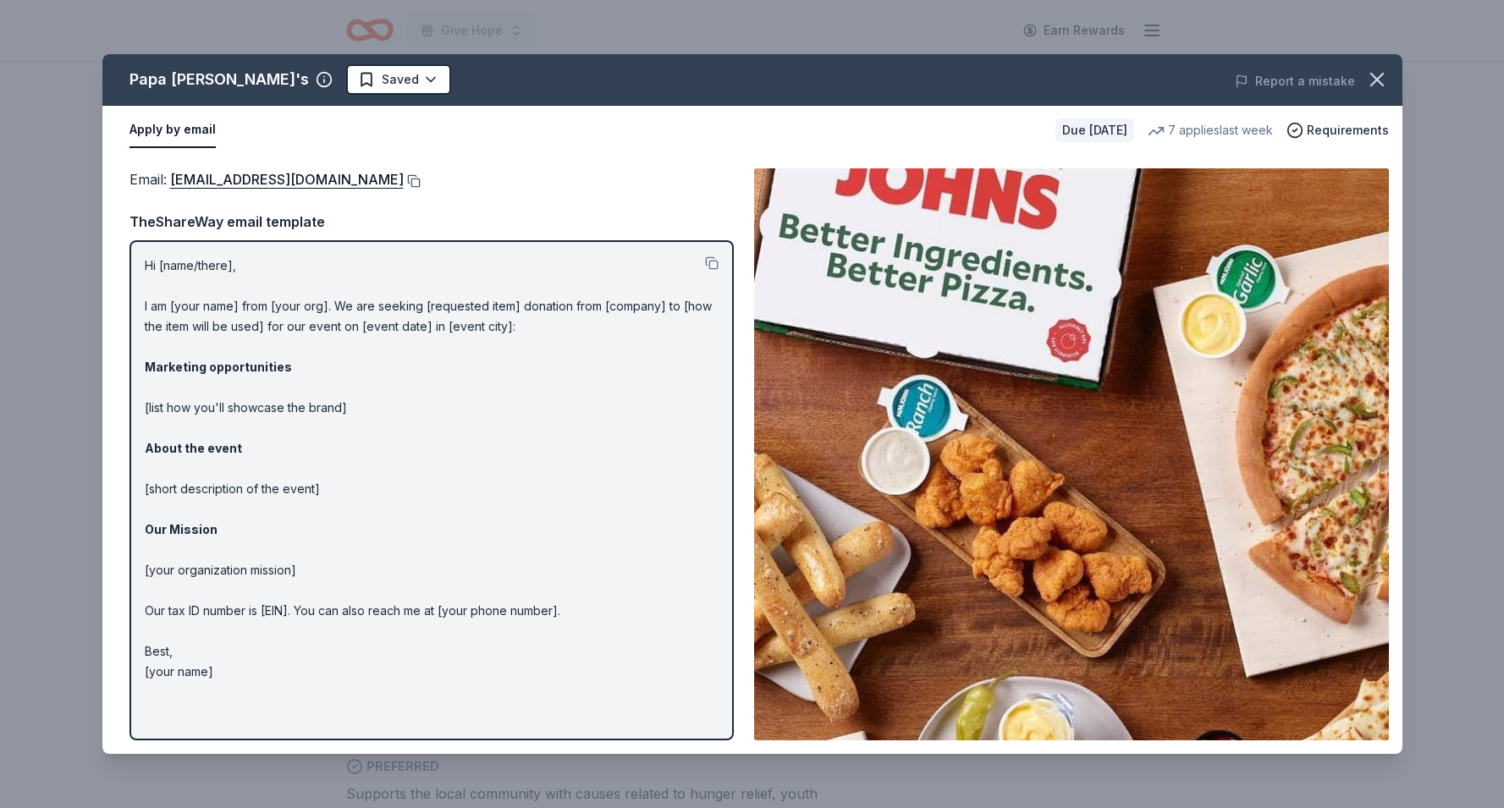
click at [404, 182] on button at bounding box center [412, 181] width 17 height 14
click at [404, 177] on button at bounding box center [412, 181] width 17 height 14
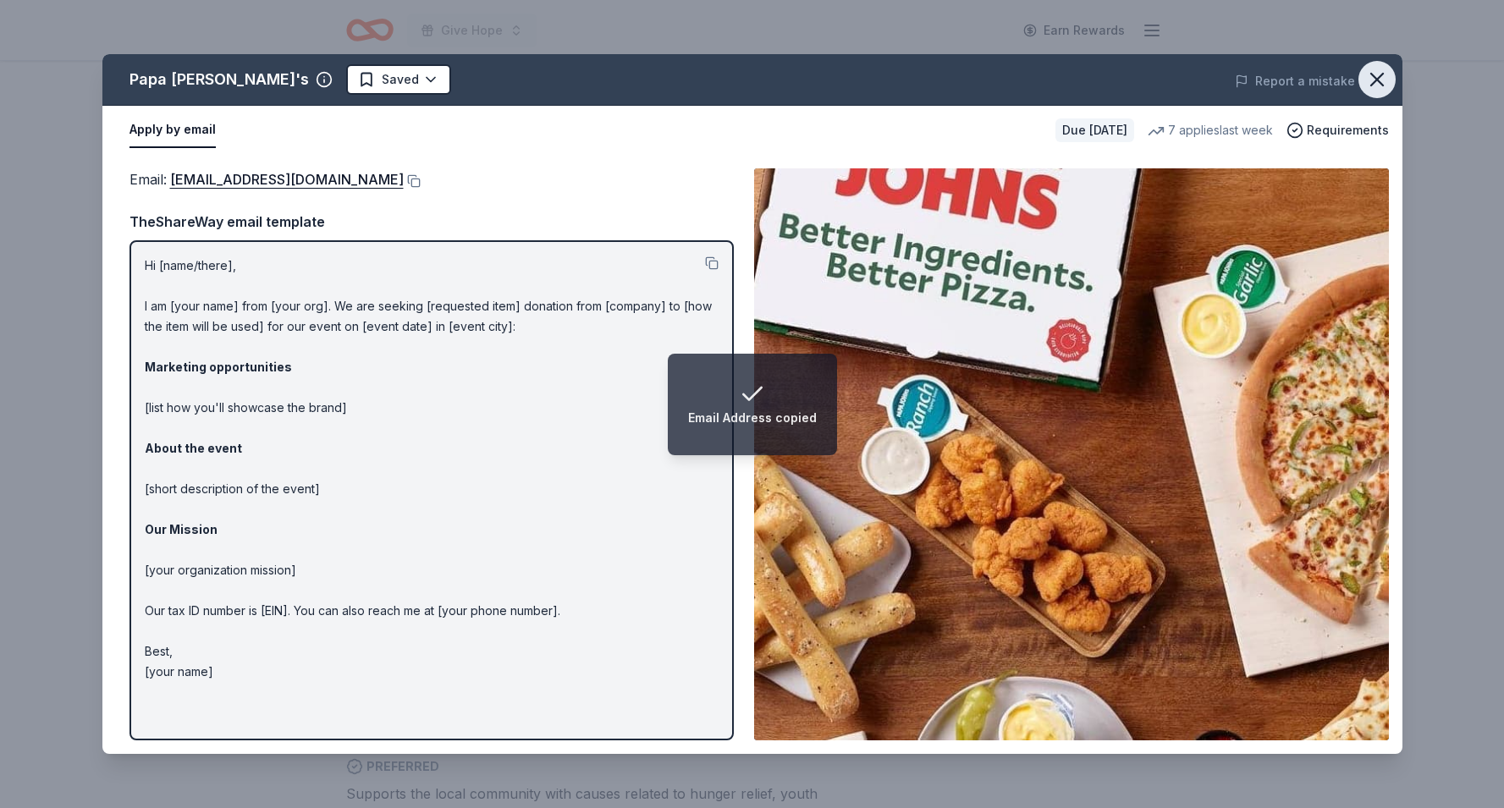
click at [1377, 92] on button "button" at bounding box center [1376, 79] width 37 height 37
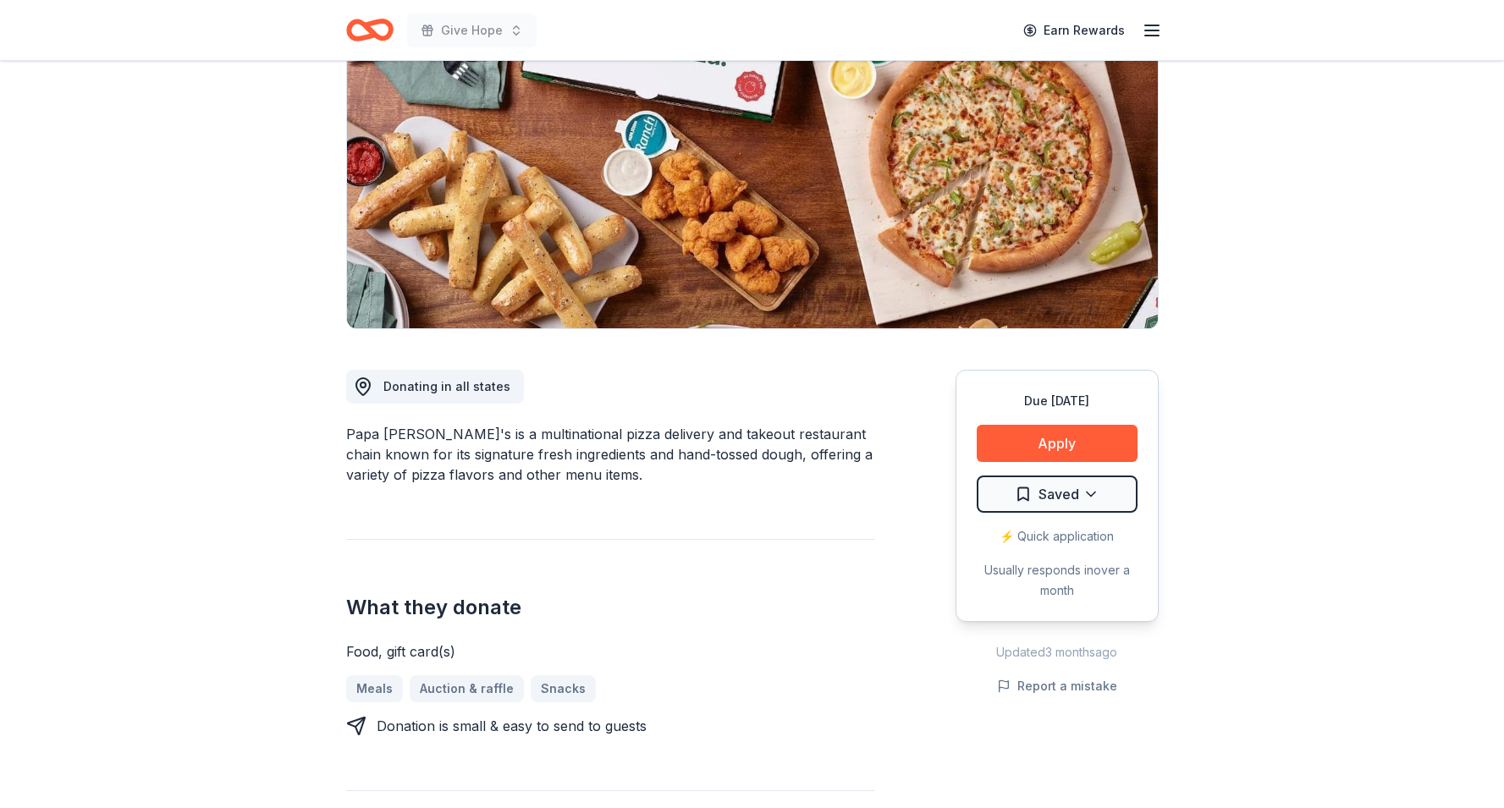
scroll to position [190, 0]
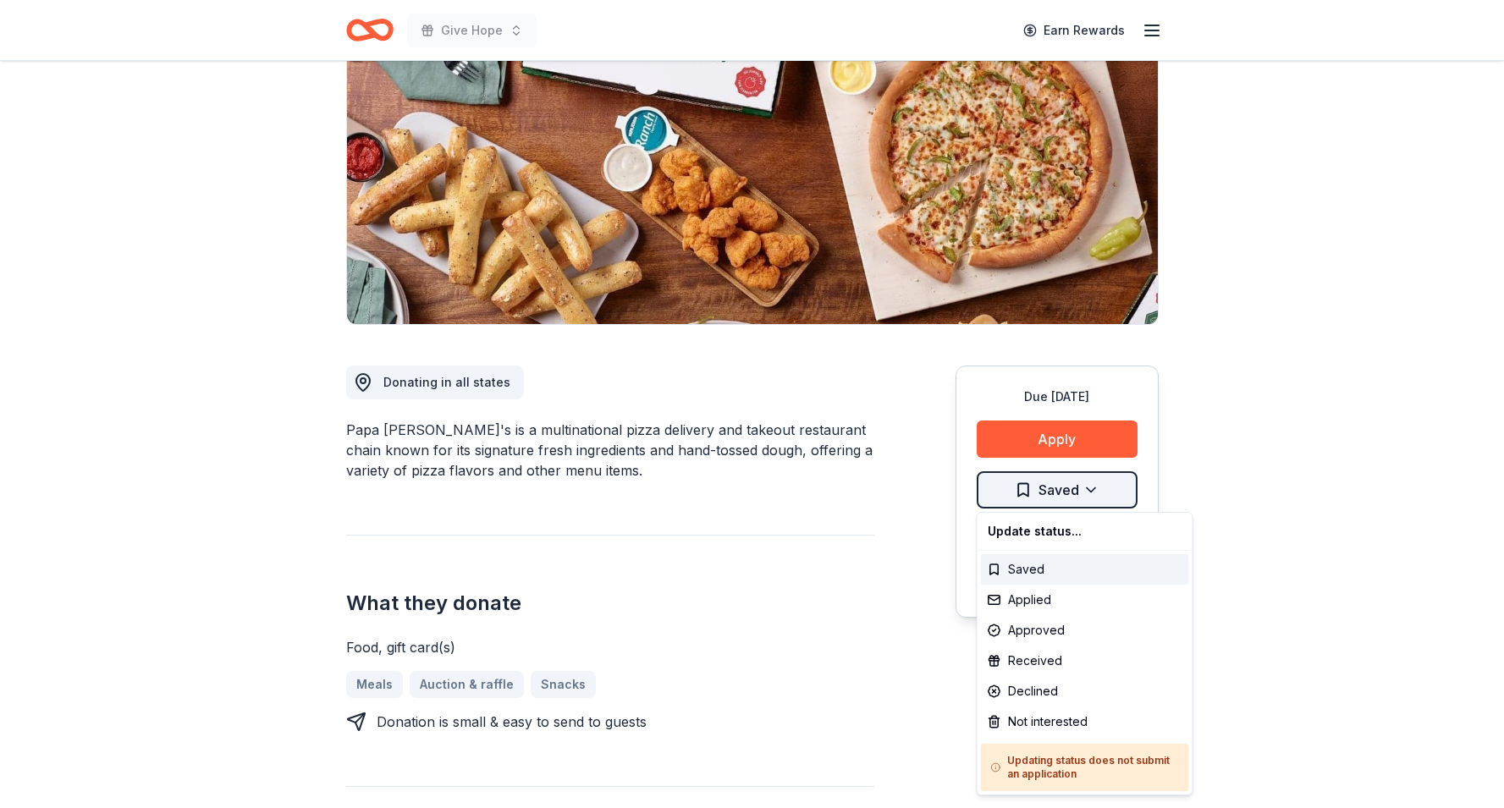
click at [1082, 498] on html "Give Hope Earn Rewards Due in 32 days Share Papa John's New 7 applies last week…" at bounding box center [752, 214] width 1504 height 808
click at [1054, 603] on div "Applied" at bounding box center [1085, 600] width 208 height 30
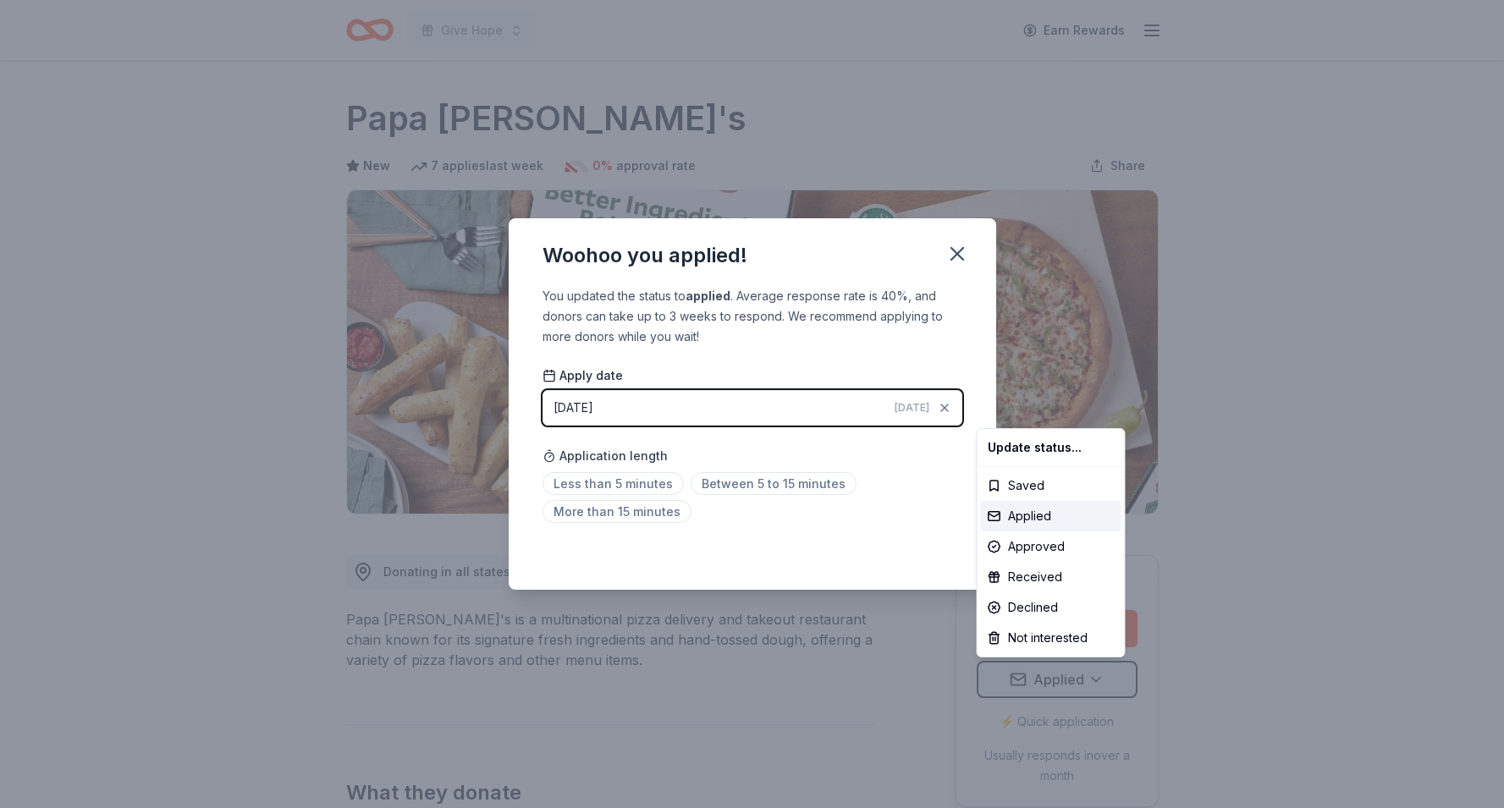
click at [961, 256] on html "Give Hope Earn Rewards Due in 32 days Share Papa John's New 7 applies last week…" at bounding box center [752, 404] width 1504 height 808
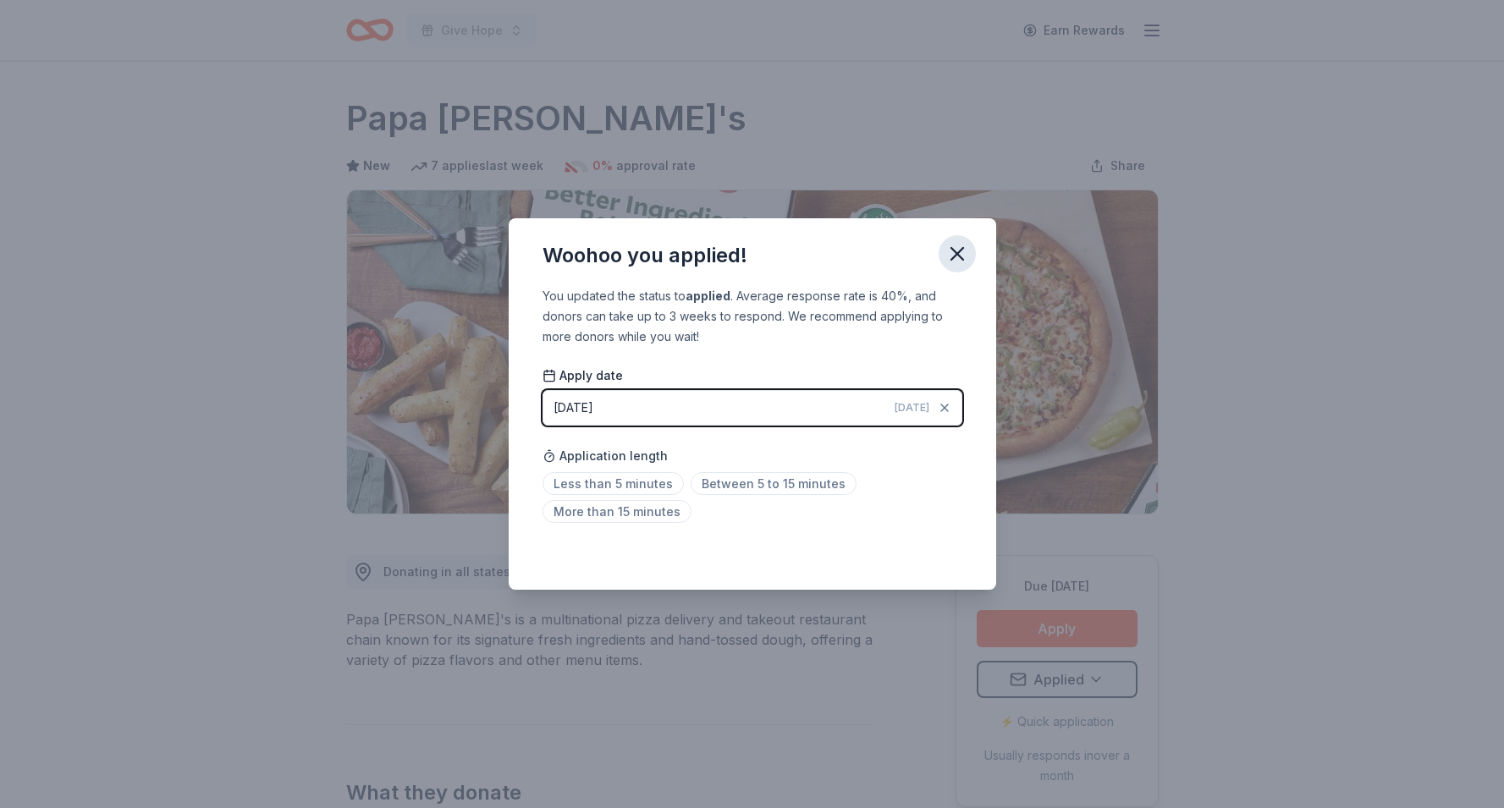
click at [964, 253] on icon "button" at bounding box center [957, 254] width 24 height 24
